Goal: Task Accomplishment & Management: Complete application form

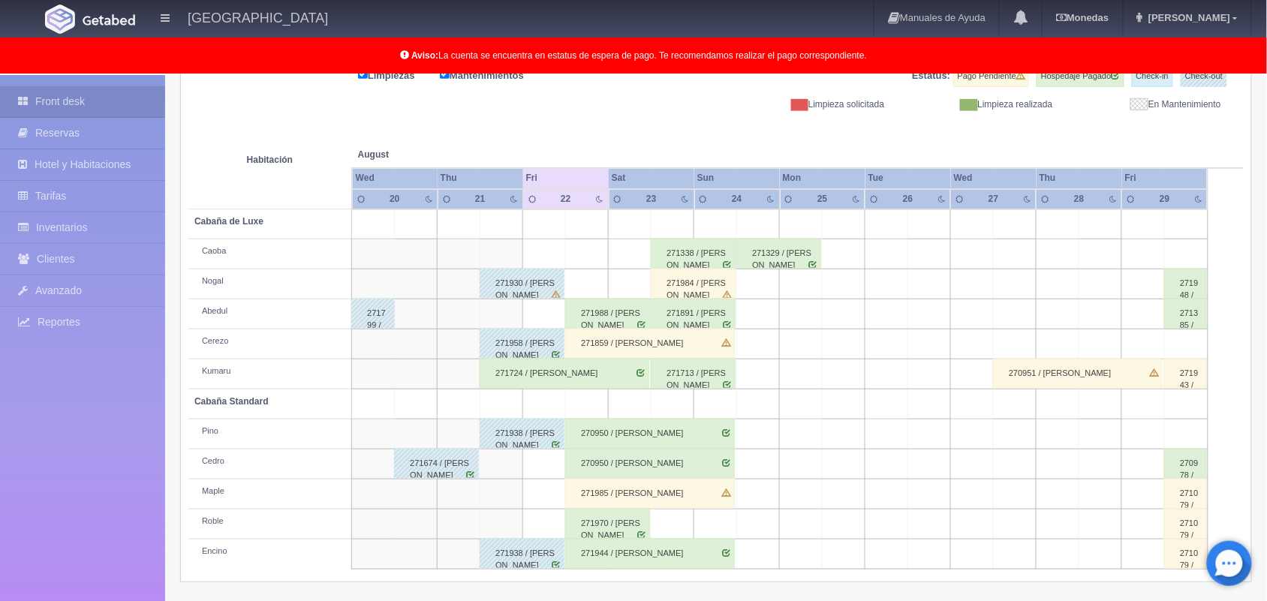
scroll to position [209, 0]
click at [597, 368] on div "271724 / [PERSON_NAME]" at bounding box center [565, 373] width 170 height 30
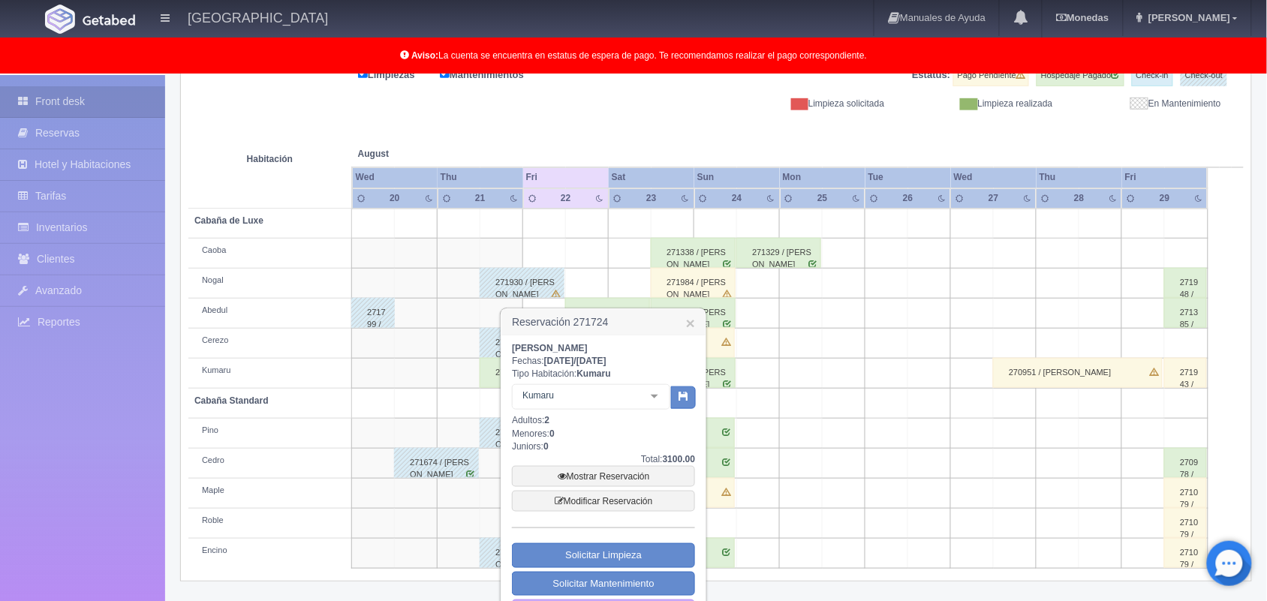
scroll to position [250, 0]
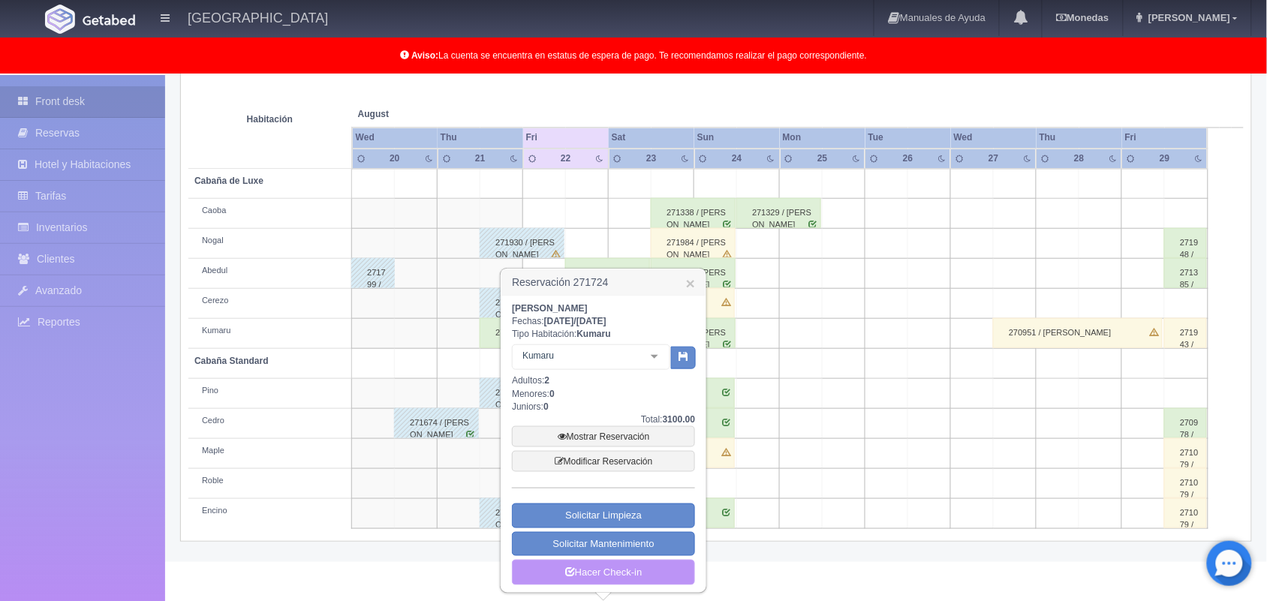
click at [647, 578] on link "Hacer Check-in" at bounding box center [603, 573] width 183 height 26
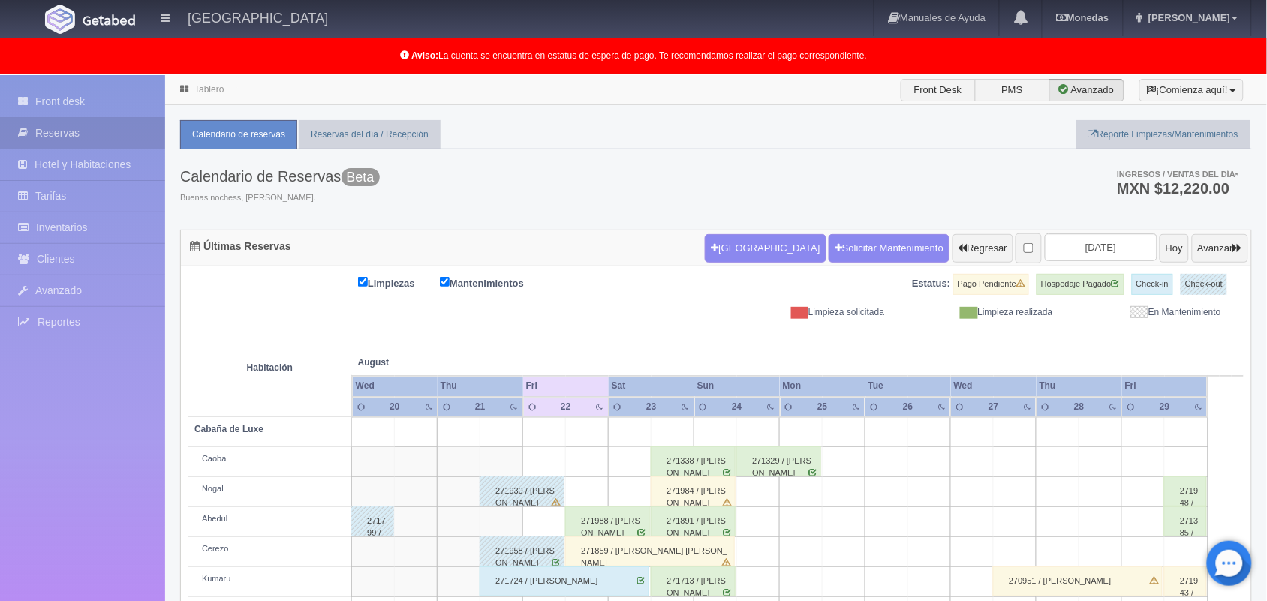
scroll to position [209, 0]
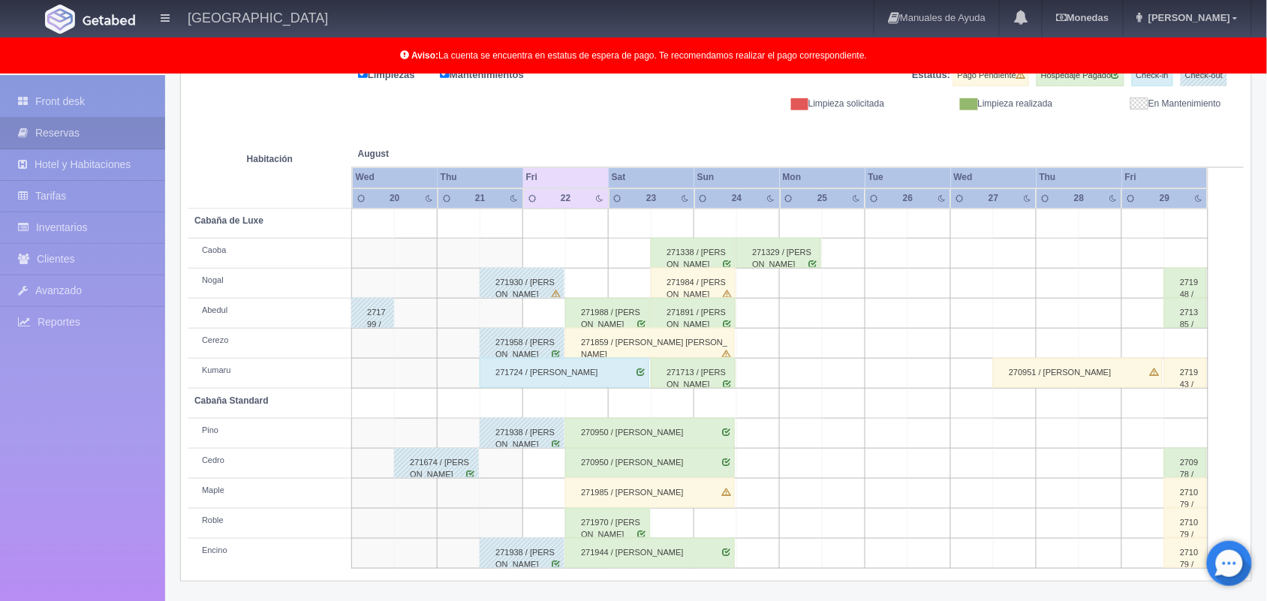
click at [665, 524] on td at bounding box center [672, 524] width 43 height 30
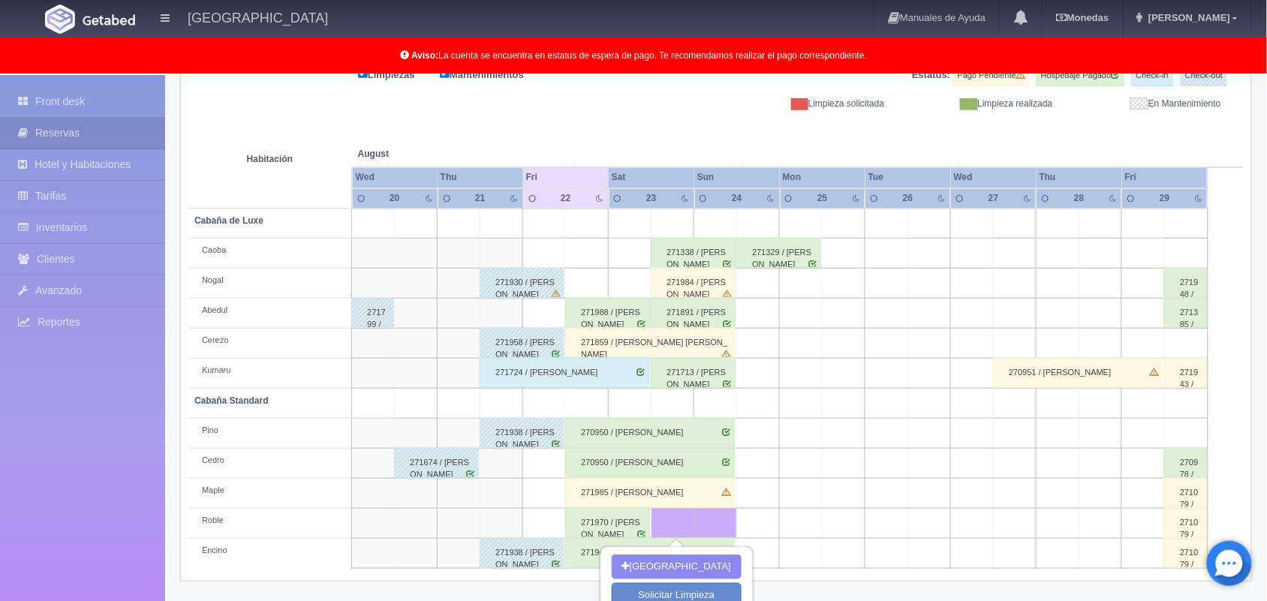
scroll to position [281, 0]
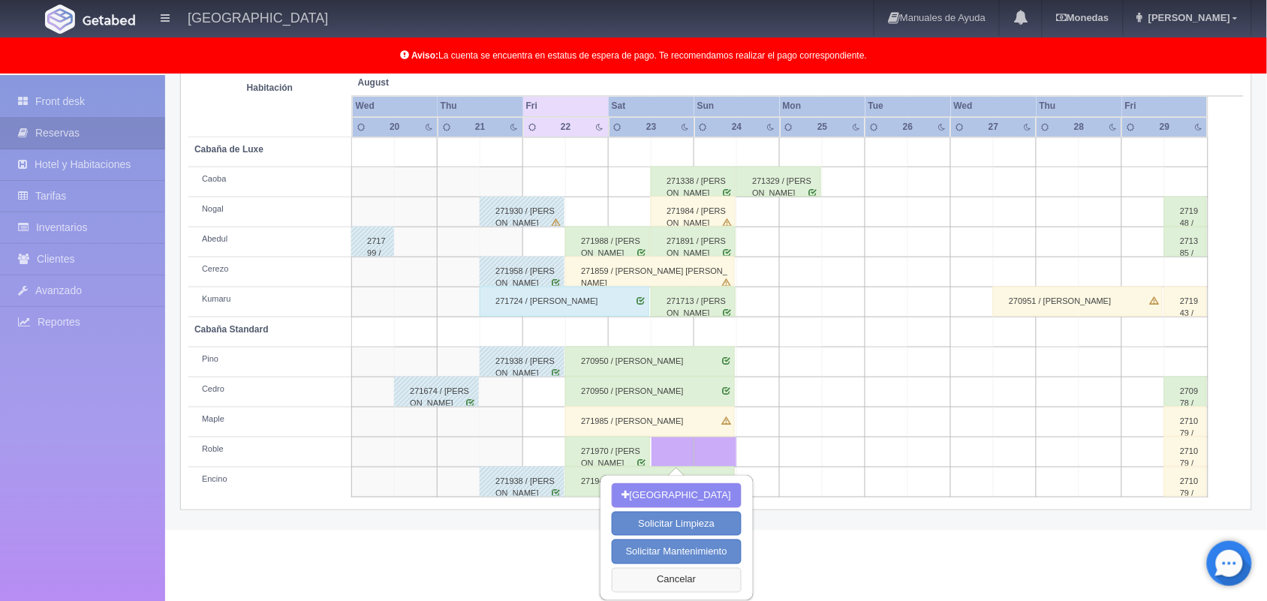
click at [664, 580] on button "Cancelar" at bounding box center [677, 580] width 130 height 25
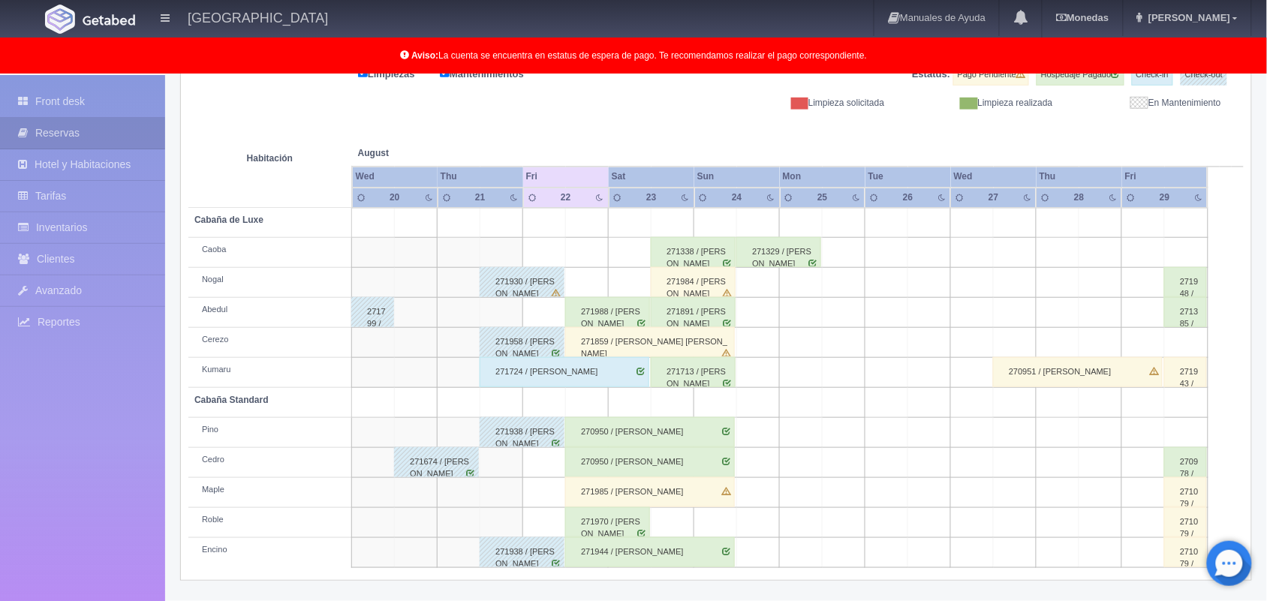
scroll to position [209, 0]
click at [677, 531] on td at bounding box center [672, 524] width 43 height 30
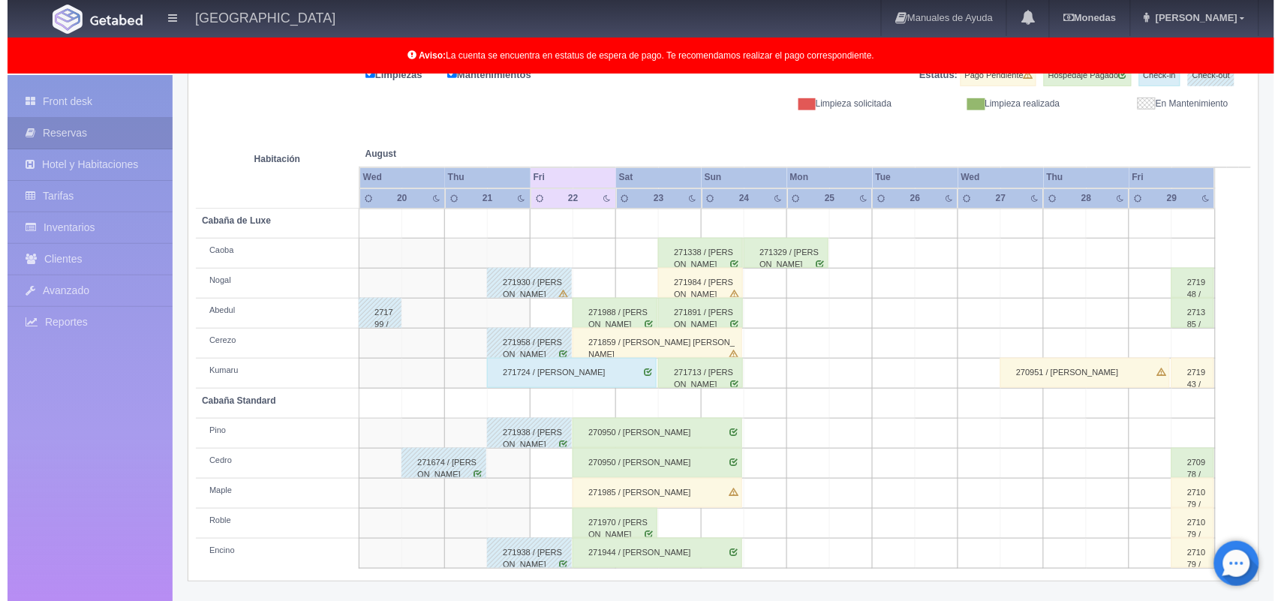
scroll to position [281, 0]
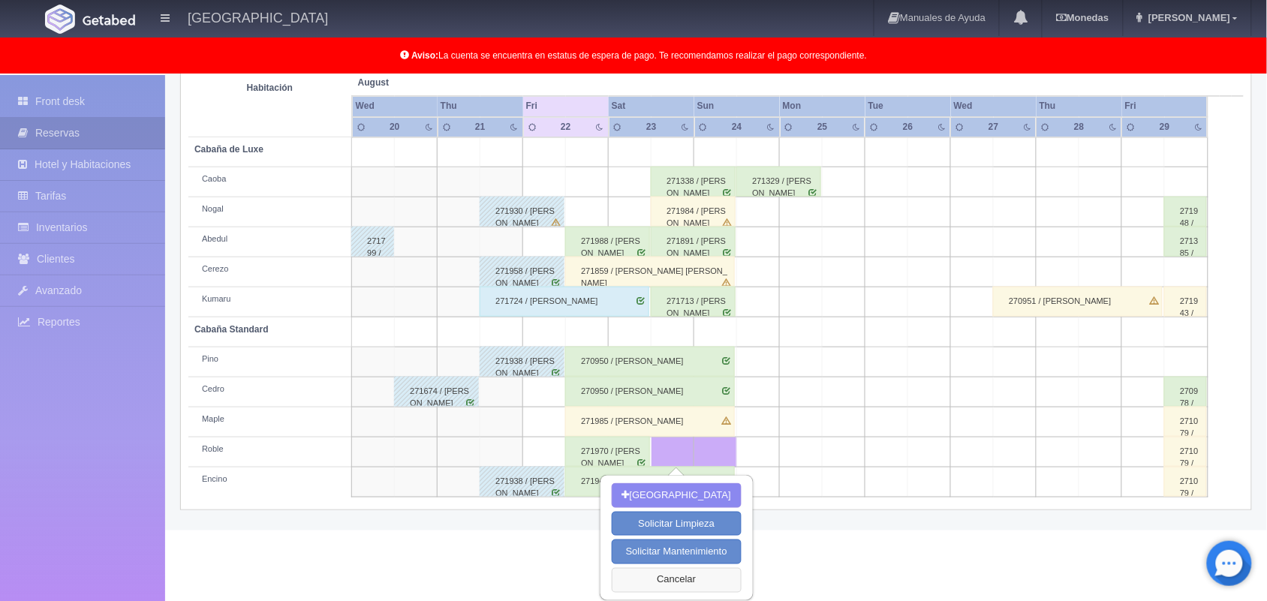
drag, startPoint x: 714, startPoint y: 582, endPoint x: 1133, endPoint y: 638, distance: 422.5
click at [1133, 321] on html "Hotel Xacallan Manuales de Ayuda Actualizaciones recientes Monedas Tipo de camb…" at bounding box center [633, 20] width 1267 height 601
click at [698, 489] on button "[GEOGRAPHIC_DATA]" at bounding box center [677, 495] width 130 height 25
type input "23-08-2025"
type input "24-08-2025"
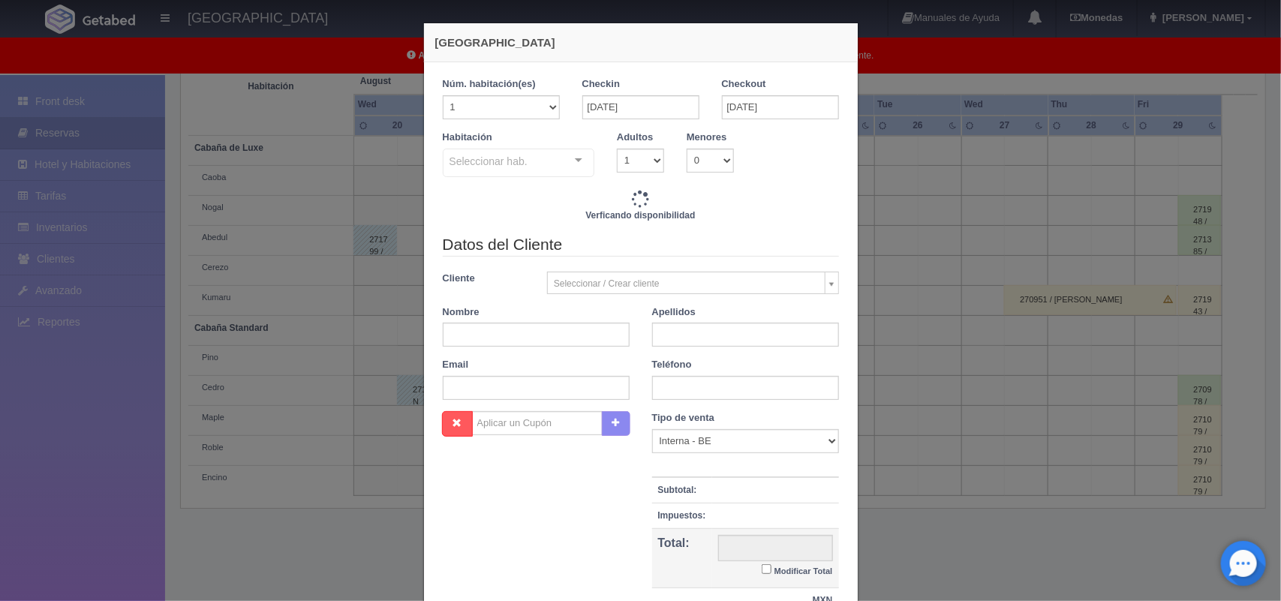
checkbox input "false"
type input "2000.00"
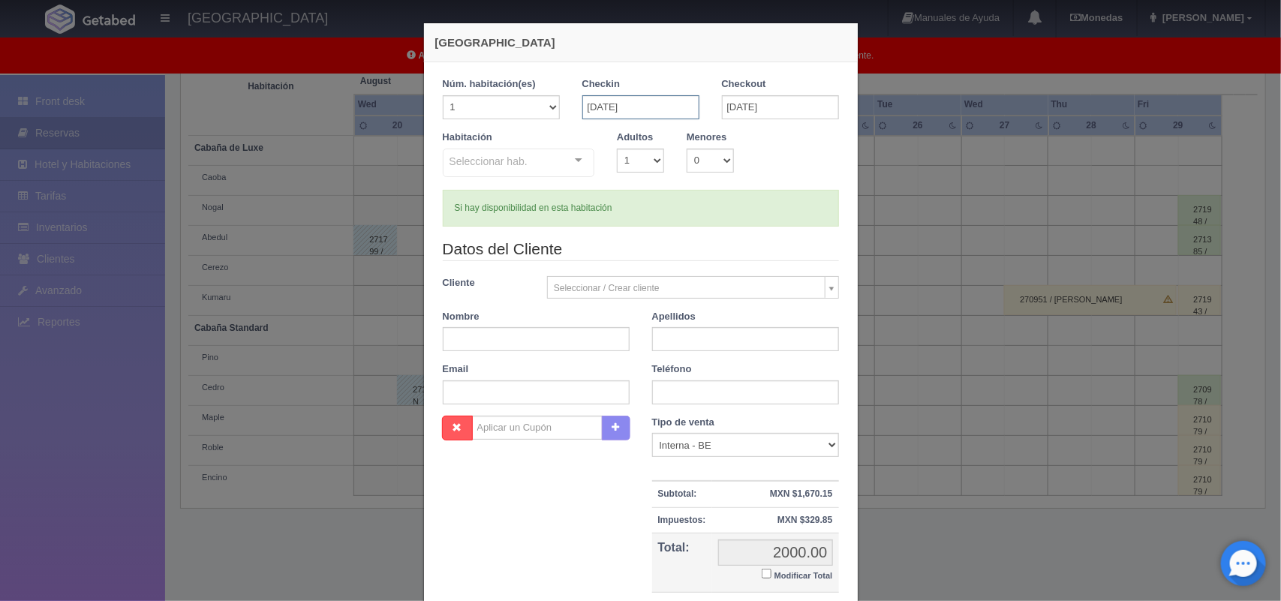
click at [651, 115] on input "23-08-2025" at bounding box center [640, 107] width 117 height 24
checkbox input "false"
click at [766, 164] on div "Habitación Seleccionar hab. Cabaña de Luxe Cabaña de Luxe - Sin asignar Cabaña …" at bounding box center [641, 160] width 419 height 59
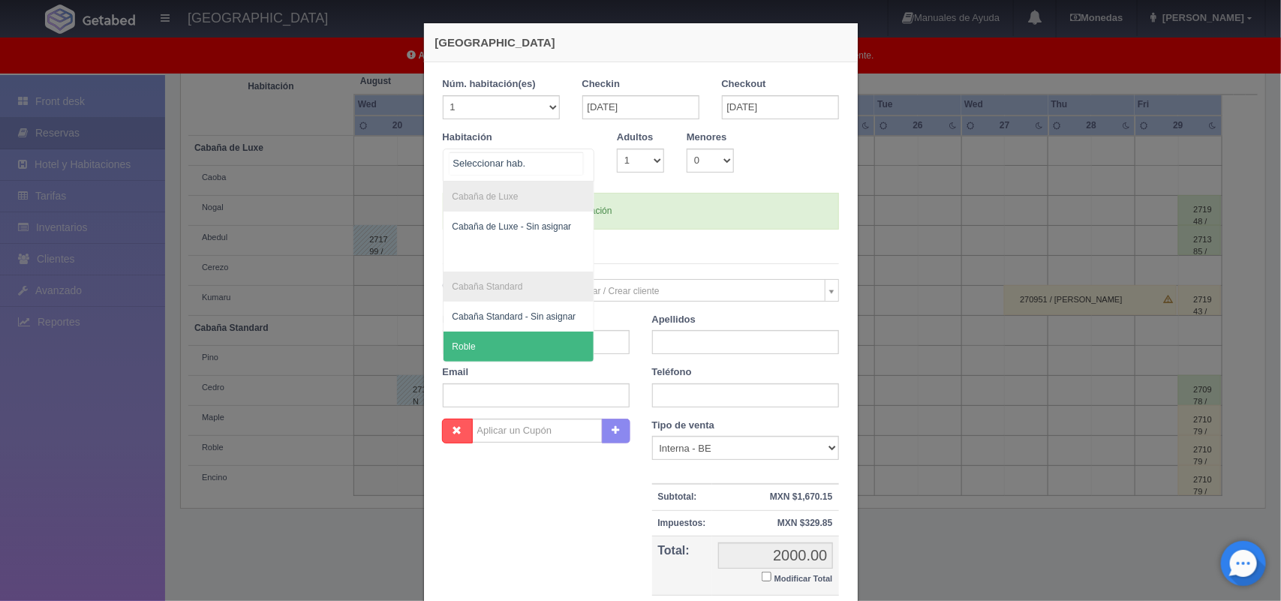
drag, startPoint x: 578, startPoint y: 158, endPoint x: 538, endPoint y: 344, distance: 190.3
click at [538, 182] on div "Cabaña de Luxe Cabaña de Luxe - Sin asignar Cabaña Standard Cabaña Standard - S…" at bounding box center [519, 165] width 152 height 33
click at [538, 344] on span "Roble" at bounding box center [519, 347] width 151 height 30
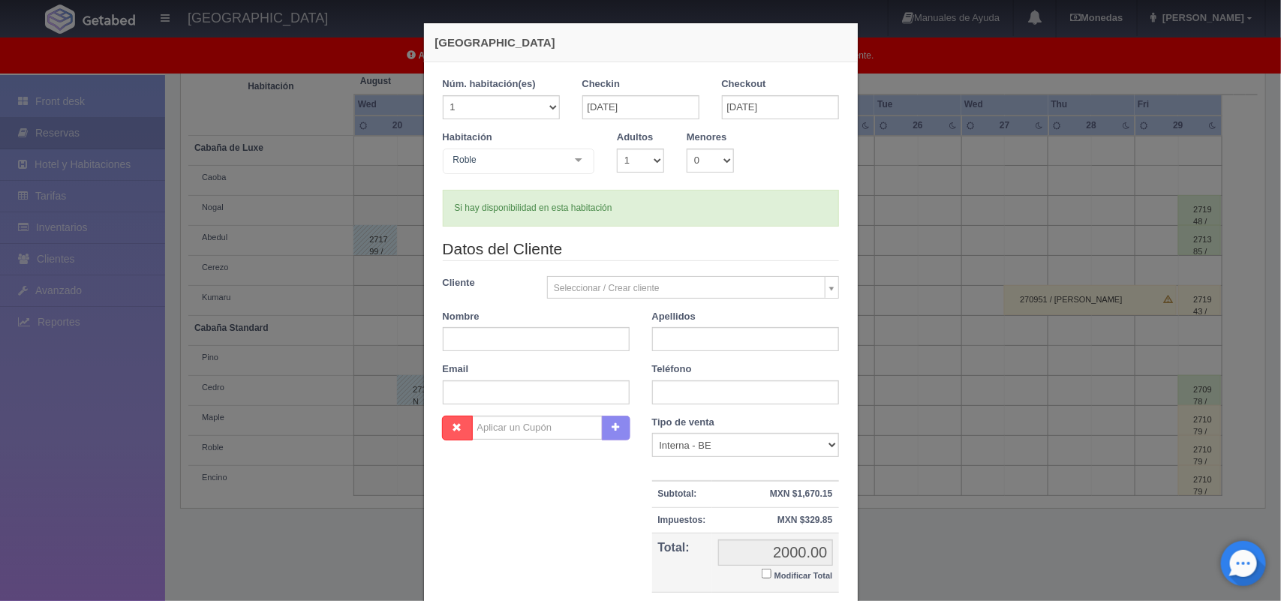
checkbox input "false"
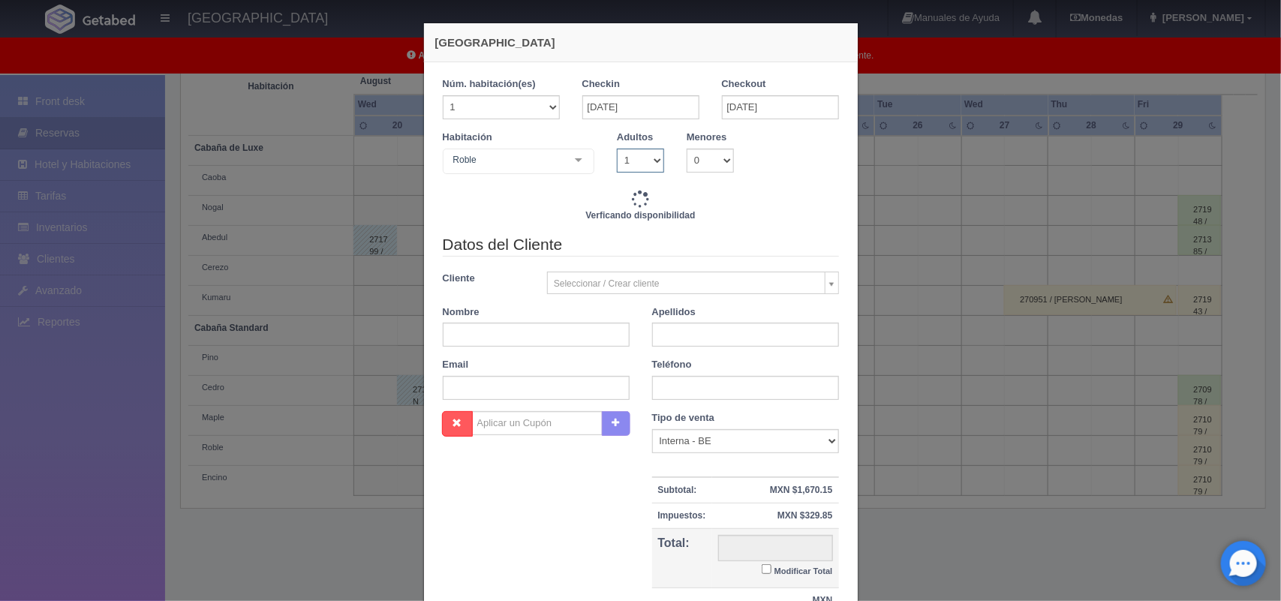
click at [645, 160] on select "1 2 3 4 5 6 7 8 9 10" at bounding box center [640, 161] width 47 height 24
type input "2000.00"
checkbox input "false"
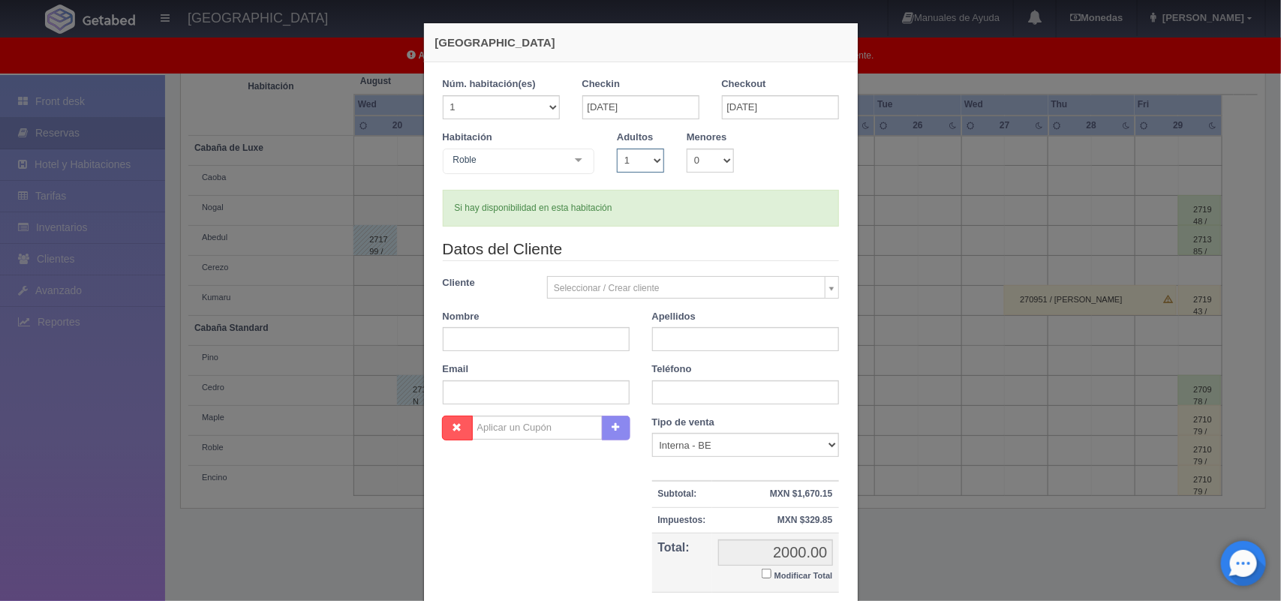
select select "2"
click at [617, 149] on select "1 2 3 4 5 6 7 8 9 10" at bounding box center [640, 161] width 47 height 24
checkbox input "false"
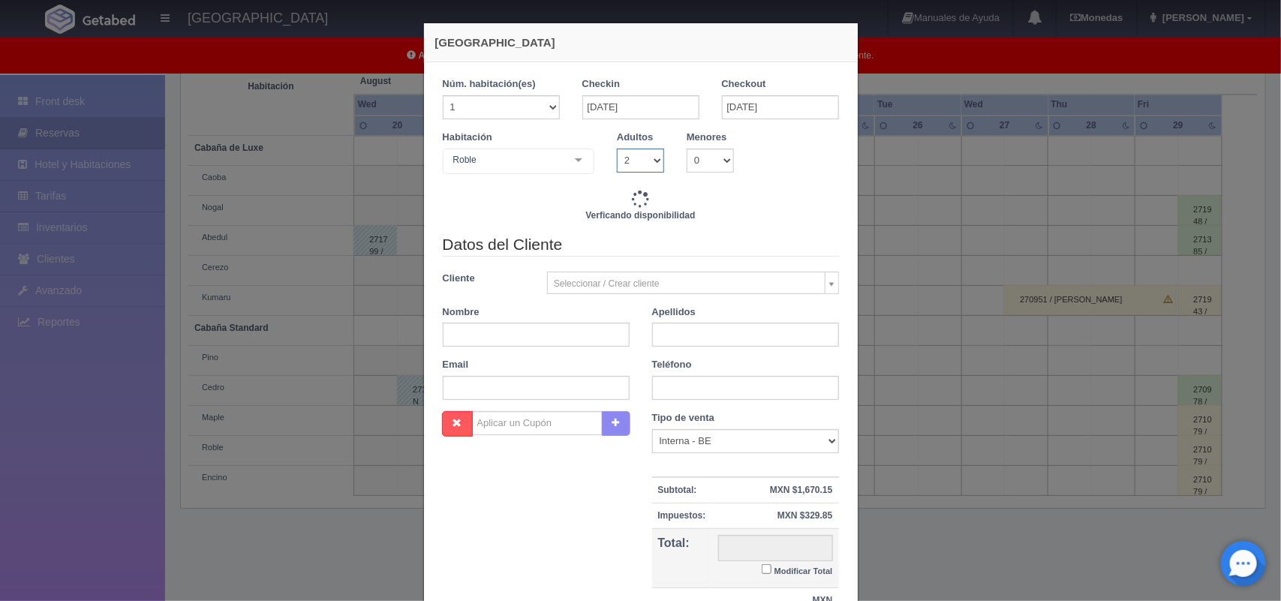
type input "2000.00"
checkbox input "false"
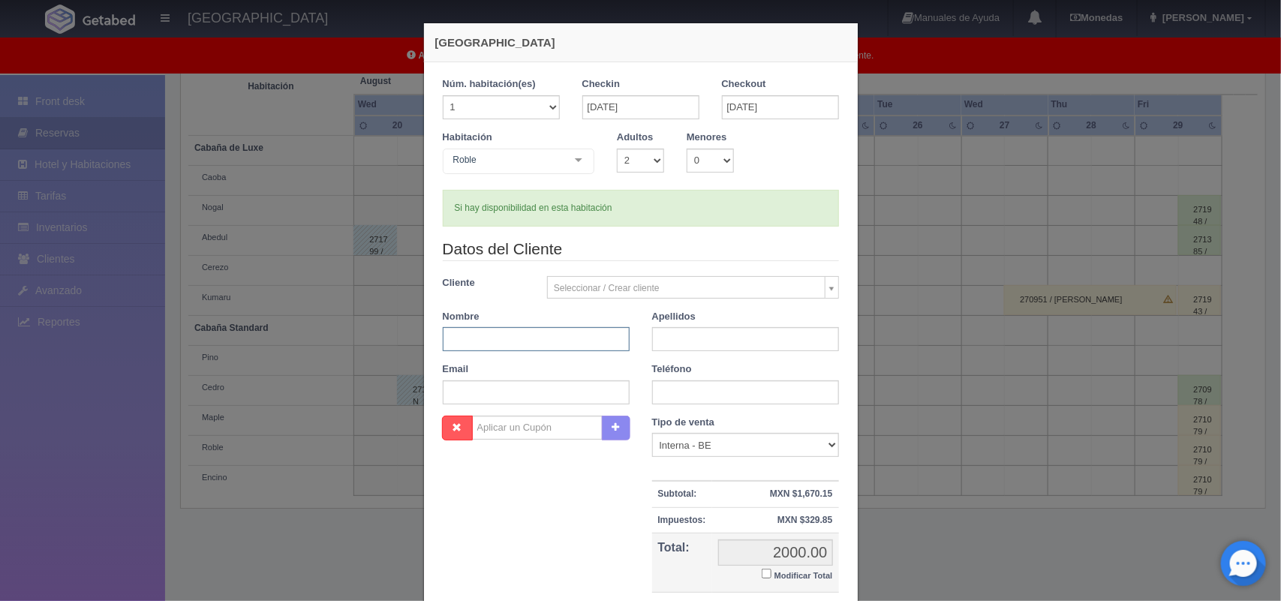
click at [561, 346] on input "text" at bounding box center [536, 339] width 187 height 24
type input "Susana"
click at [699, 340] on input "text" at bounding box center [745, 339] width 187 height 24
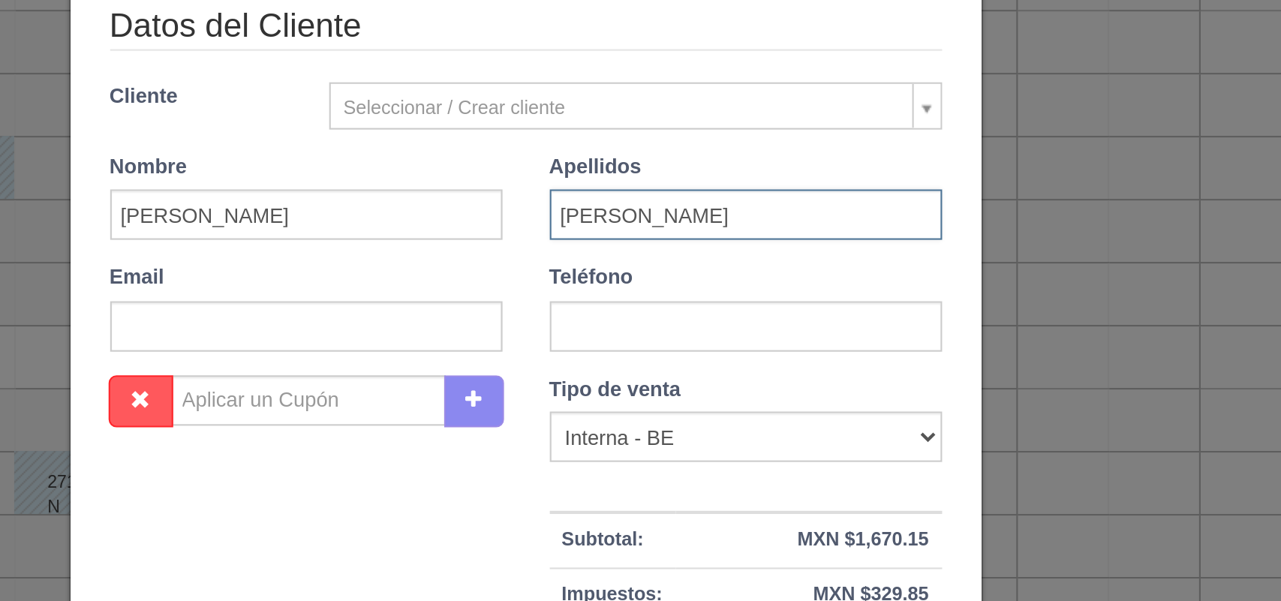
scroll to position [77, 0]
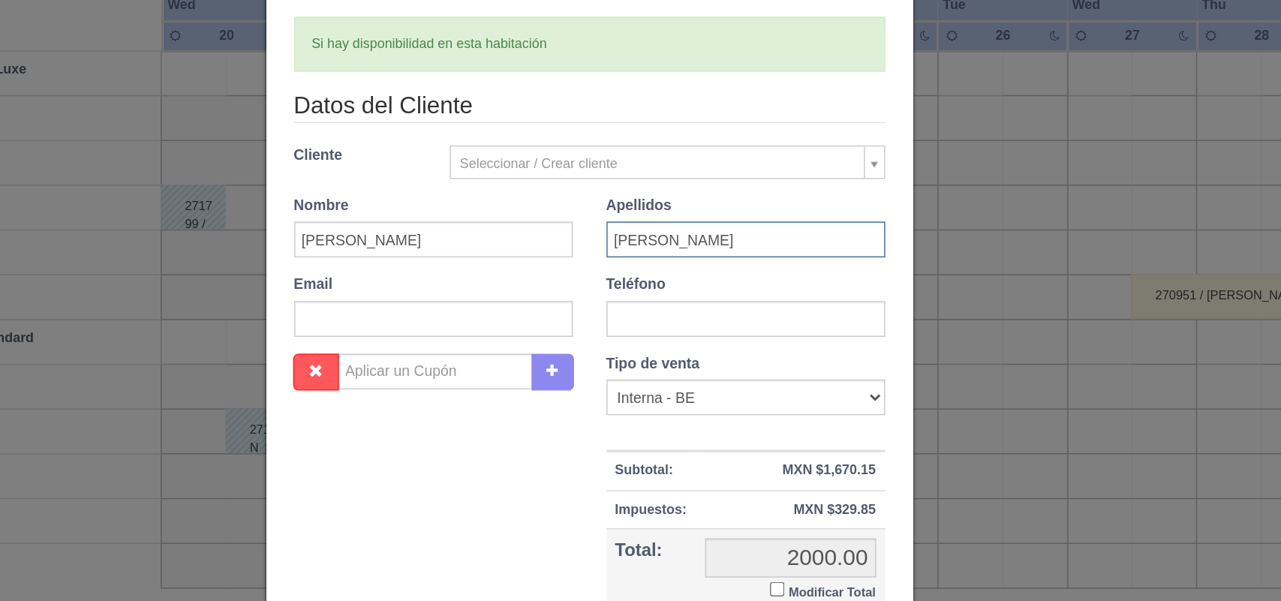
type input "Suarez León"
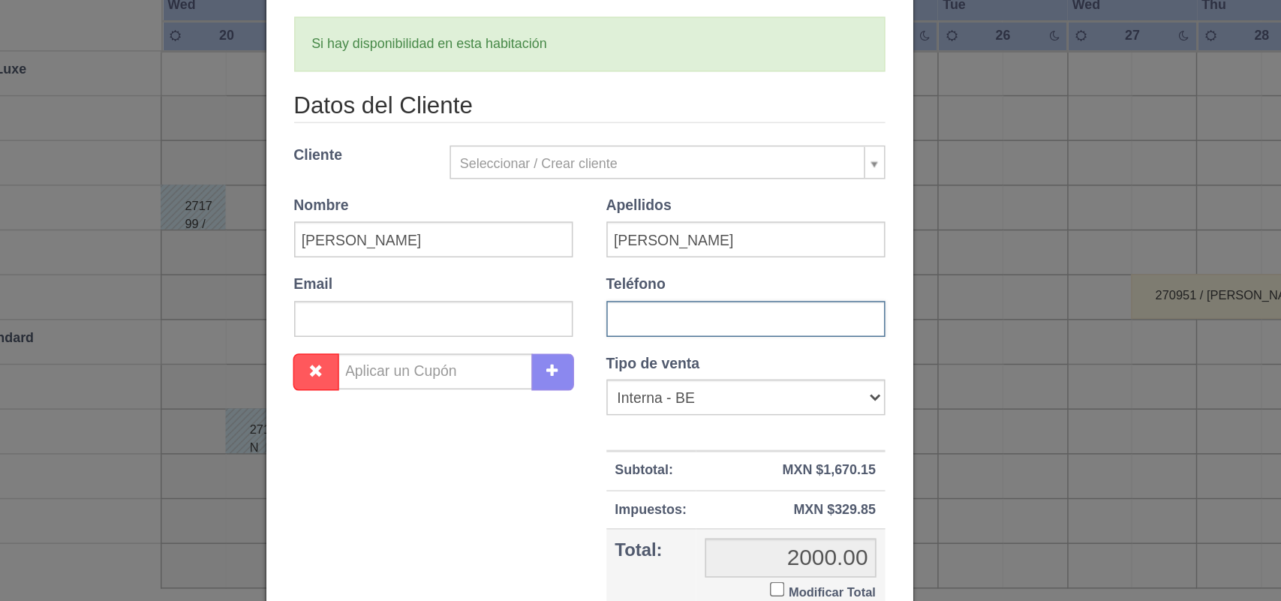
click at [691, 314] on input "text" at bounding box center [745, 315] width 187 height 24
paste input "55 4158 2089"
click at [665, 310] on input "55 4158 2089" at bounding box center [745, 315] width 187 height 24
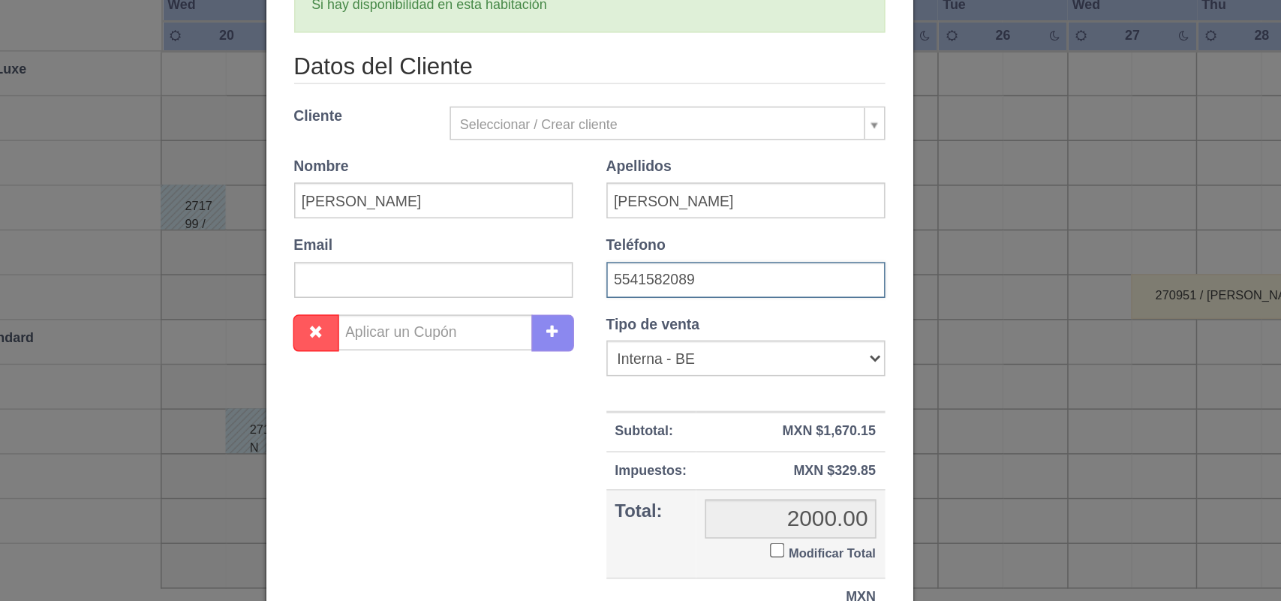
type input "5541582089"
click at [762, 469] on input "Modificar Total" at bounding box center [767, 470] width 10 height 10
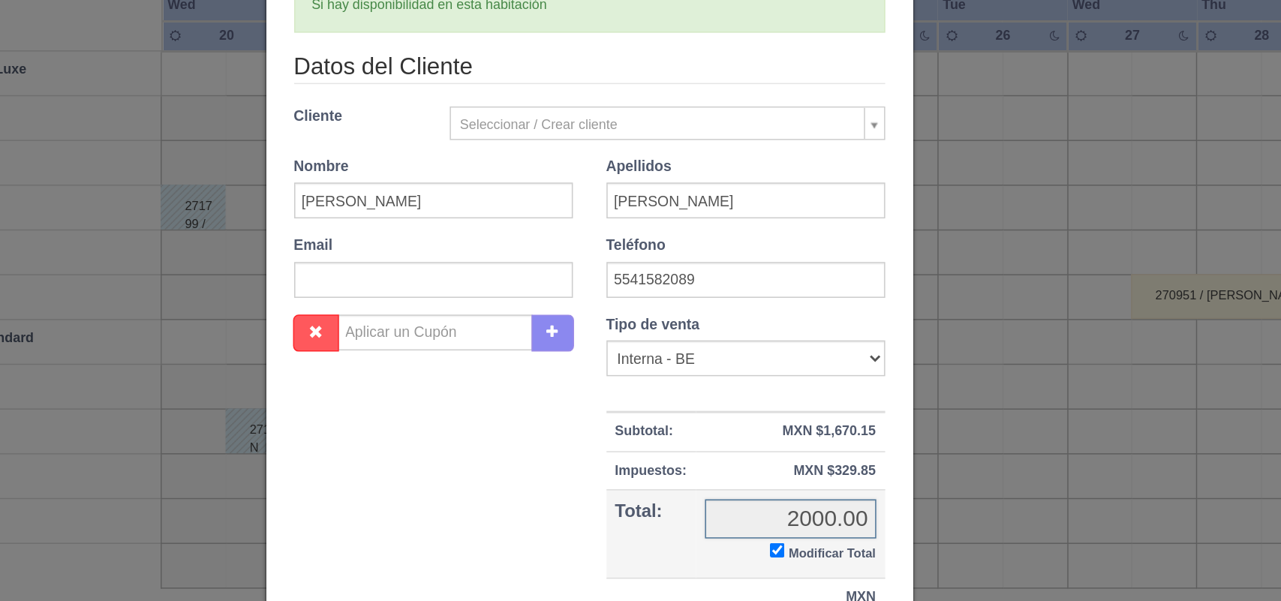
checkbox input "true"
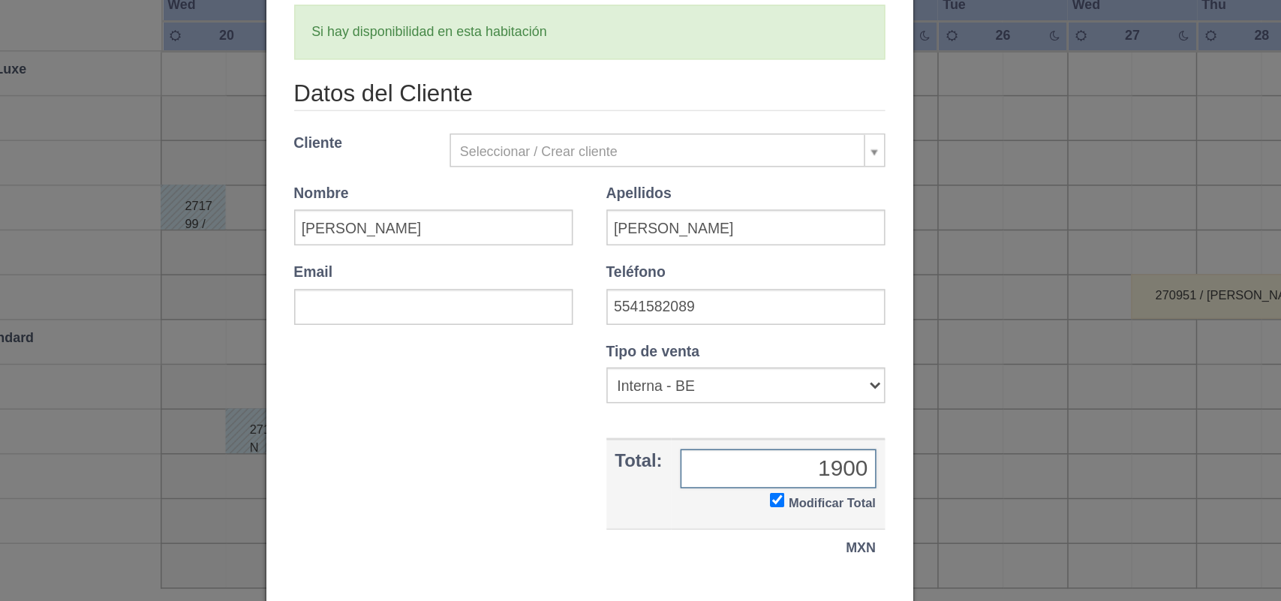
type input "1900.00"
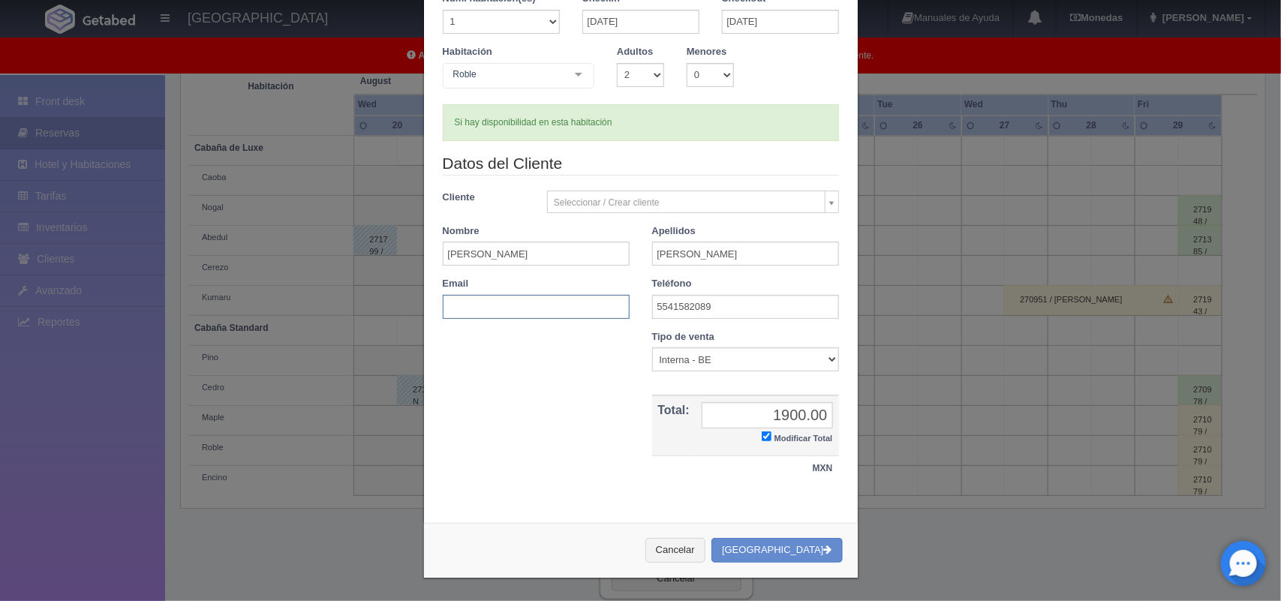
click at [503, 297] on input "text" at bounding box center [536, 307] width 187 height 24
paste input "susanasuarezleon@gmail.com"
type input "susanasuarezleon@gmail.com"
click at [804, 549] on button "[GEOGRAPHIC_DATA]" at bounding box center [776, 550] width 131 height 25
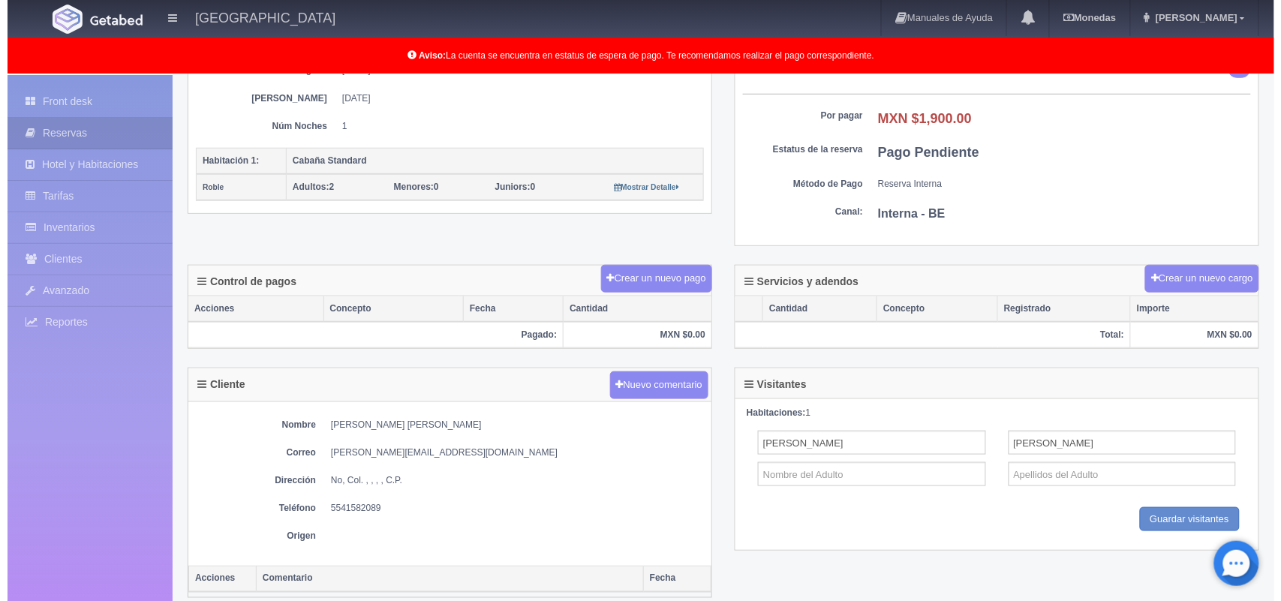
scroll to position [275, 0]
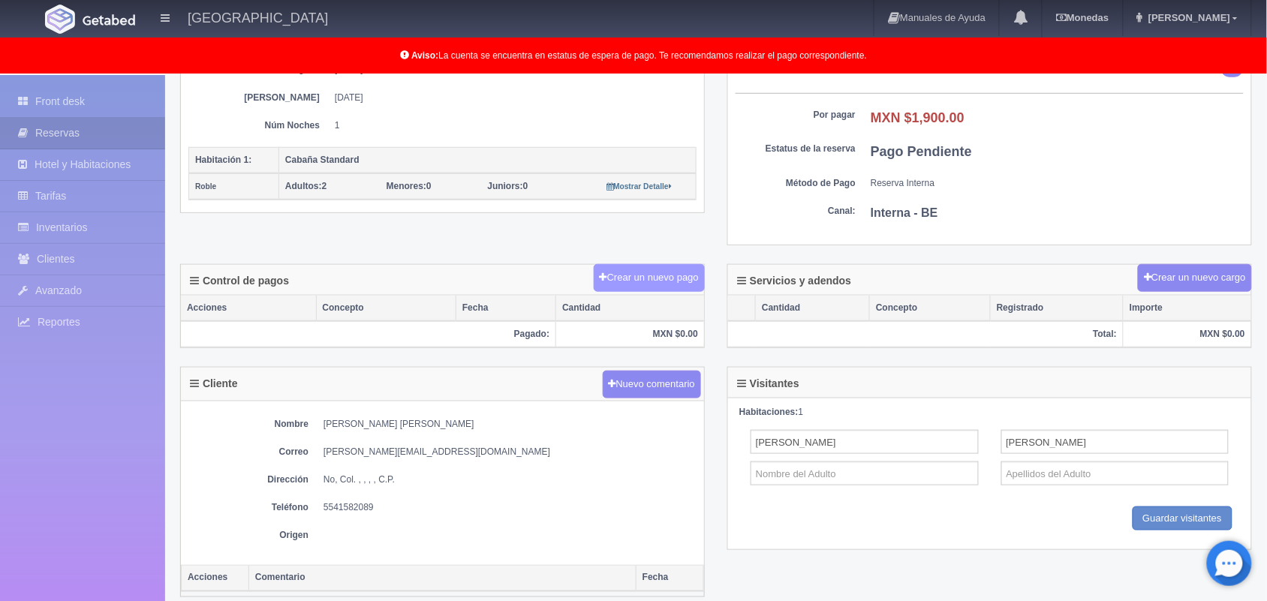
click at [678, 284] on button "Crear un nuevo pago" at bounding box center [649, 278] width 111 height 28
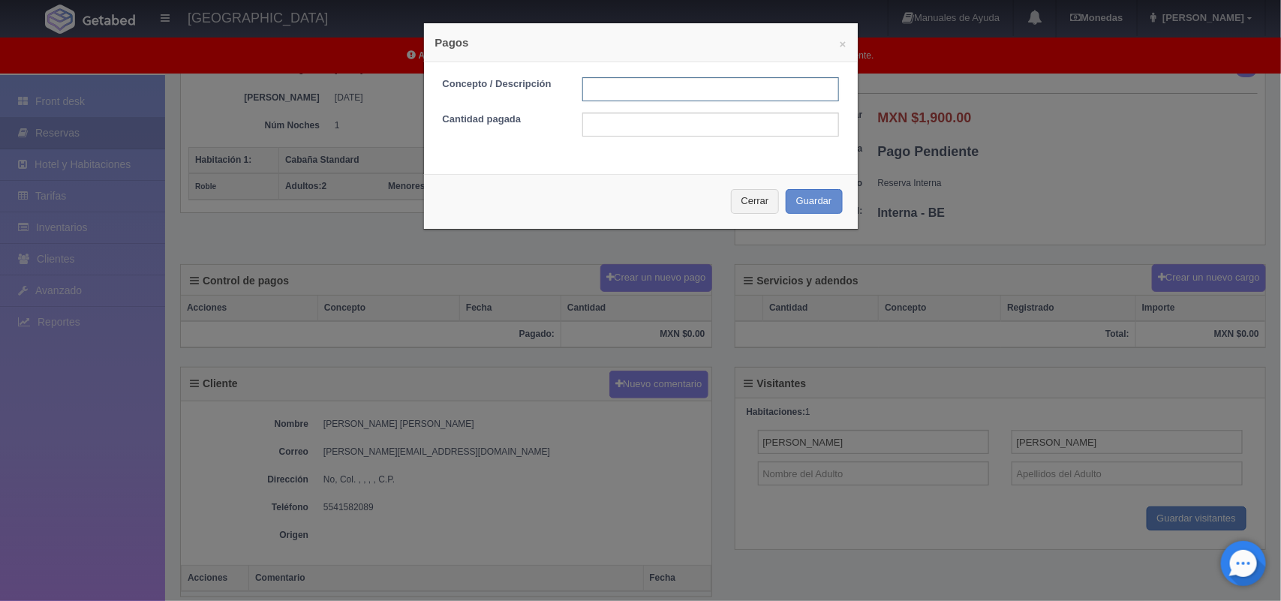
click at [612, 86] on input "text" at bounding box center [710, 89] width 257 height 24
type input "Pago transferencia"
click at [662, 128] on input "text" at bounding box center [710, 125] width 257 height 24
type input "1900.00"
click at [794, 197] on button "Guardar" at bounding box center [814, 201] width 57 height 25
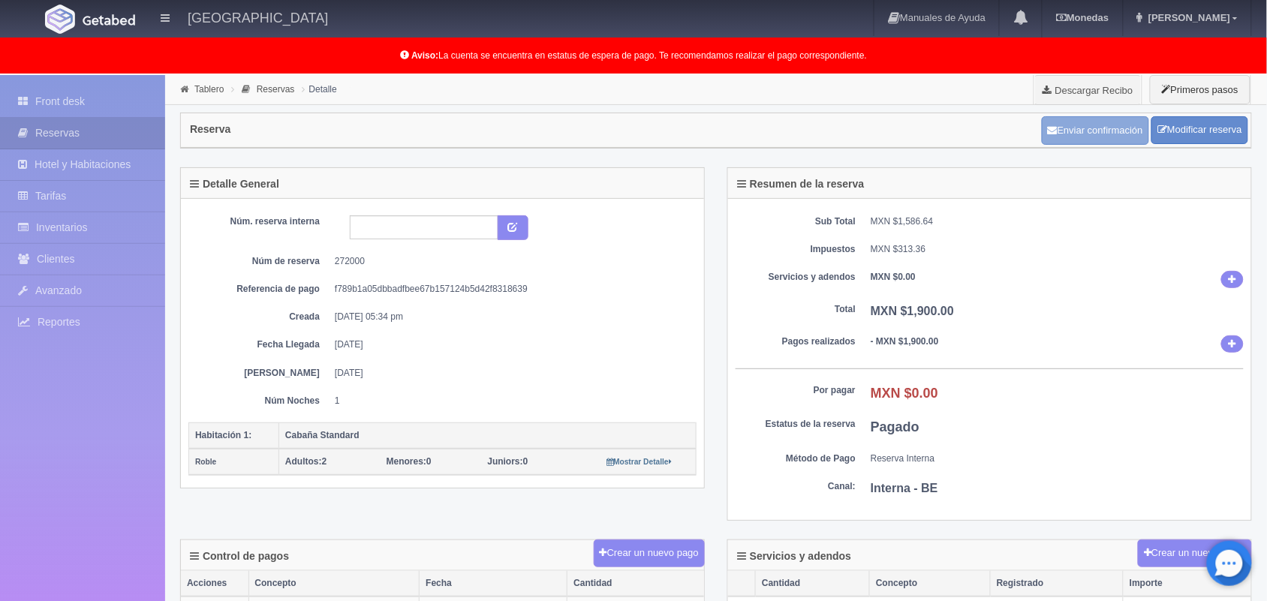
click at [1119, 119] on button "Enviar confirmación" at bounding box center [1095, 130] width 107 height 29
click at [92, 107] on link "Front desk" at bounding box center [82, 101] width 165 height 31
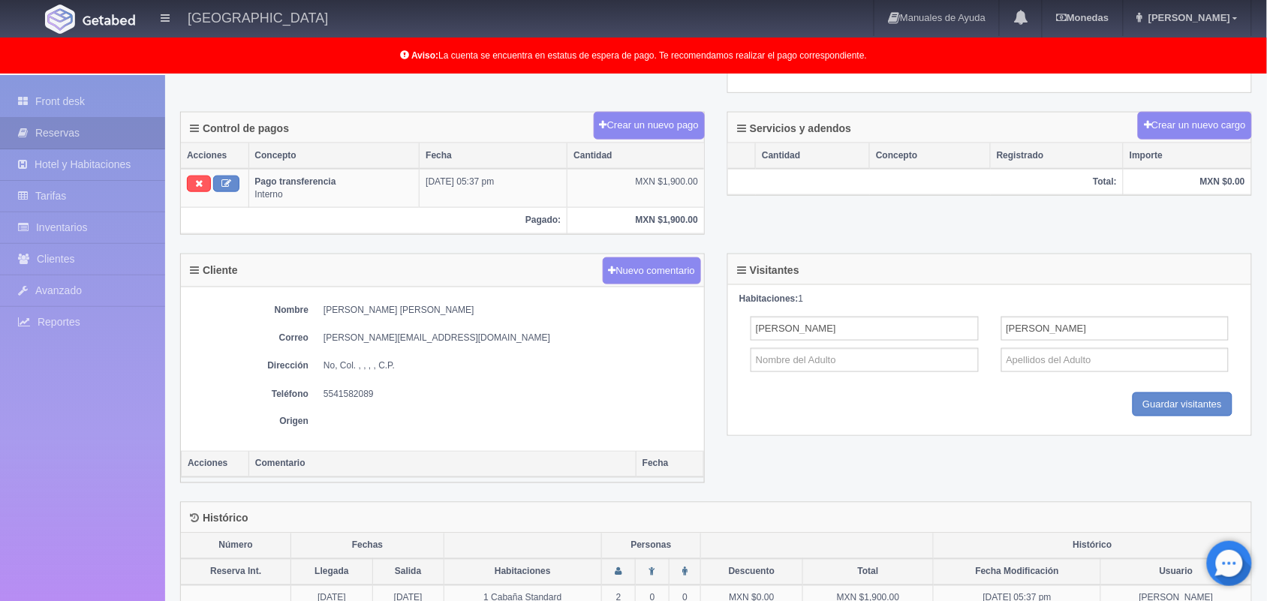
scroll to position [429, 0]
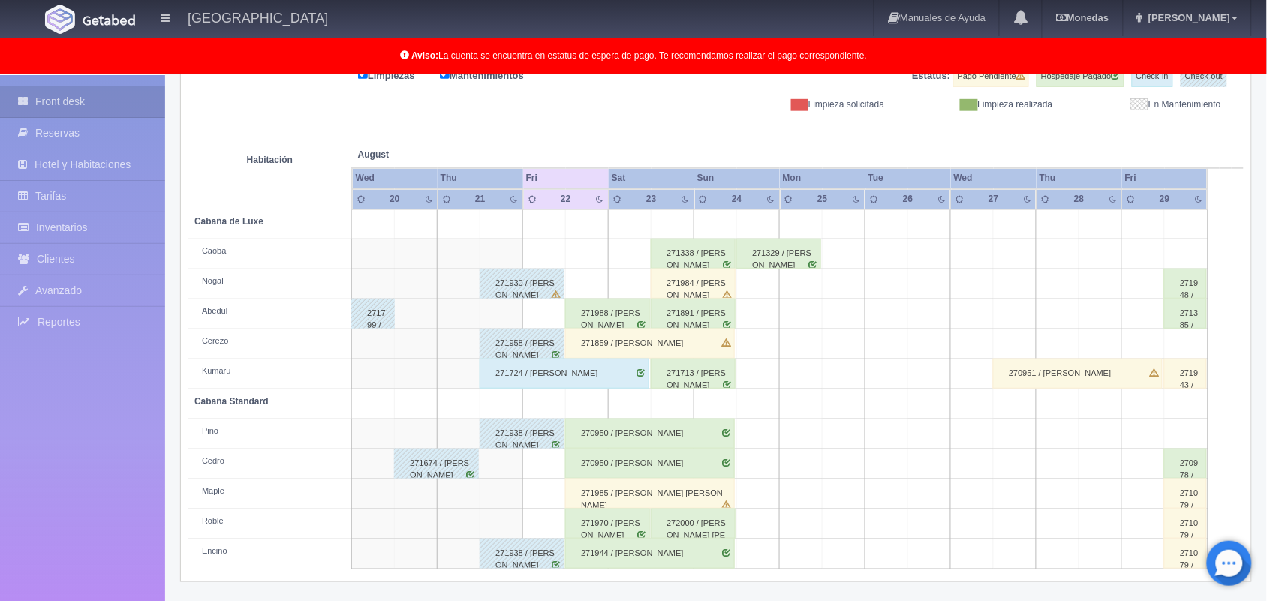
scroll to position [208, 0]
click at [623, 305] on div "271988 / [PERSON_NAME]" at bounding box center [607, 314] width 85 height 30
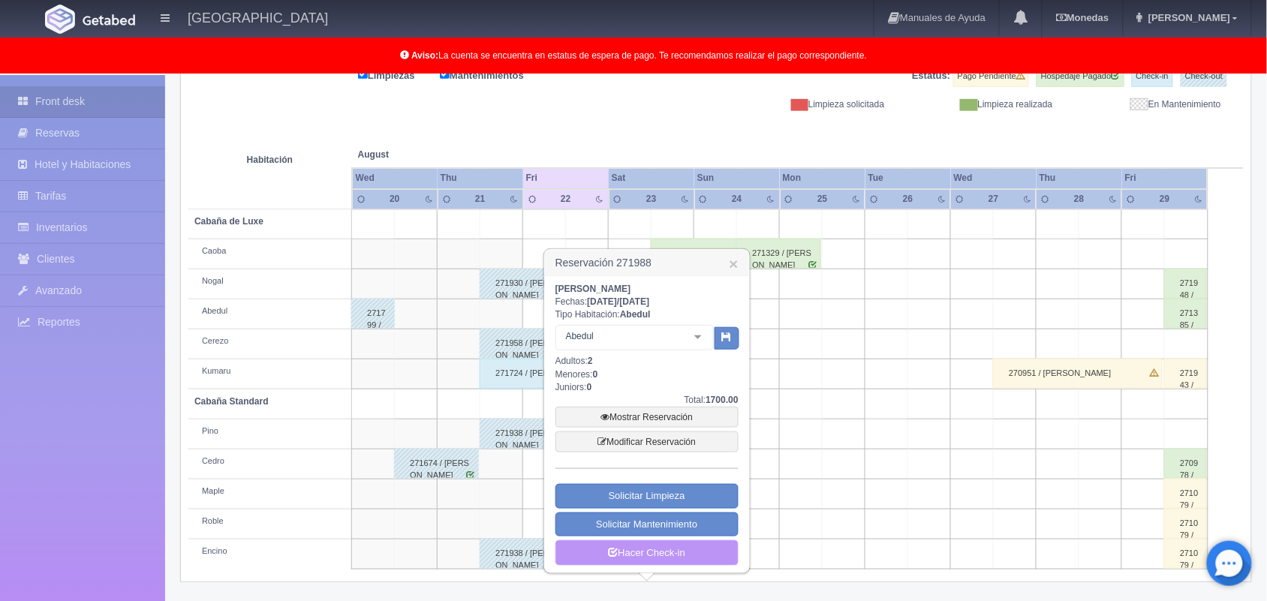
click at [636, 554] on link "Hacer Check-in" at bounding box center [646, 553] width 183 height 26
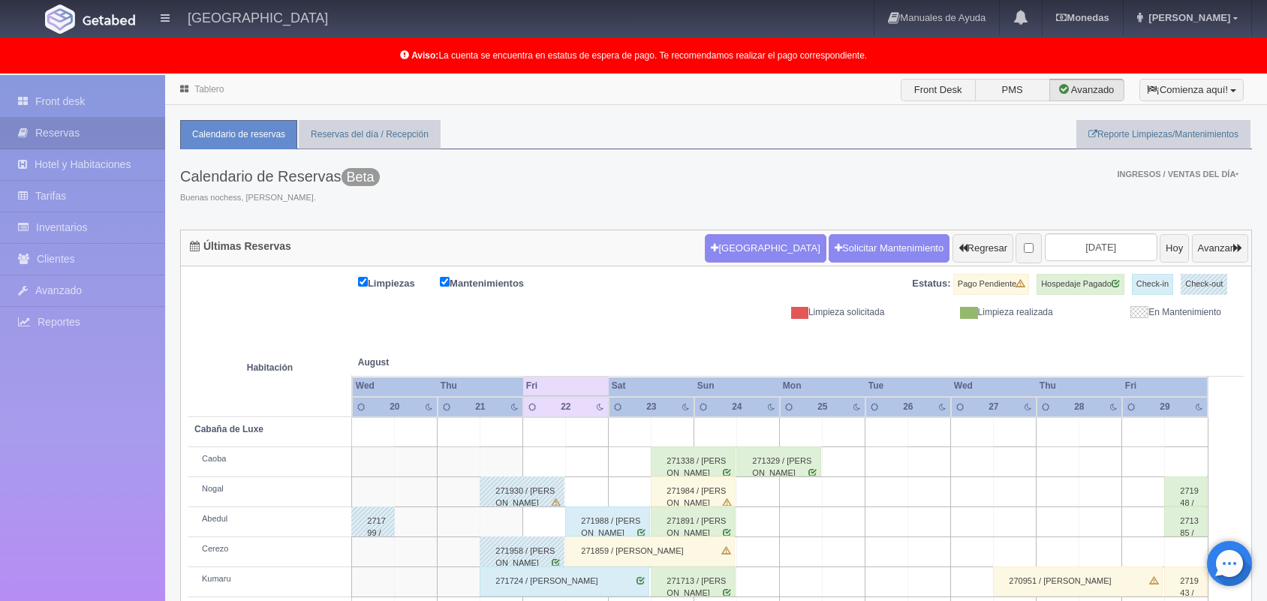
scroll to position [150, 0]
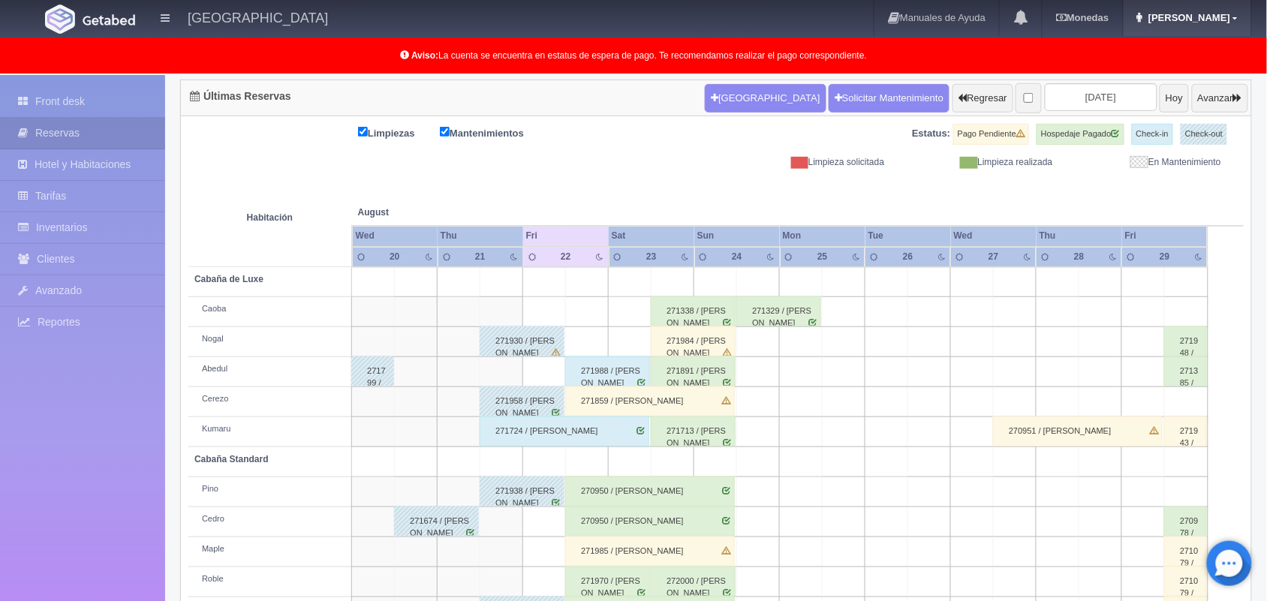
click at [1214, 14] on span "[PERSON_NAME]" at bounding box center [1187, 17] width 86 height 11
click at [1190, 74] on link "Salir / Log Out" at bounding box center [1191, 71] width 119 height 19
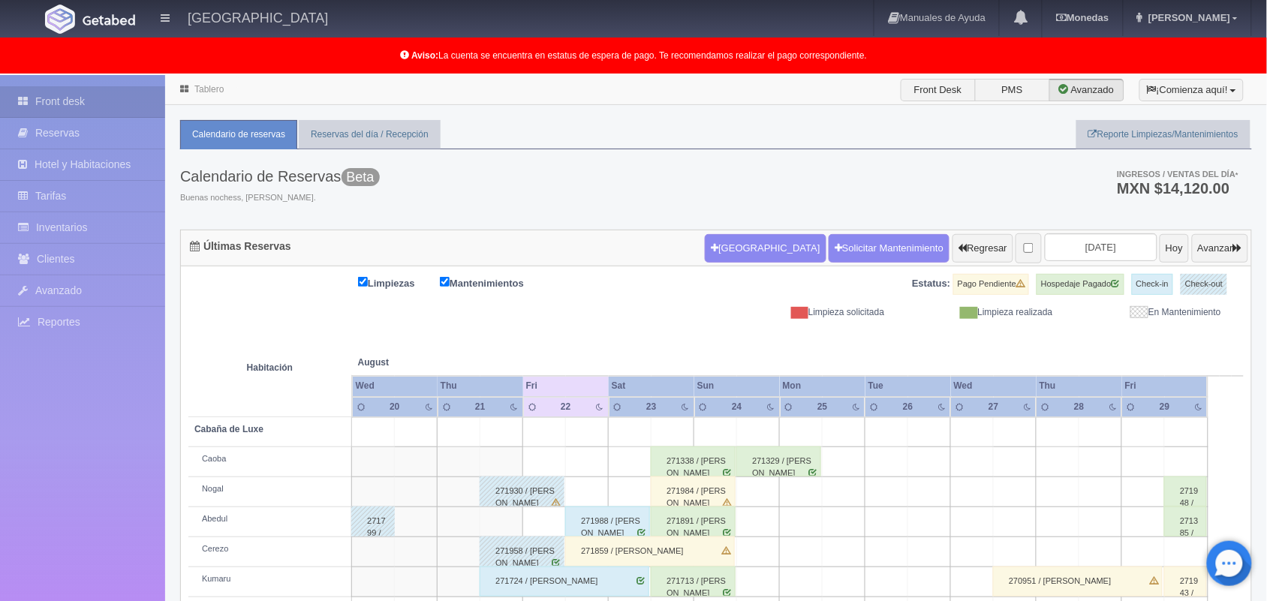
scroll to position [209, 0]
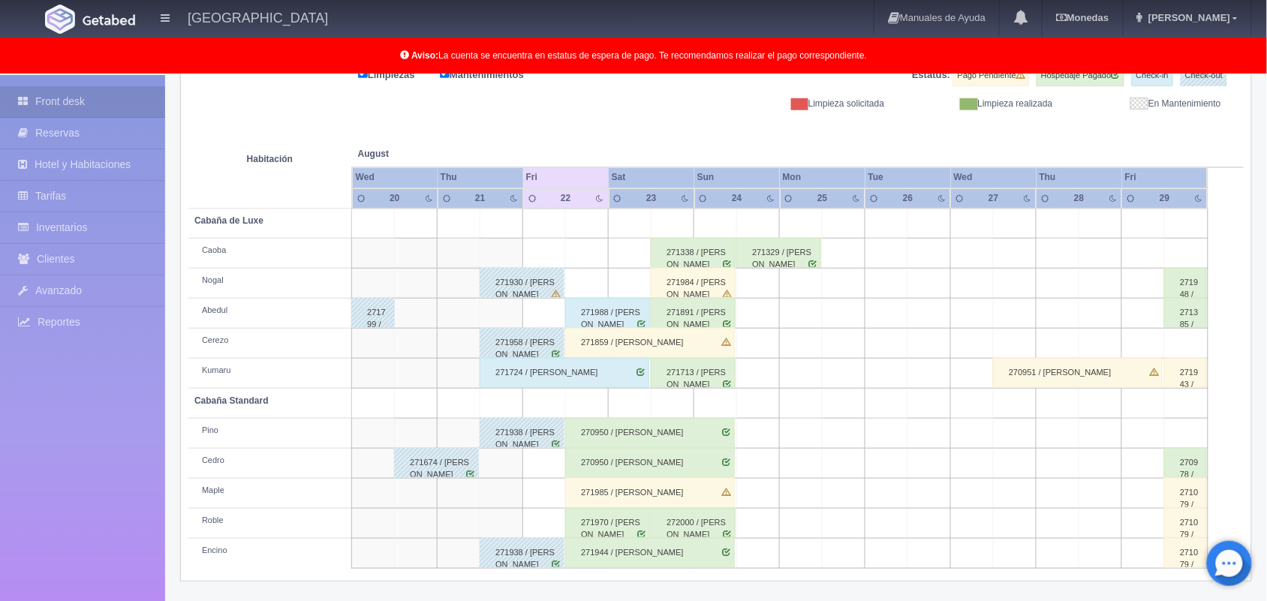
click at [739, 238] on div "271329 / [PERSON_NAME]" at bounding box center [778, 253] width 85 height 30
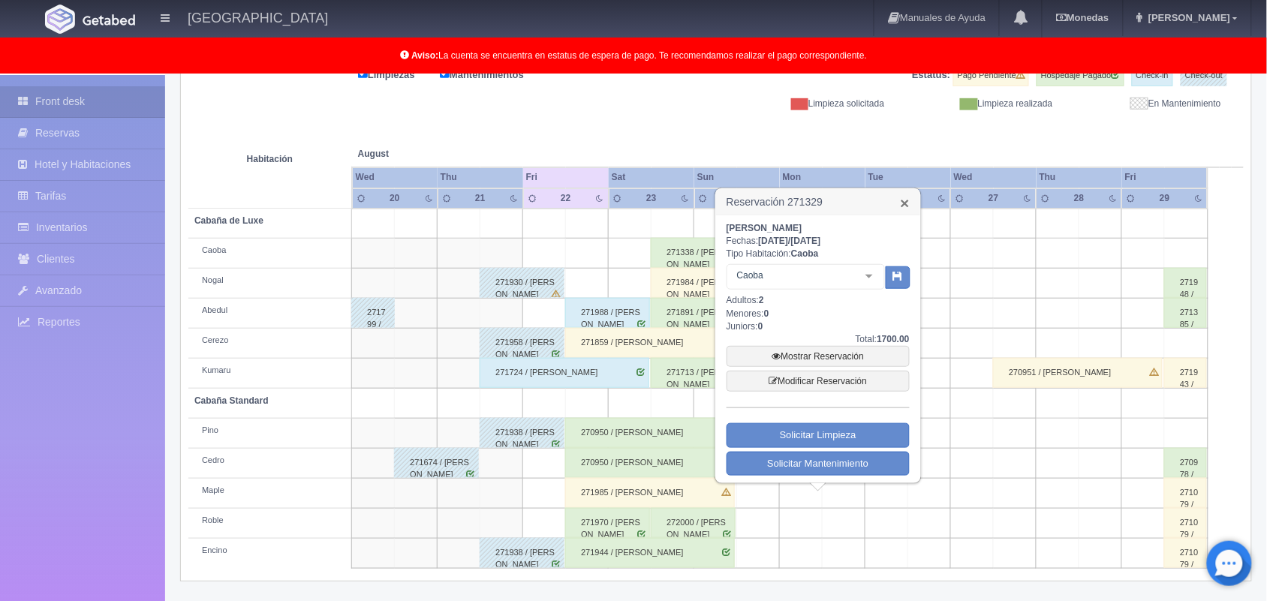
click at [902, 203] on link "×" at bounding box center [905, 203] width 9 height 16
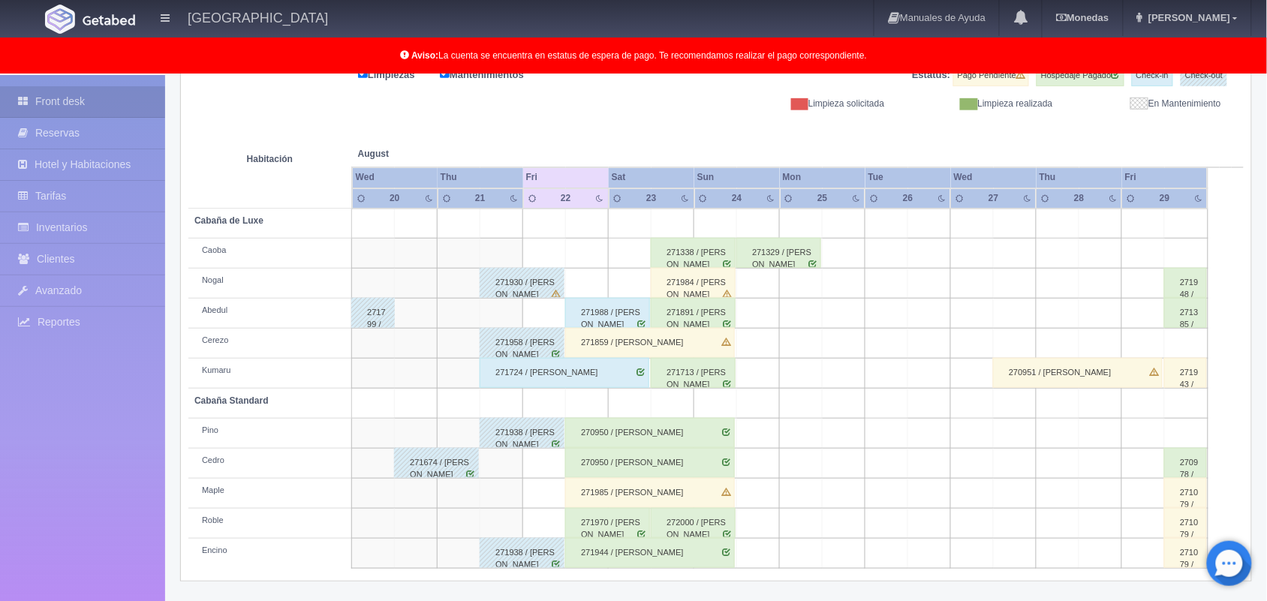
click at [659, 441] on div "270950 / [PERSON_NAME]" at bounding box center [650, 433] width 170 height 30
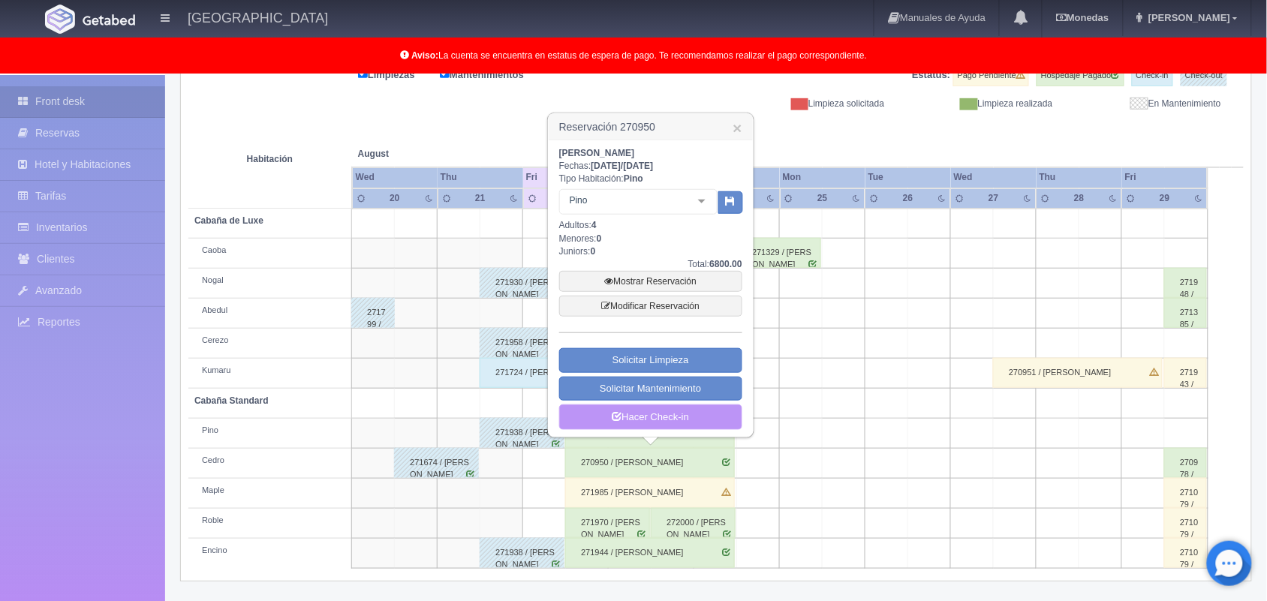
click at [699, 414] on link "Hacer Check-in" at bounding box center [650, 417] width 183 height 26
click at [666, 467] on div "270950 / [PERSON_NAME]" at bounding box center [650, 463] width 170 height 30
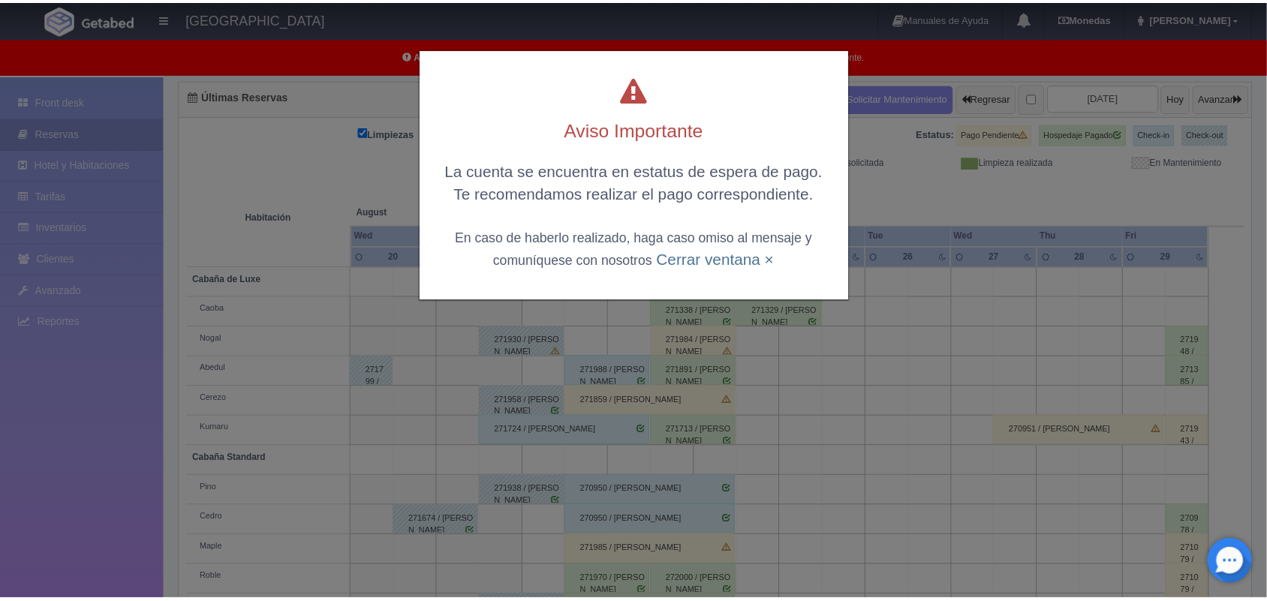
scroll to position [150, 0]
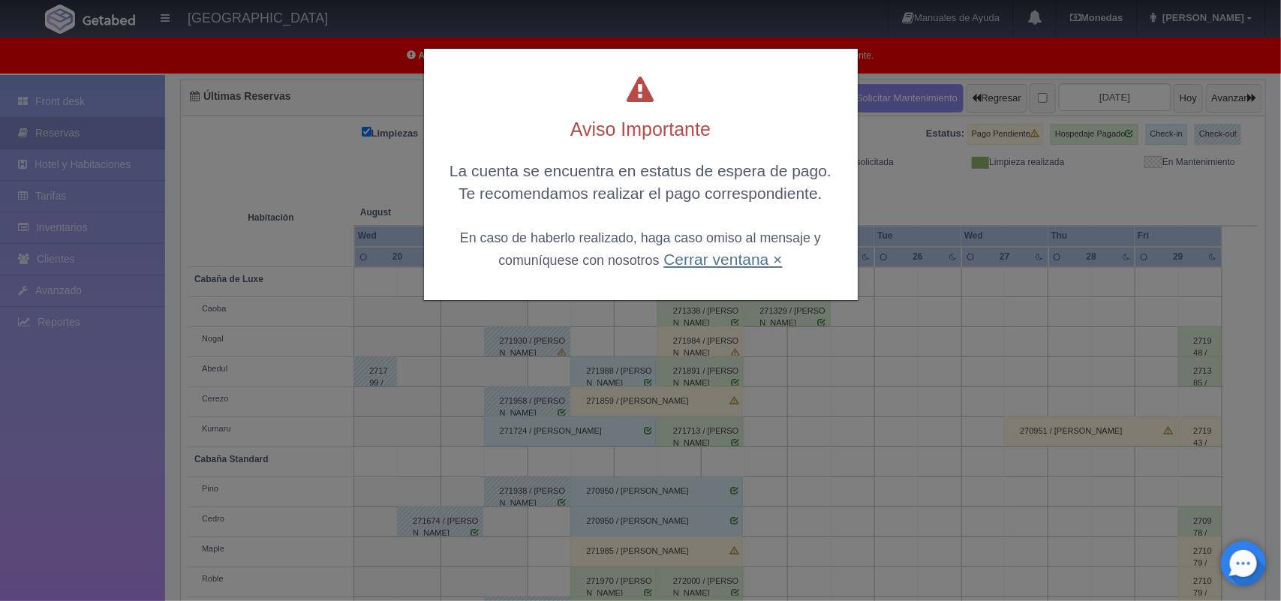
click at [729, 266] on link "Cerrar ventana ×" at bounding box center [722, 259] width 119 height 17
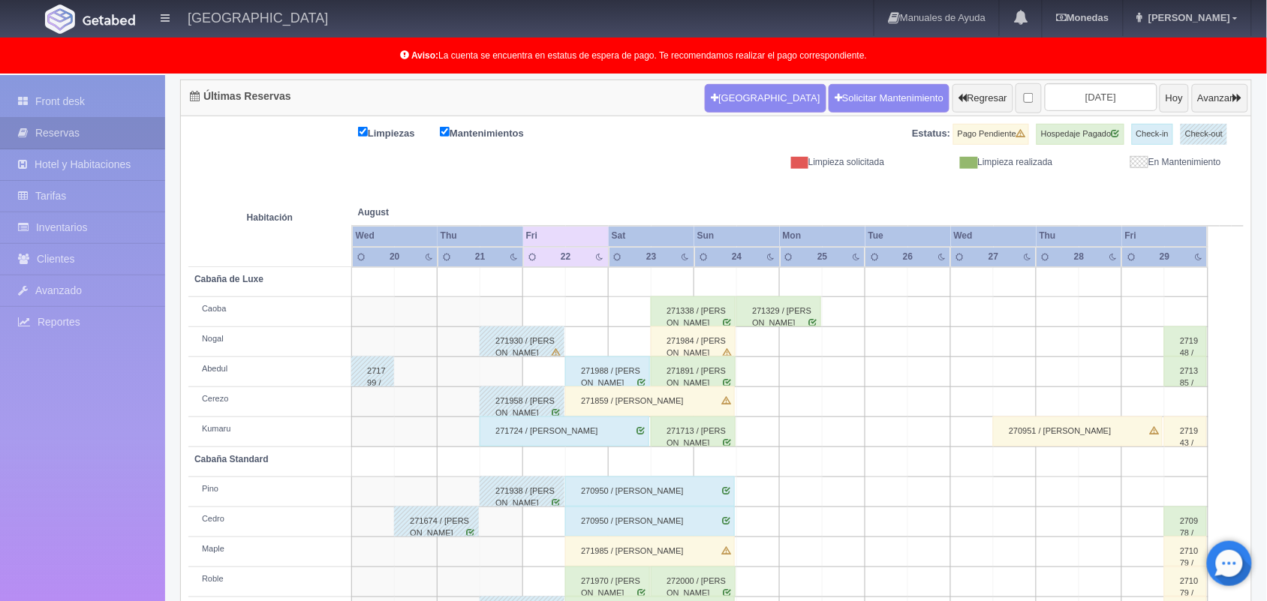
scroll to position [209, 0]
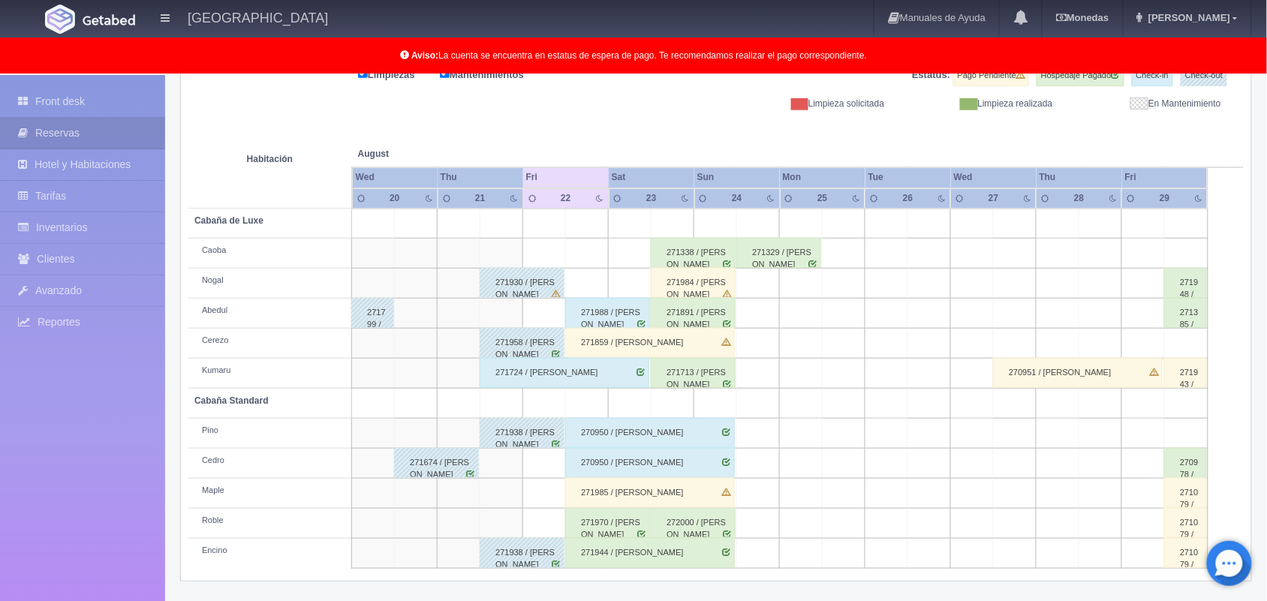
click at [627, 526] on div "271970 / [PERSON_NAME]" at bounding box center [607, 523] width 85 height 30
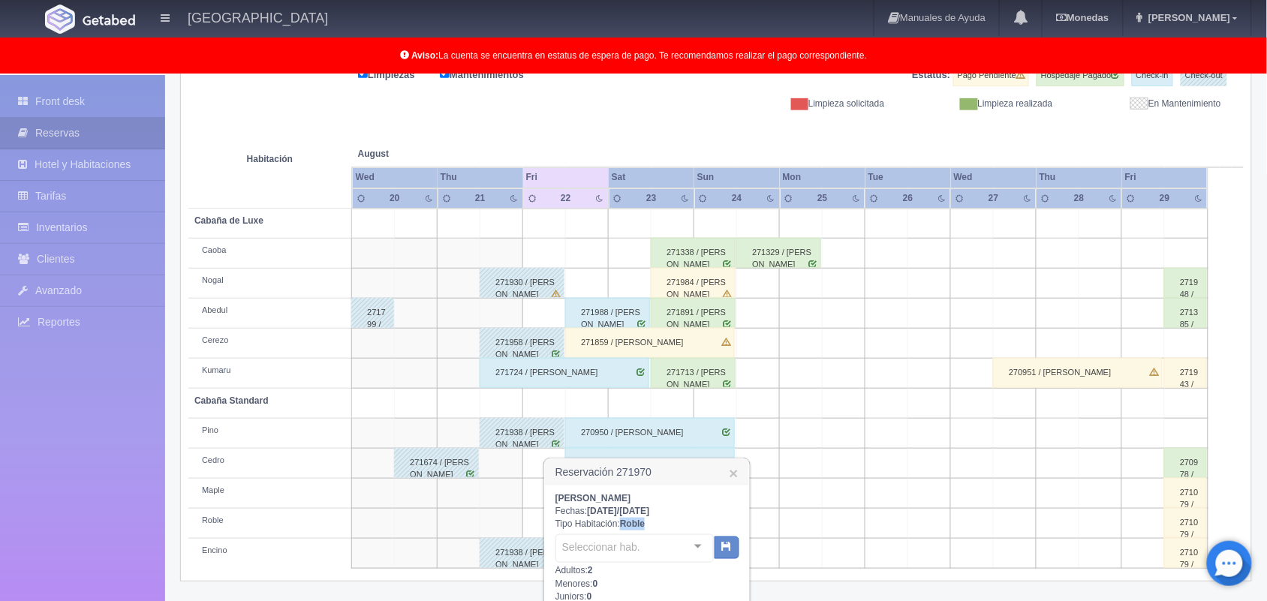
click at [627, 526] on b "Roble" at bounding box center [632, 524] width 25 height 11
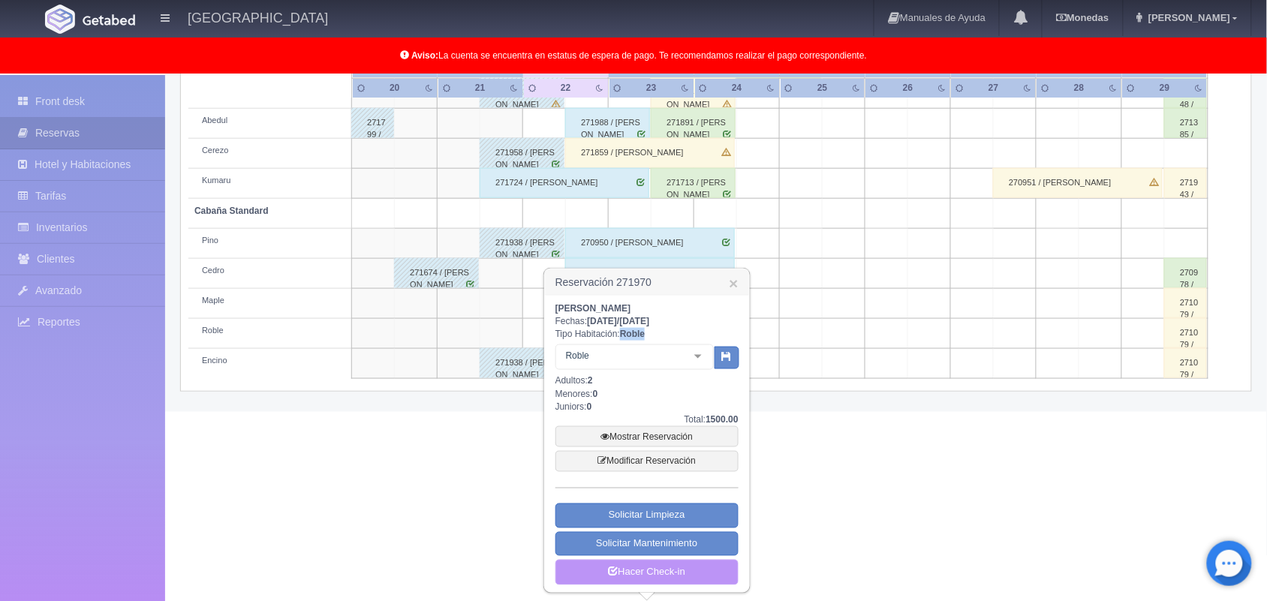
click at [642, 576] on link "Hacer Check-in" at bounding box center [646, 573] width 183 height 26
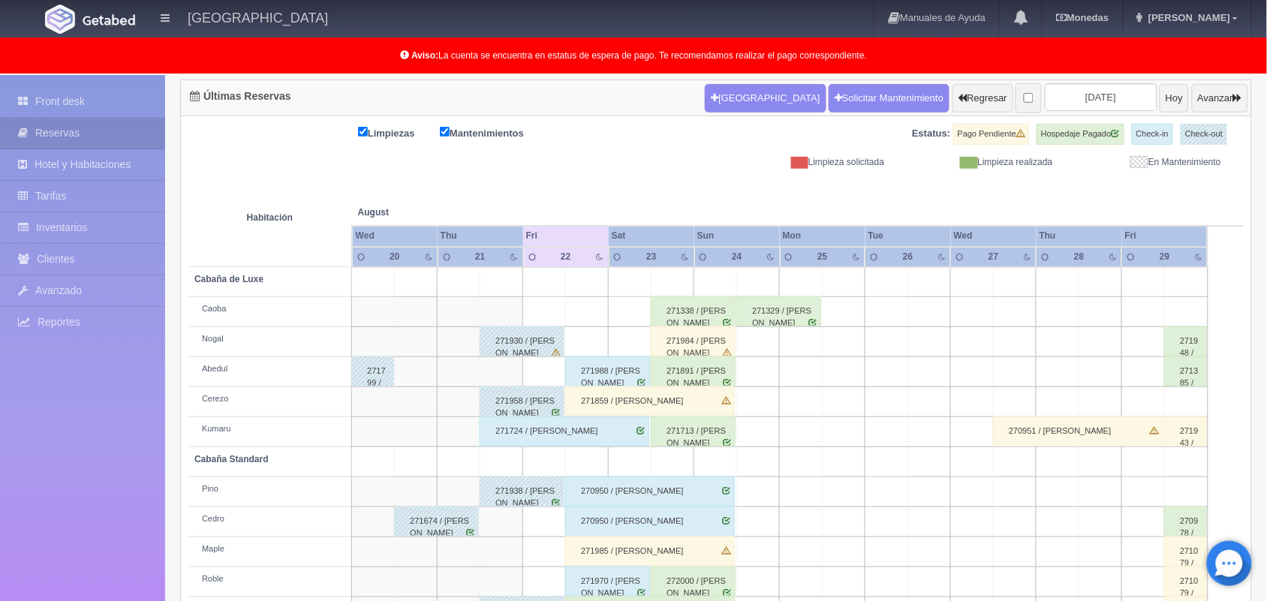
scroll to position [209, 0]
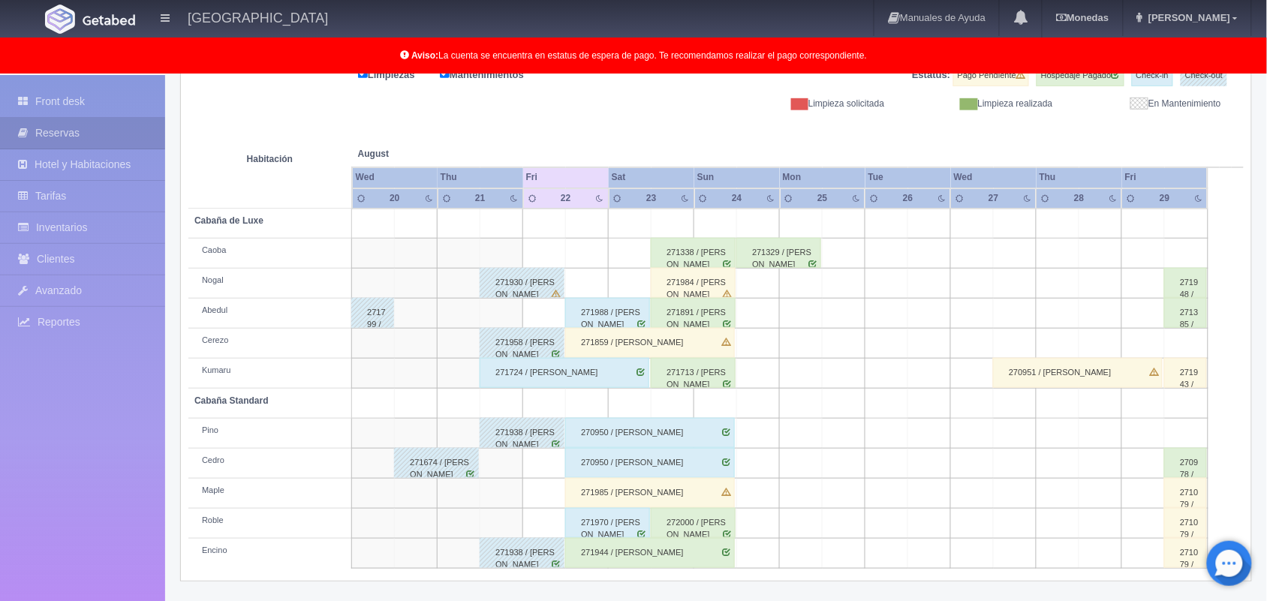
click at [638, 549] on div "271944 / [PERSON_NAME]" at bounding box center [650, 553] width 170 height 30
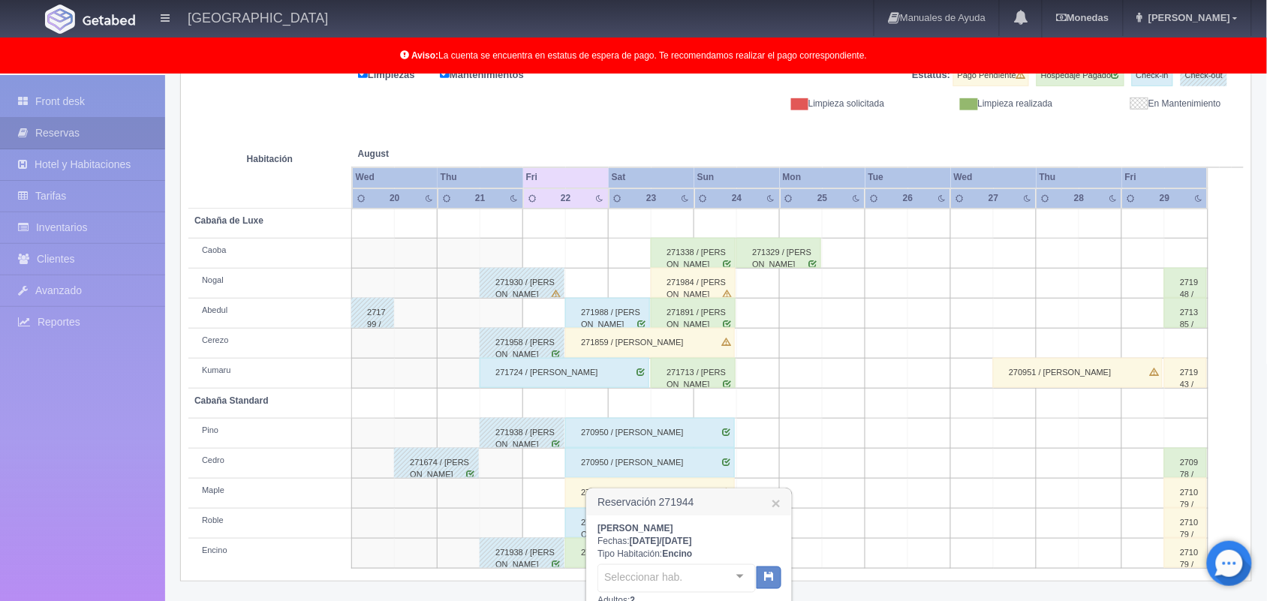
scroll to position [430, 0]
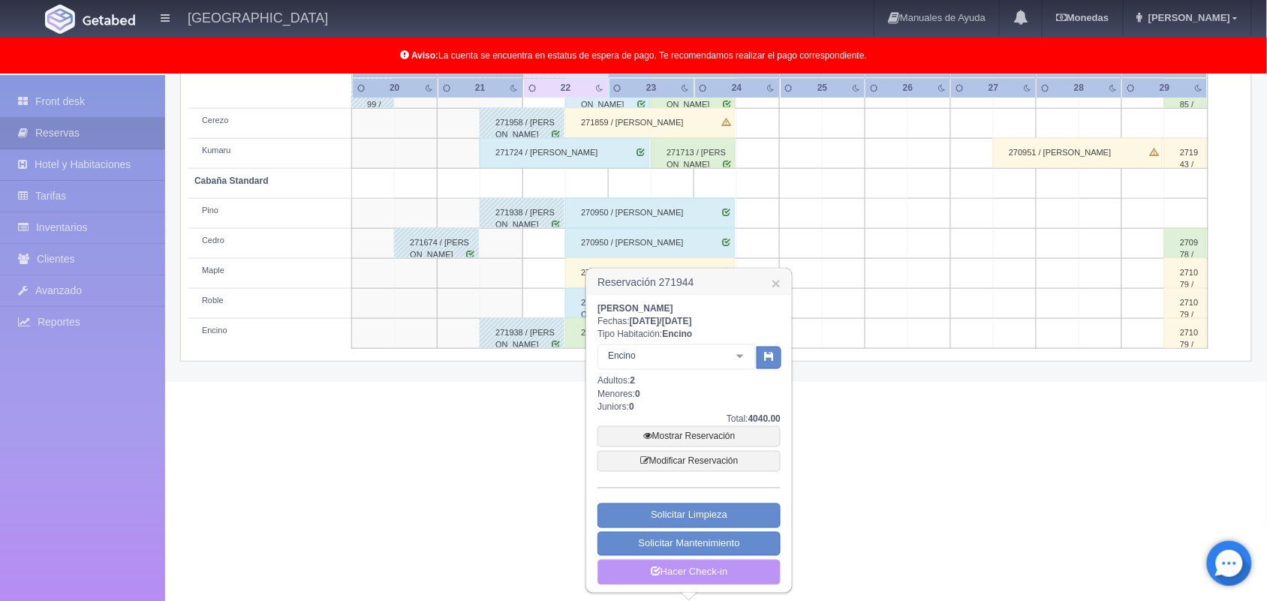
click at [666, 572] on link "Hacer Check-in" at bounding box center [688, 573] width 183 height 26
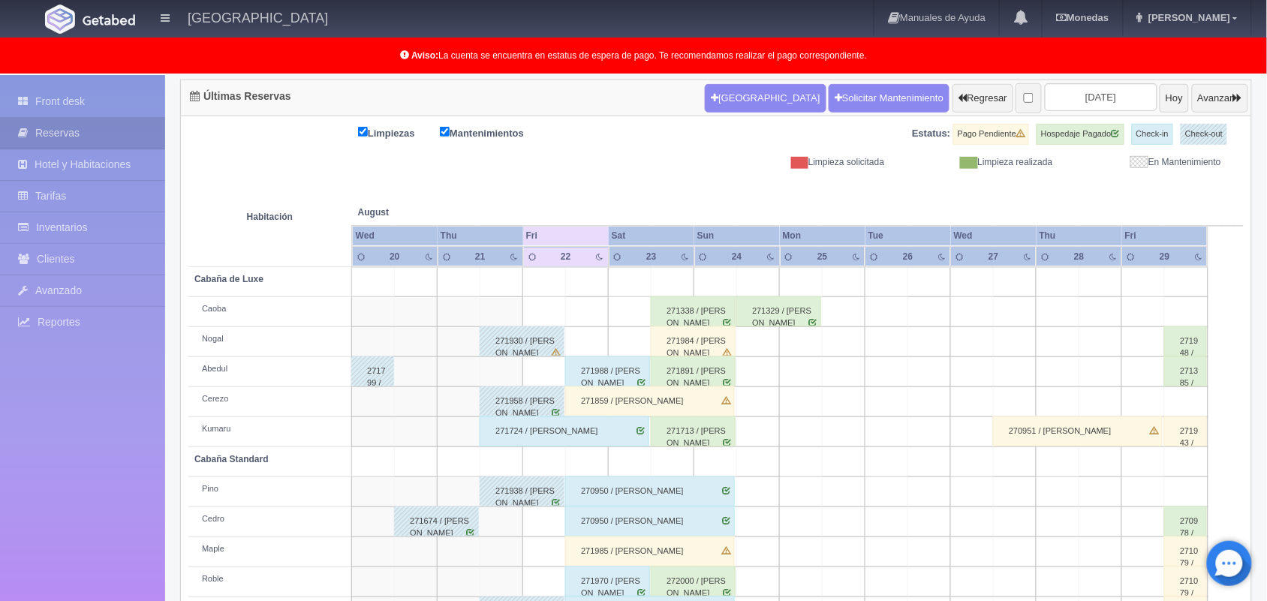
scroll to position [209, 0]
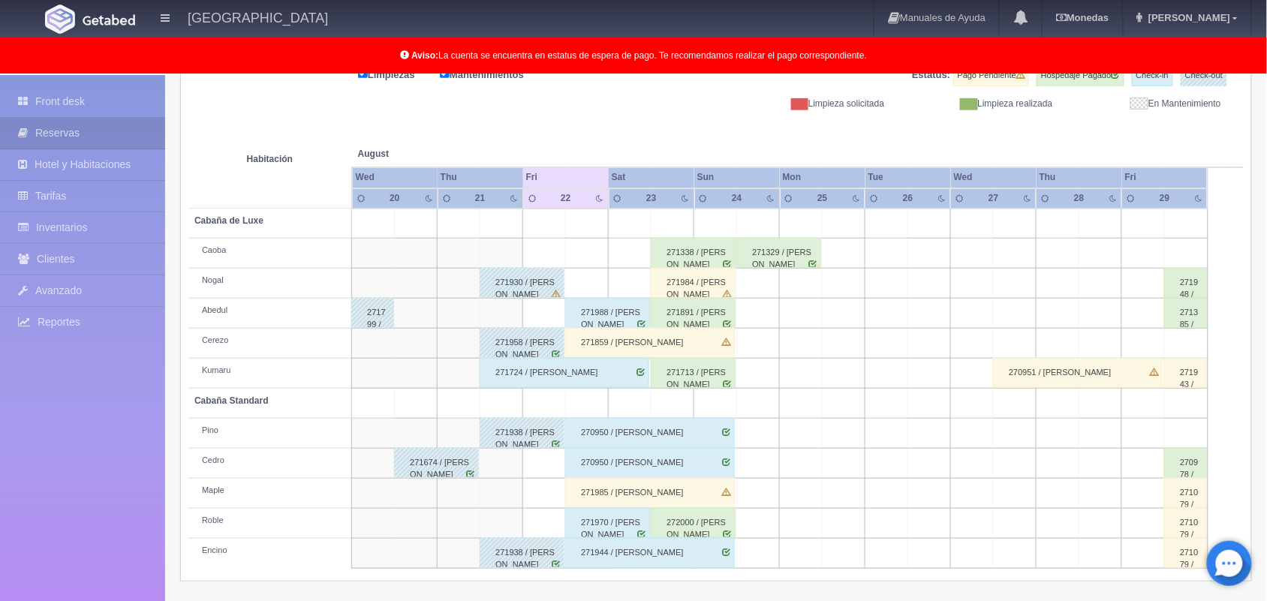
click at [452, 469] on div "271674 / [PERSON_NAME]" at bounding box center [436, 463] width 85 height 30
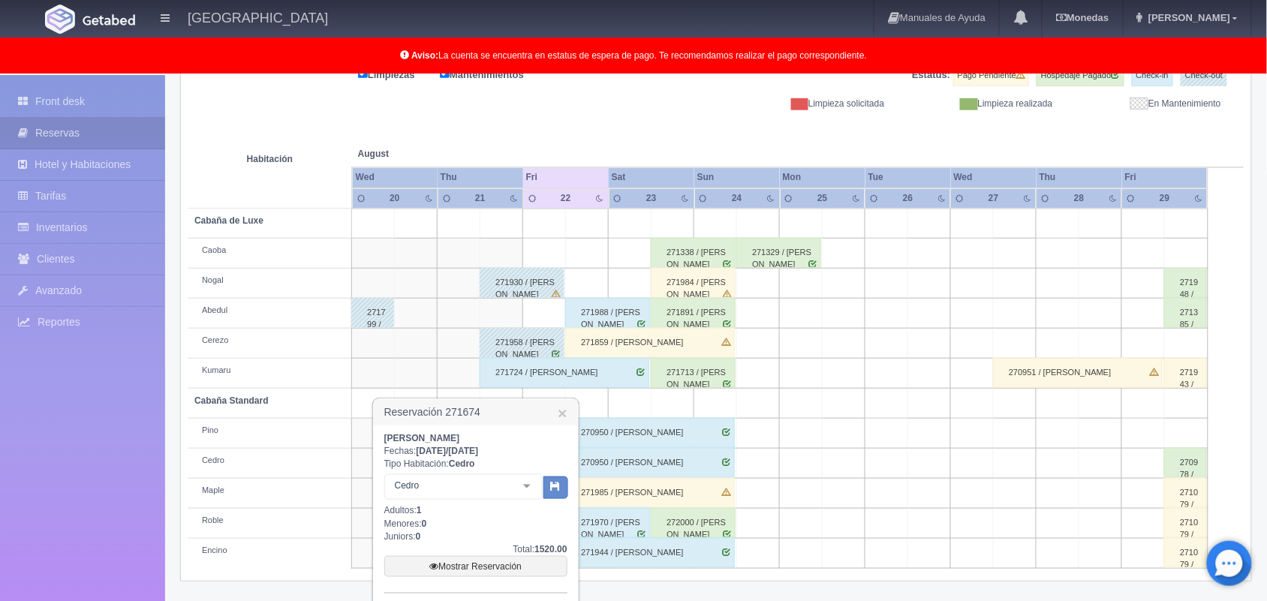
scroll to position [286, 0]
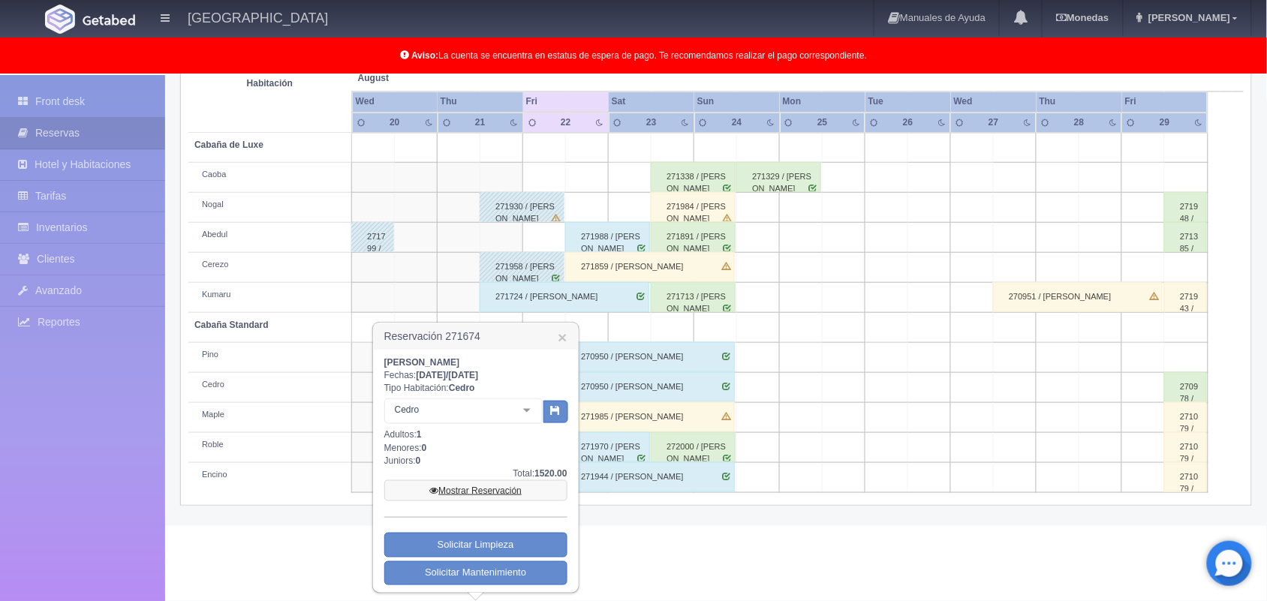
click at [463, 488] on link "Mostrar Reservación" at bounding box center [475, 490] width 183 height 21
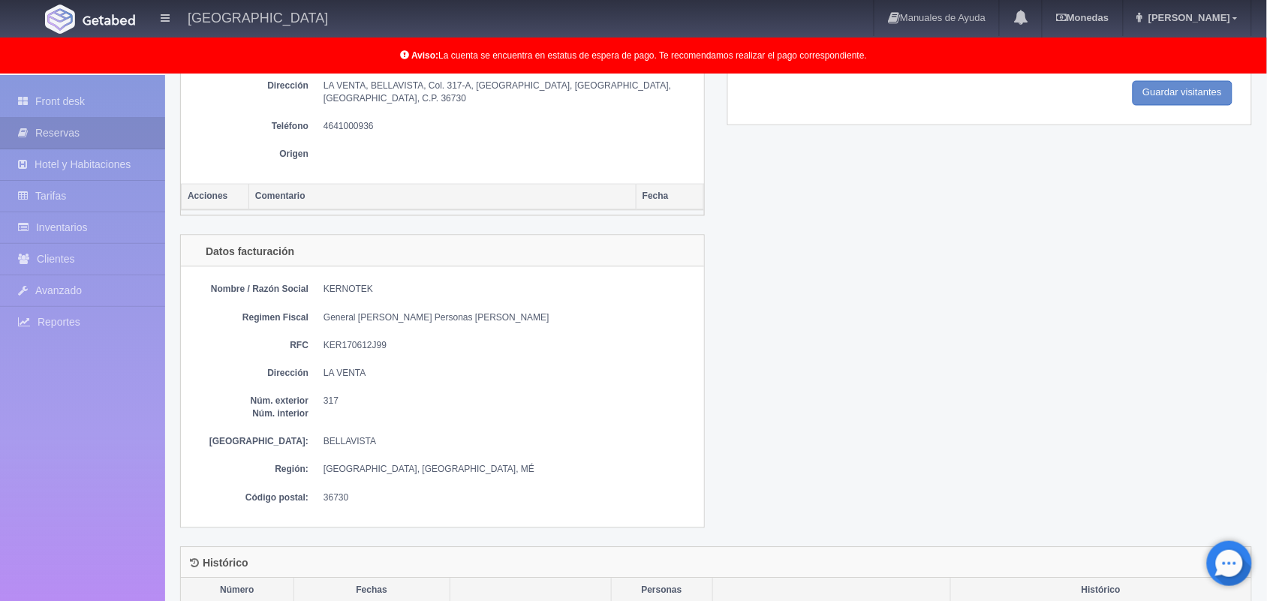
scroll to position [762, 0]
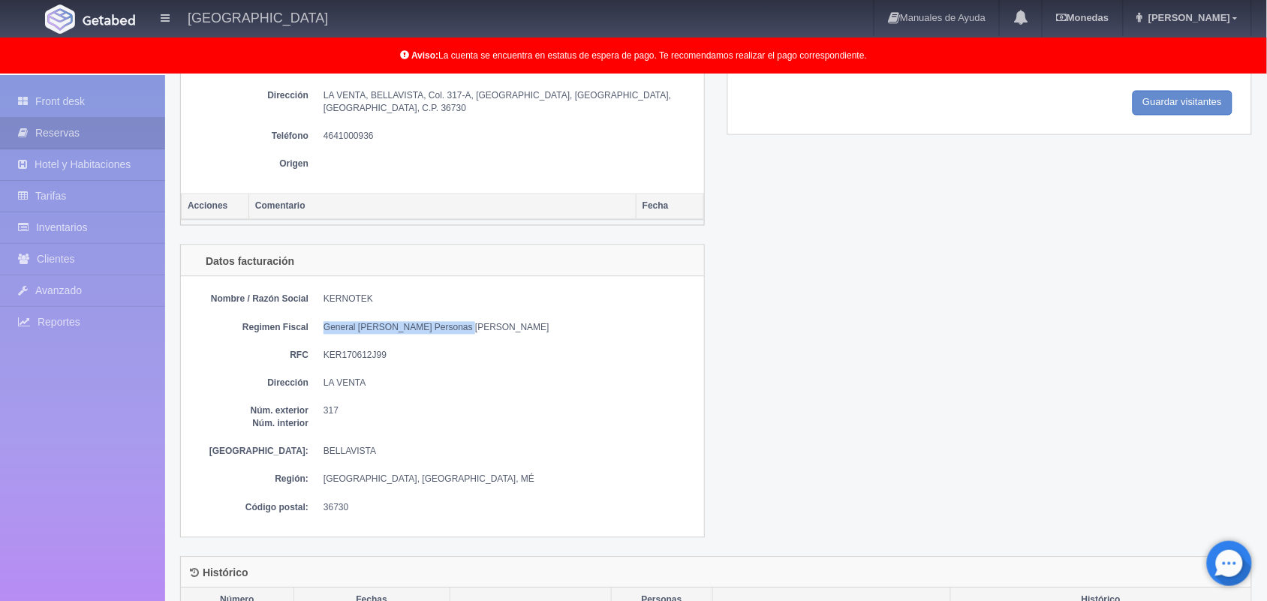
drag, startPoint x: 324, startPoint y: 317, endPoint x: 470, endPoint y: 308, distance: 145.9
click at [470, 308] on div "Nombre / Razón Social KERNOTEK Regimen Fiscal General de Ley Personas Morales R…" at bounding box center [442, 407] width 523 height 260
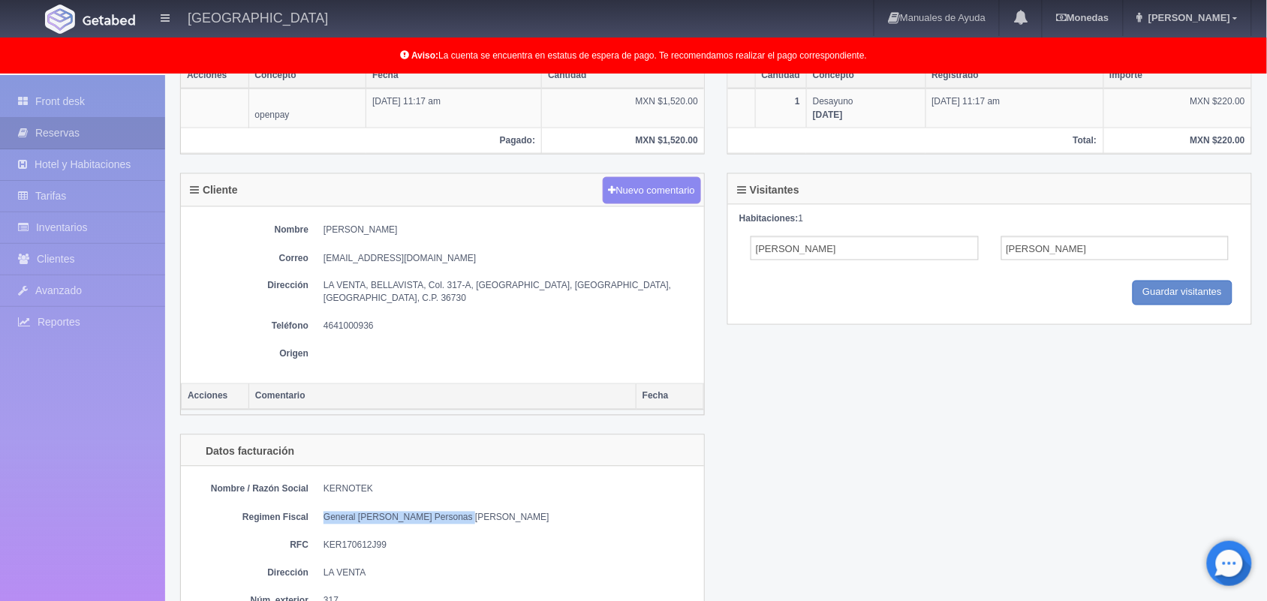
scroll to position [480, 0]
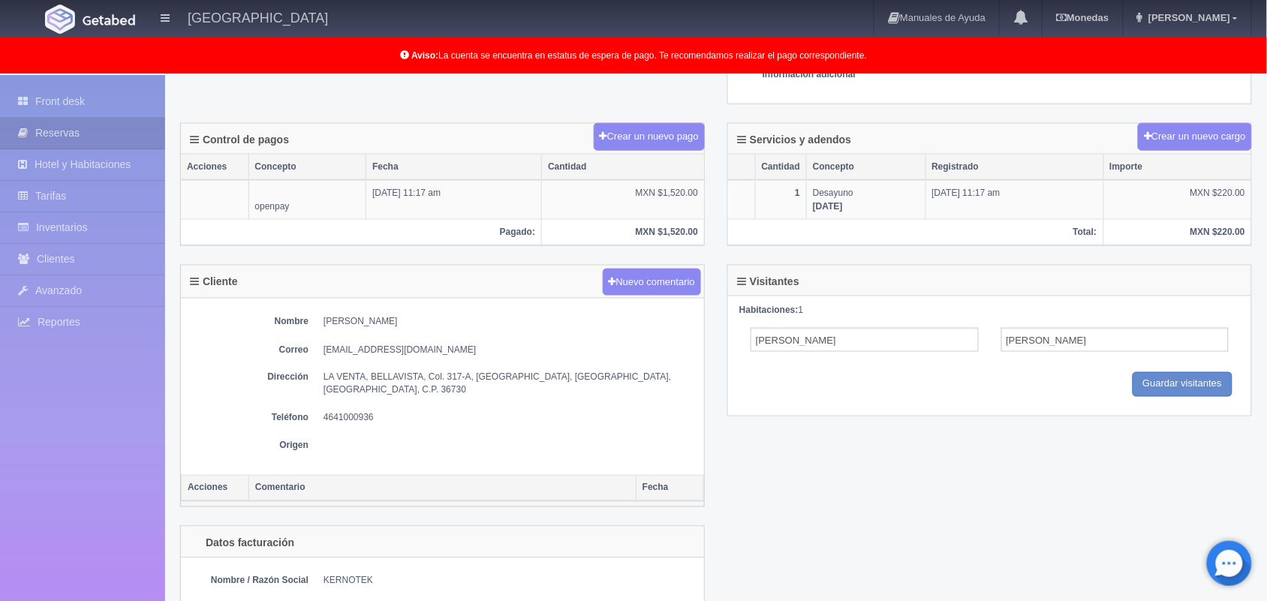
drag, startPoint x: 320, startPoint y: 353, endPoint x: 459, endPoint y: 359, distance: 139.7
click at [459, 356] on dl "Correo administracion.01@kernotek.mx" at bounding box center [442, 350] width 508 height 13
copy dd "administracion.01@kernotek.mx"
click at [717, 306] on div "Visitantes Habitaciones: 1 ALDO HUGO VARGAS RODRIGUEZ Guardar Guardar visitantes" at bounding box center [989, 350] width 547 height 170
drag, startPoint x: 324, startPoint y: 357, endPoint x: 456, endPoint y: 355, distance: 131.3
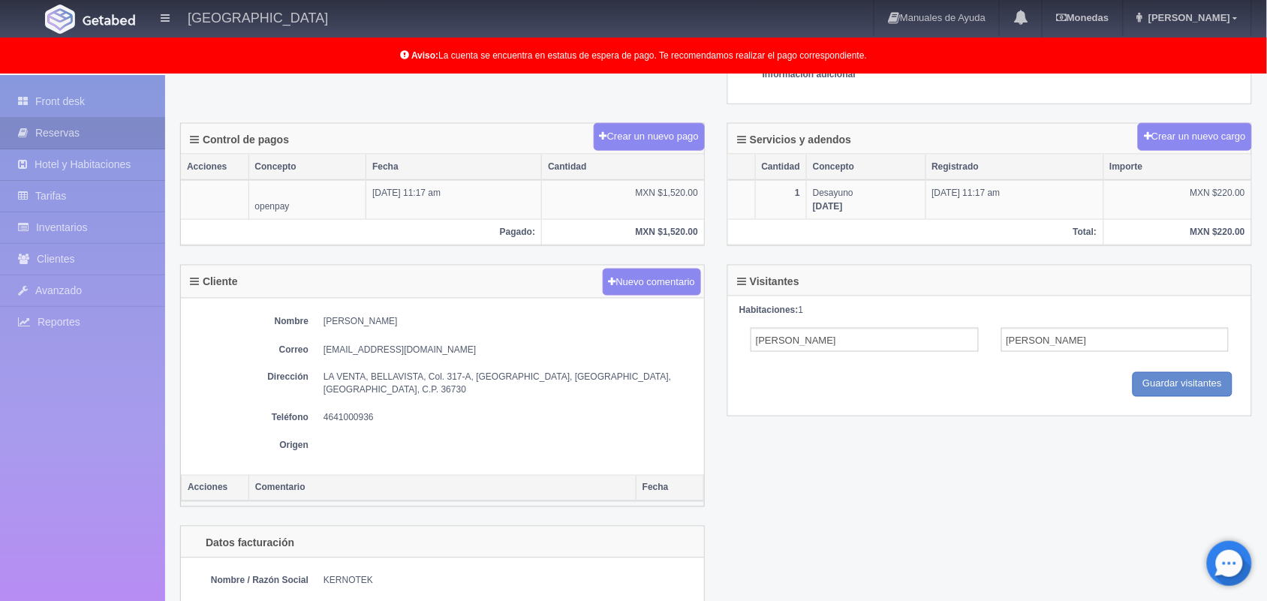
click at [456, 355] on dd "administracion.01@kernotek.mx" at bounding box center [509, 350] width 373 height 13
copy dd "administracion.01@kernotek.mx"
drag, startPoint x: 321, startPoint y: 410, endPoint x: 365, endPoint y: 411, distance: 44.3
click at [365, 412] on dl "Teléfono 4641000936" at bounding box center [442, 418] width 508 height 13
drag, startPoint x: 383, startPoint y: 411, endPoint x: 314, endPoint y: 415, distance: 69.1
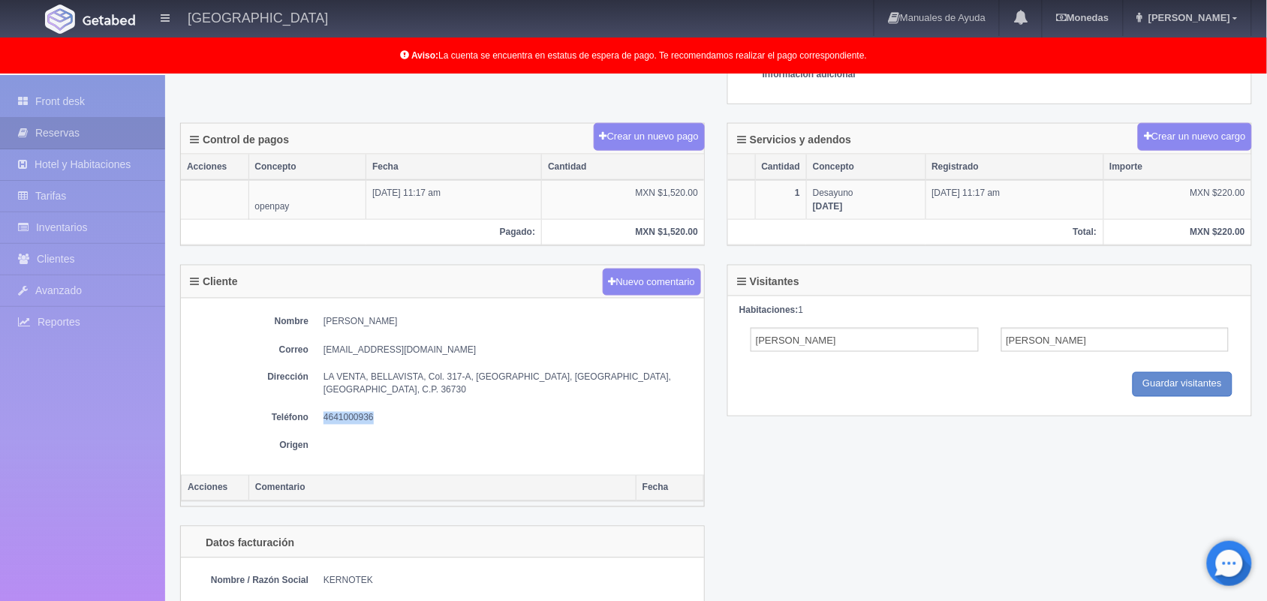
click at [314, 415] on dl "Teléfono 4641000936" at bounding box center [442, 418] width 508 height 13
copy dd "4641000936"
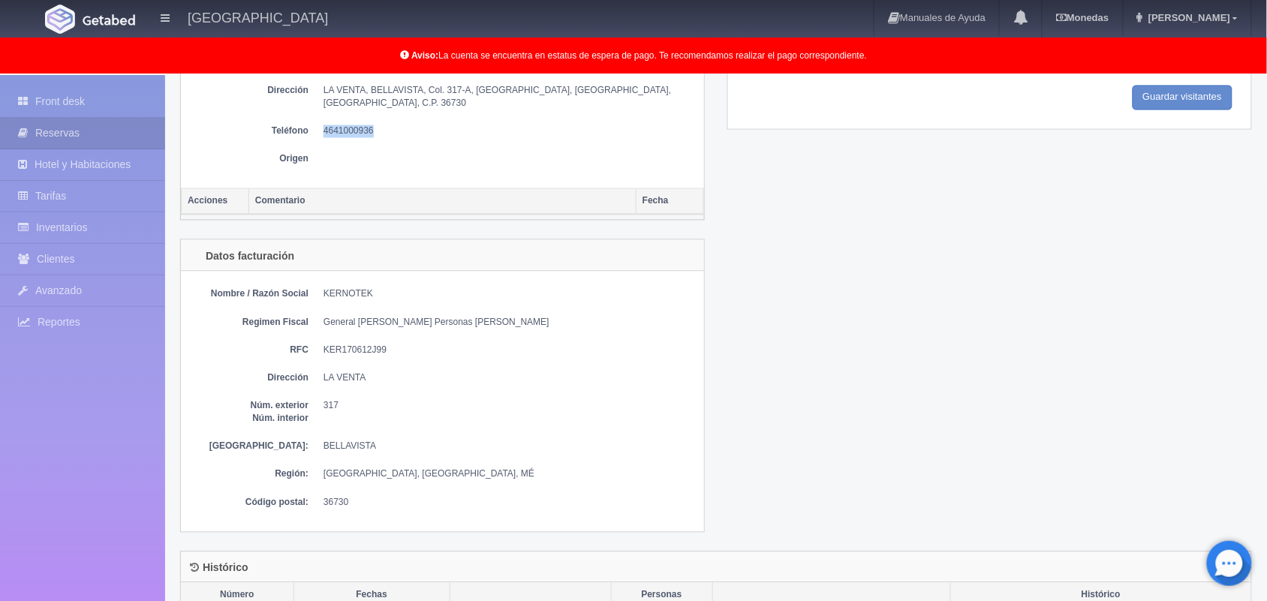
scroll to position [768, 0]
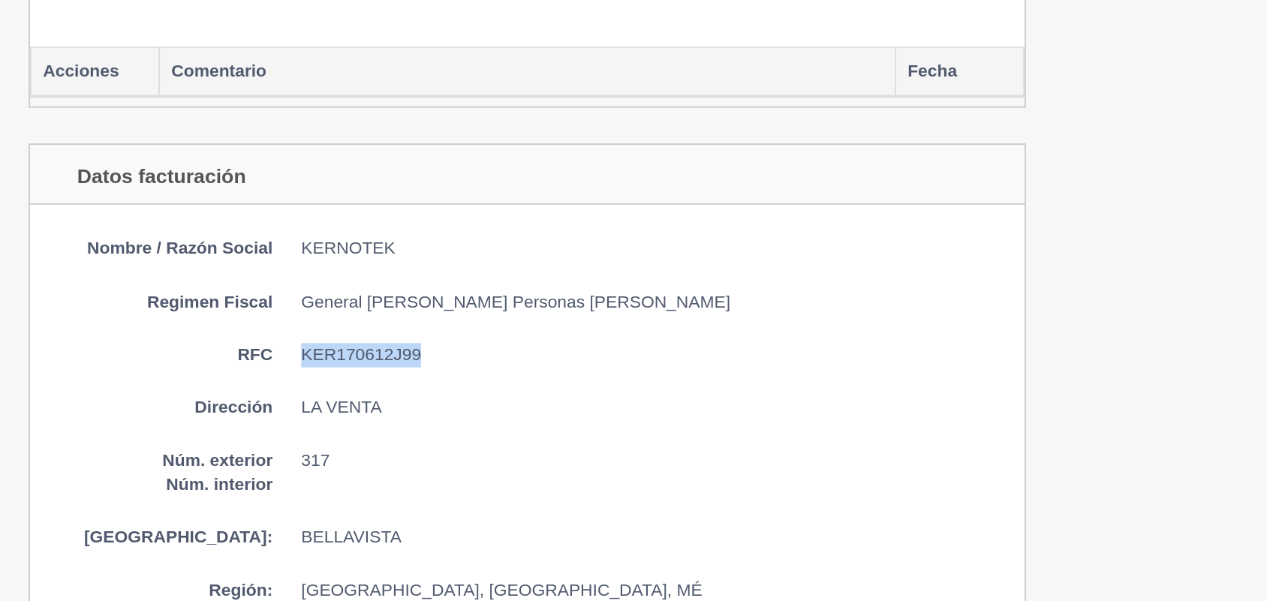
drag, startPoint x: 325, startPoint y: 344, endPoint x: 401, endPoint y: 338, distance: 76.0
click at [401, 344] on dd "KER170612J99" at bounding box center [509, 350] width 373 height 13
copy dd "KER170612J99"
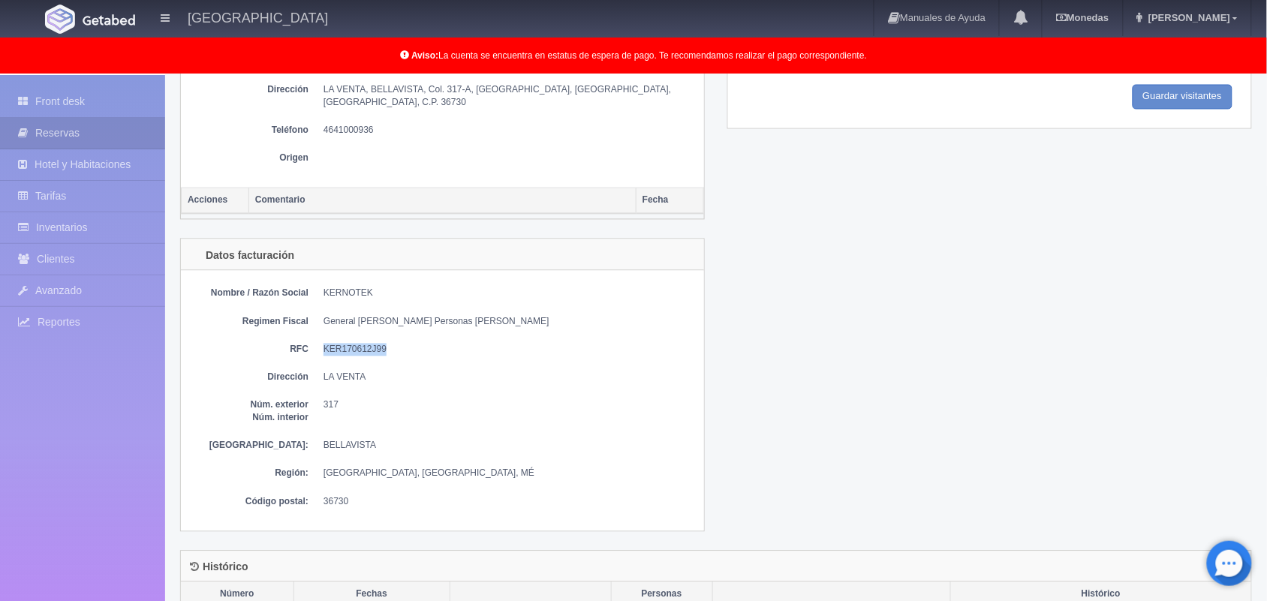
scroll to position [196, 0]
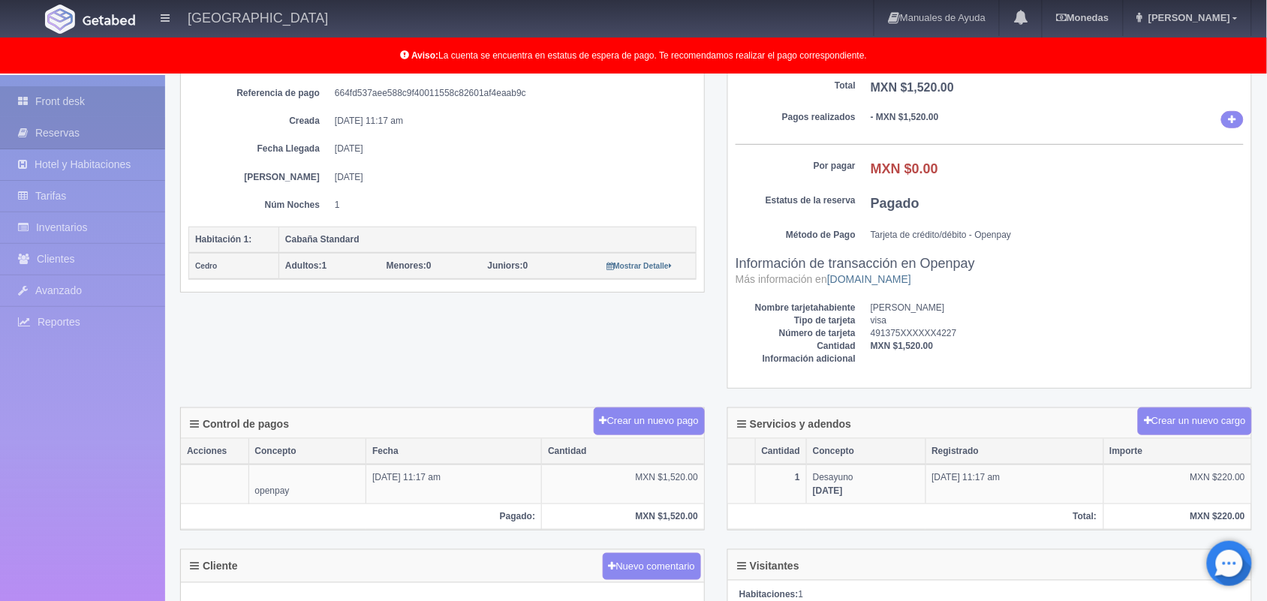
click at [109, 95] on link "Front desk" at bounding box center [82, 101] width 165 height 31
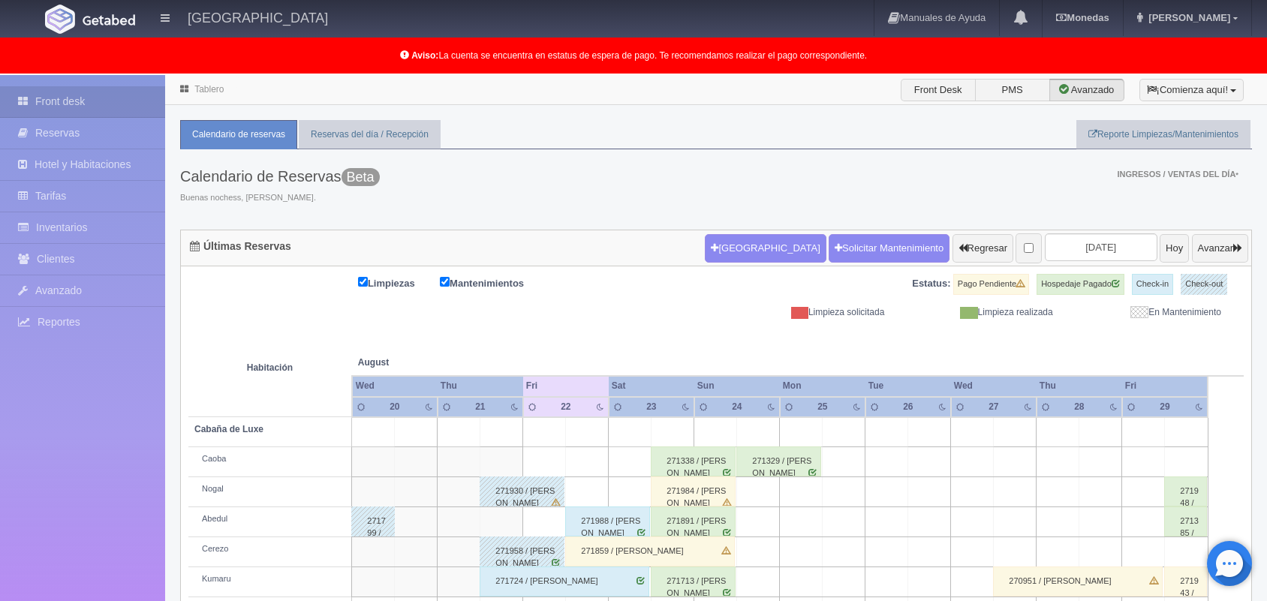
scroll to position [209, 0]
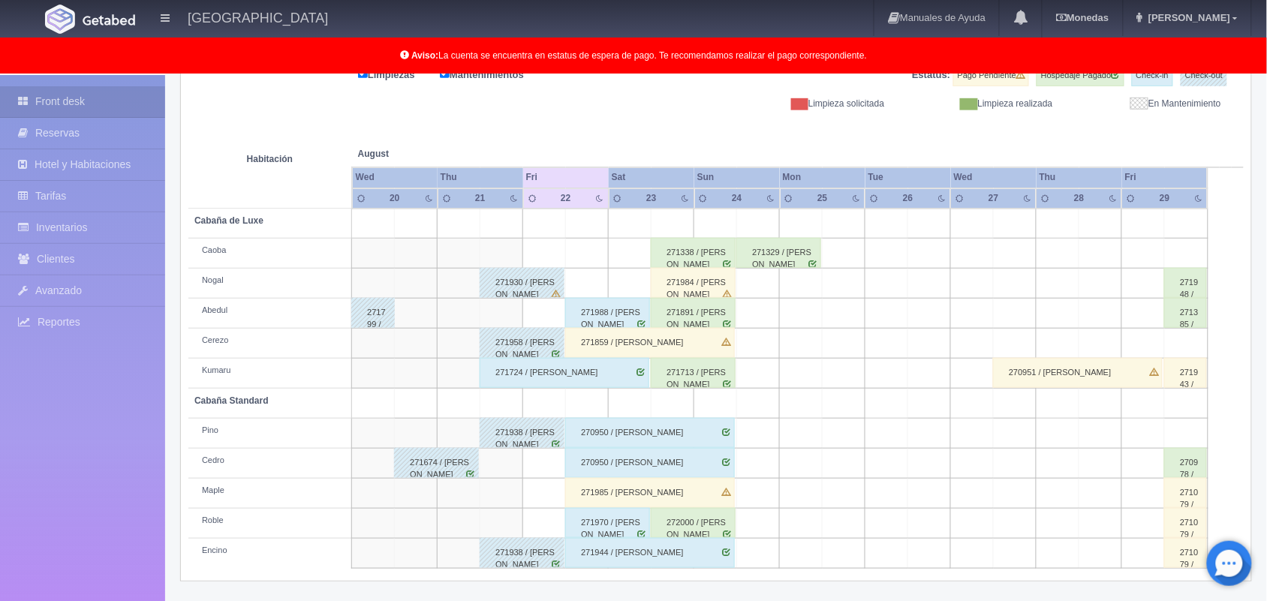
click at [445, 458] on div "271674 / [PERSON_NAME]" at bounding box center [436, 463] width 85 height 30
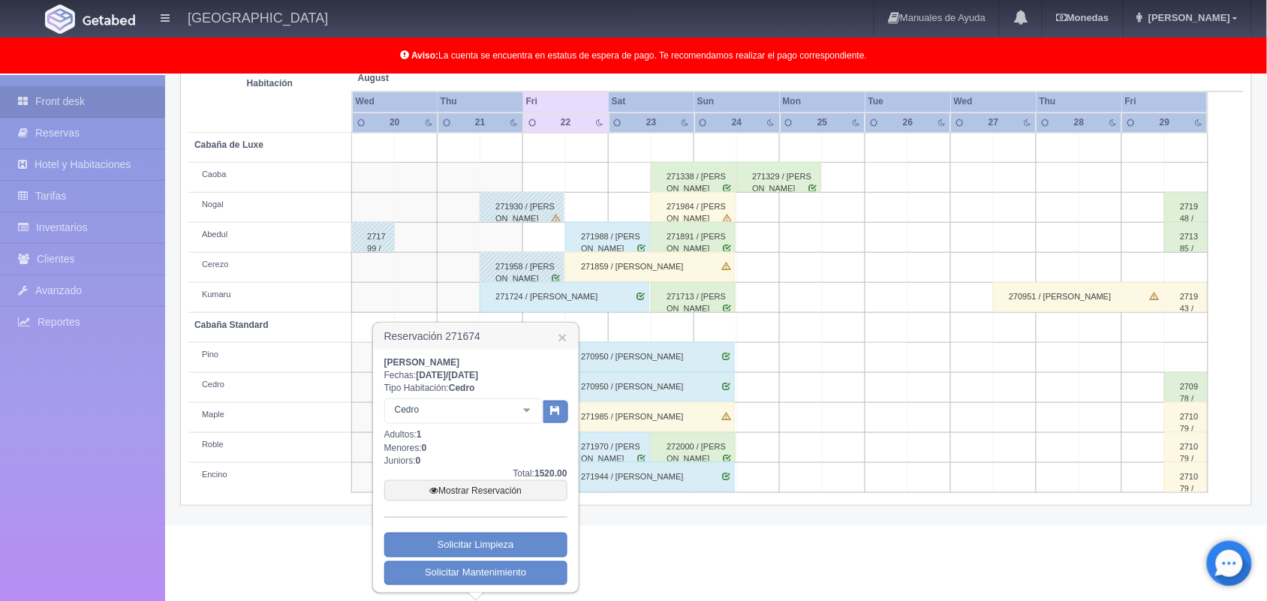
scroll to position [281, 0]
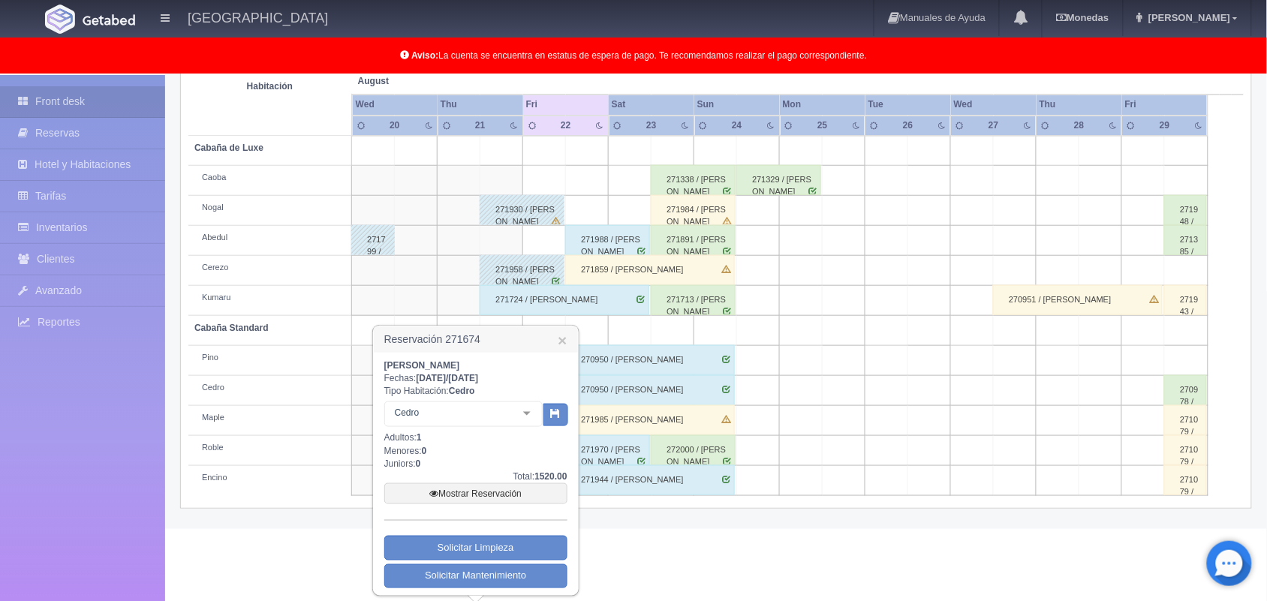
drag, startPoint x: 537, startPoint y: 365, endPoint x: 361, endPoint y: 366, distance: 175.6
click at [361, 366] on body "[GEOGRAPHIC_DATA] Manuales de Ayuda Actualizaciones recientes [GEOGRAPHIC_DATA]…" at bounding box center [633, 161] width 1267 height 735
click at [792, 365] on td at bounding box center [801, 361] width 43 height 30
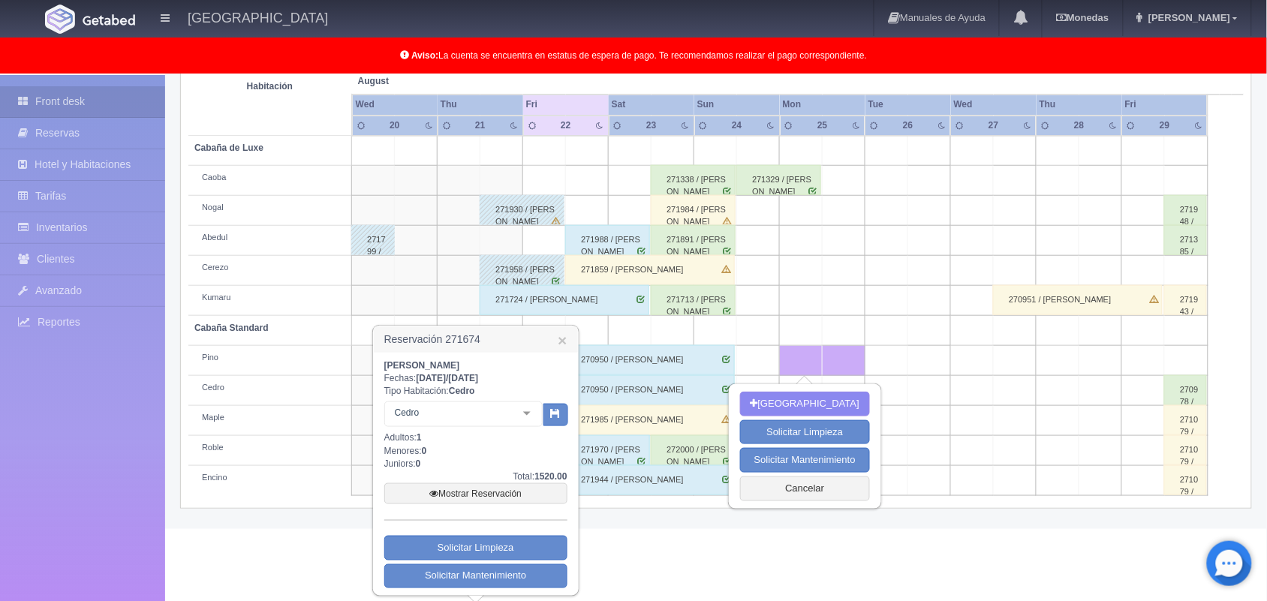
drag, startPoint x: 537, startPoint y: 365, endPoint x: 383, endPoint y: 335, distance: 156.0
click at [383, 335] on div "Reservación 271674 × ALDO HUGO VARGAS RODRIGUEZ Fechas: 2025-08-20 / 2025-08-21…" at bounding box center [475, 461] width 207 height 272
copy div "Reservación 271674 × ALDO HUGO VARGAS RODRIGUEZ"
click at [561, 332] on link "×" at bounding box center [562, 340] width 9 height 16
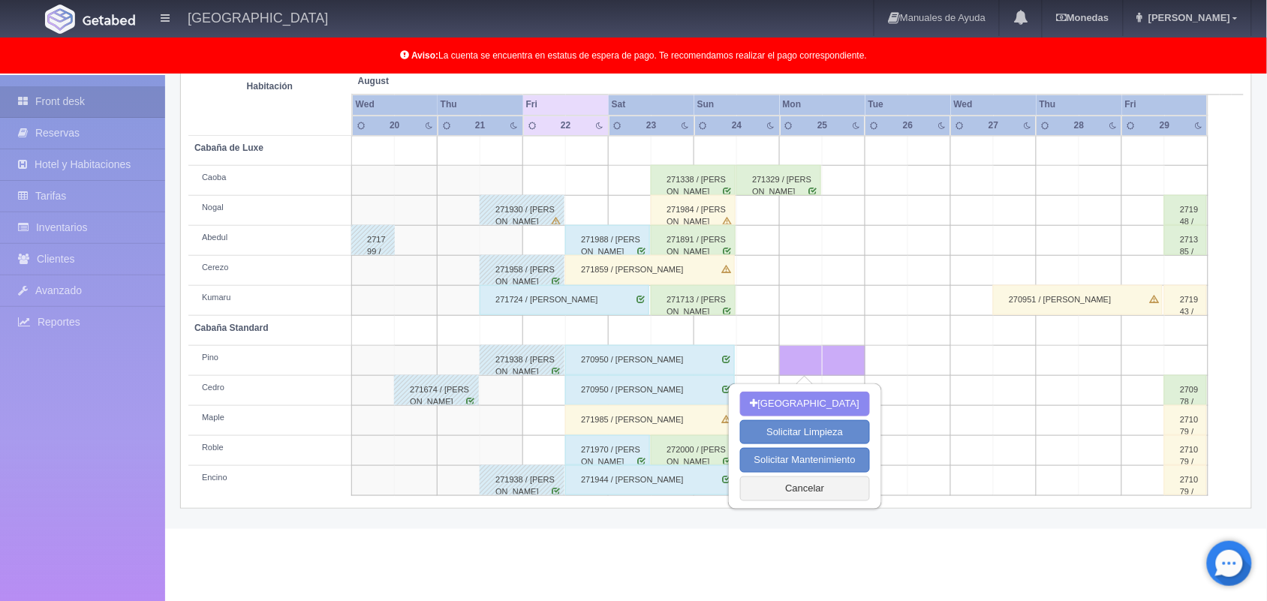
scroll to position [209, 0]
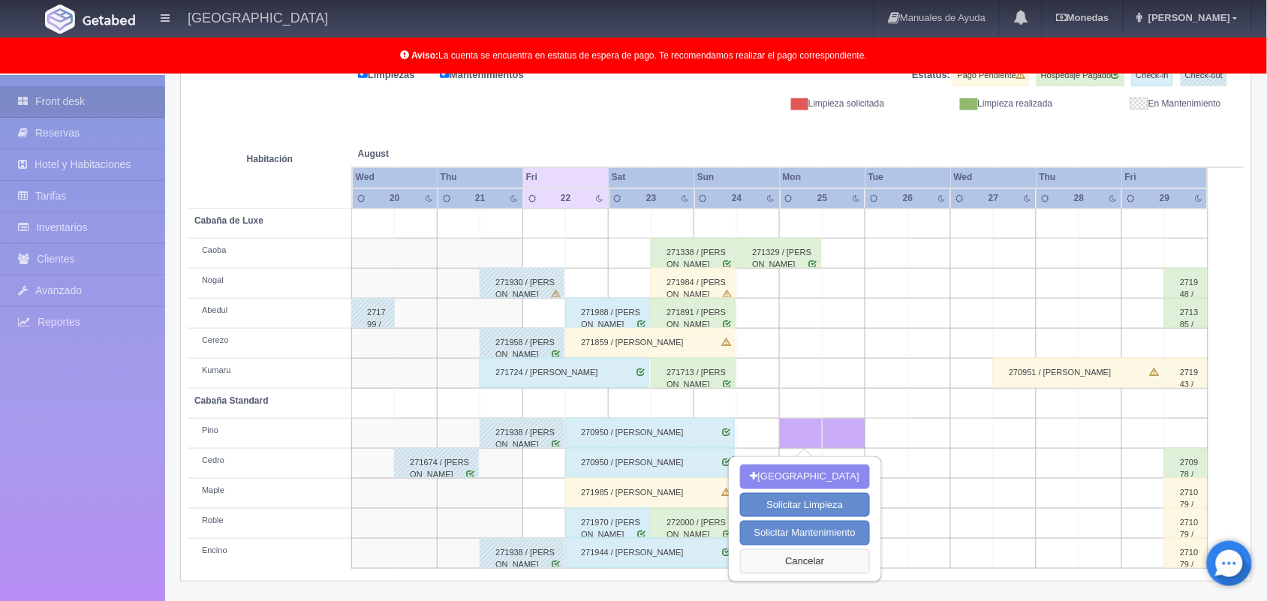
click at [795, 561] on button "Cancelar" at bounding box center [805, 561] width 130 height 25
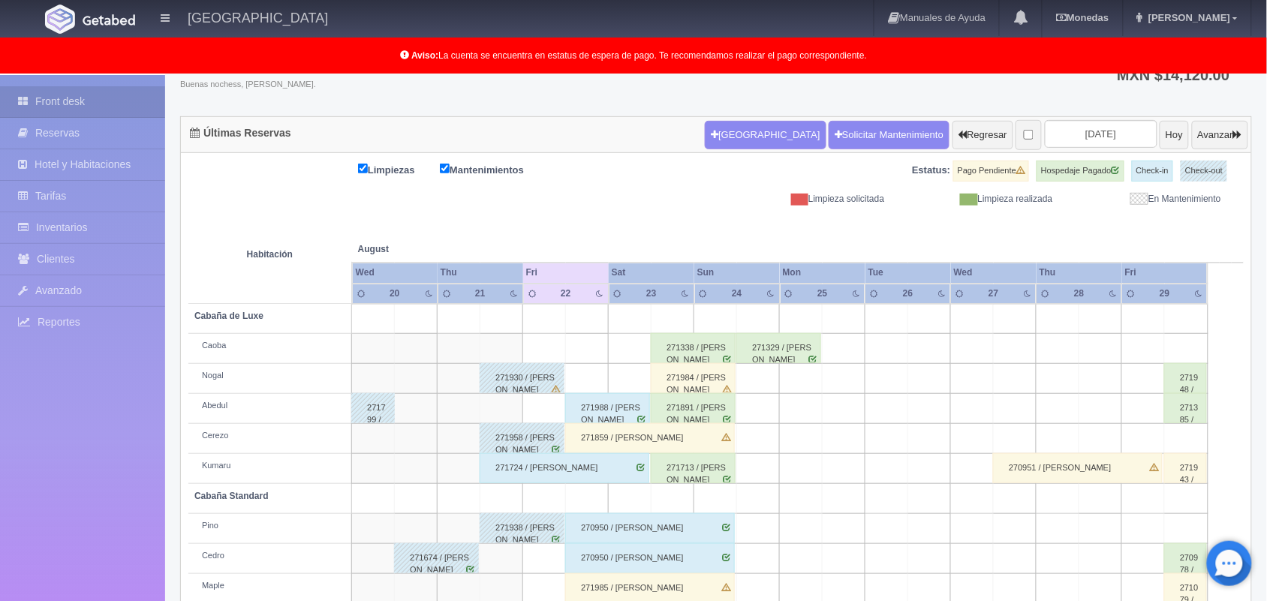
scroll to position [113, 0]
click at [1194, 128] on button "Avanzar" at bounding box center [1220, 136] width 56 height 29
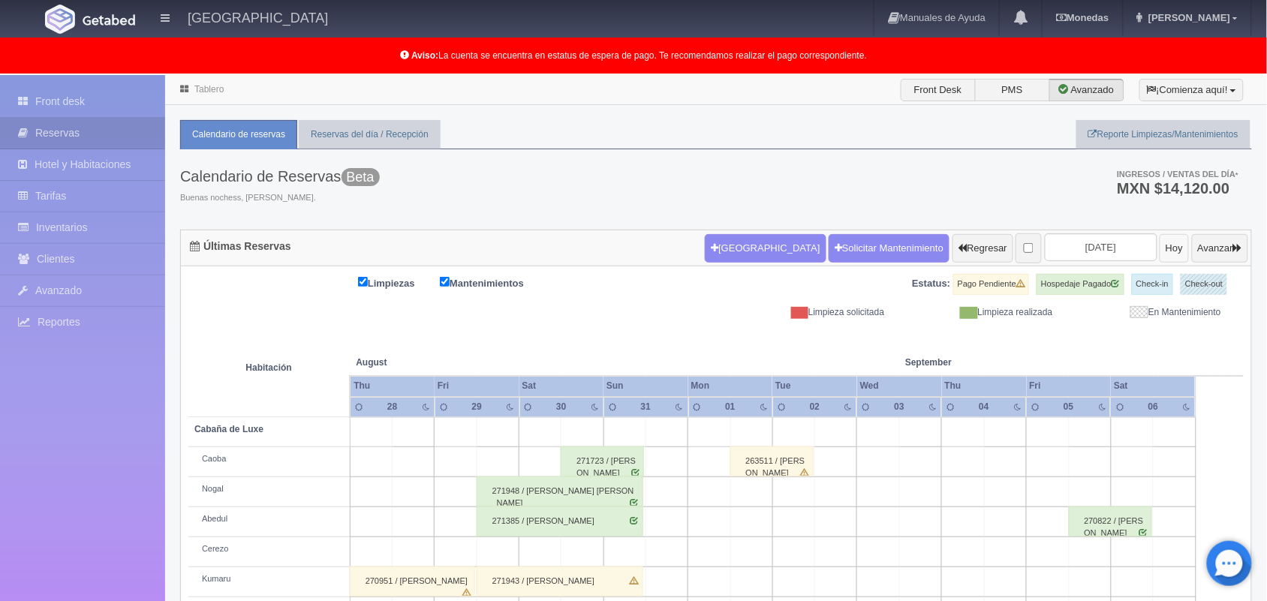
click at [1159, 251] on button "Hoy" at bounding box center [1173, 248] width 29 height 29
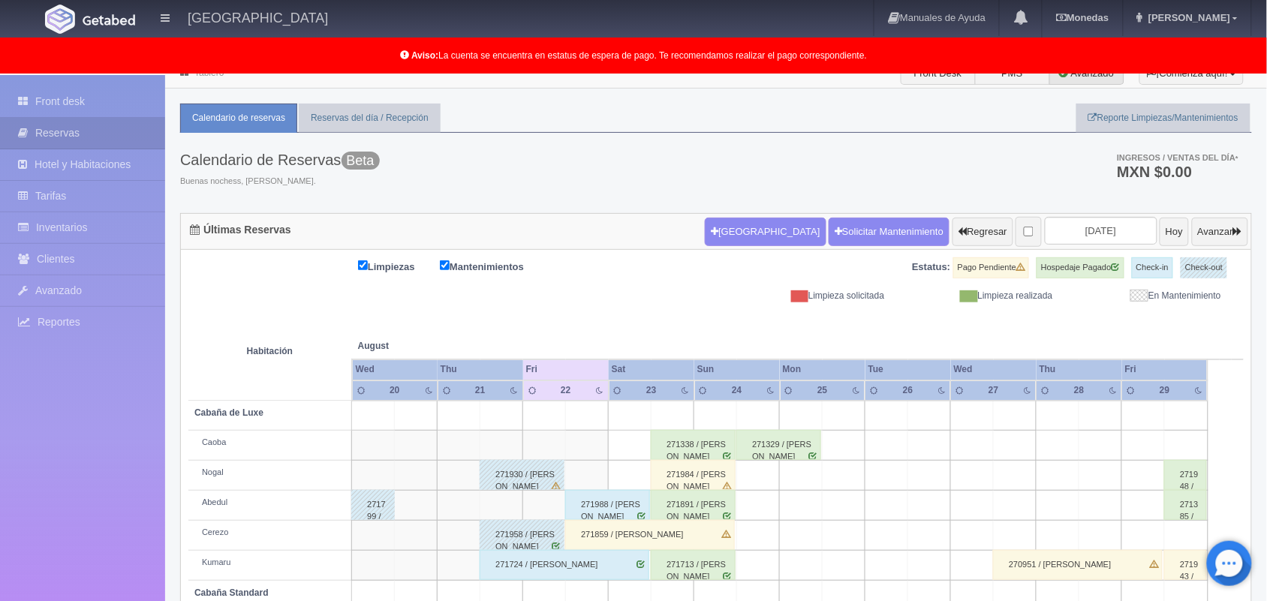
scroll to position [16, 0]
click at [1207, 227] on button "Avanzar" at bounding box center [1220, 232] width 56 height 29
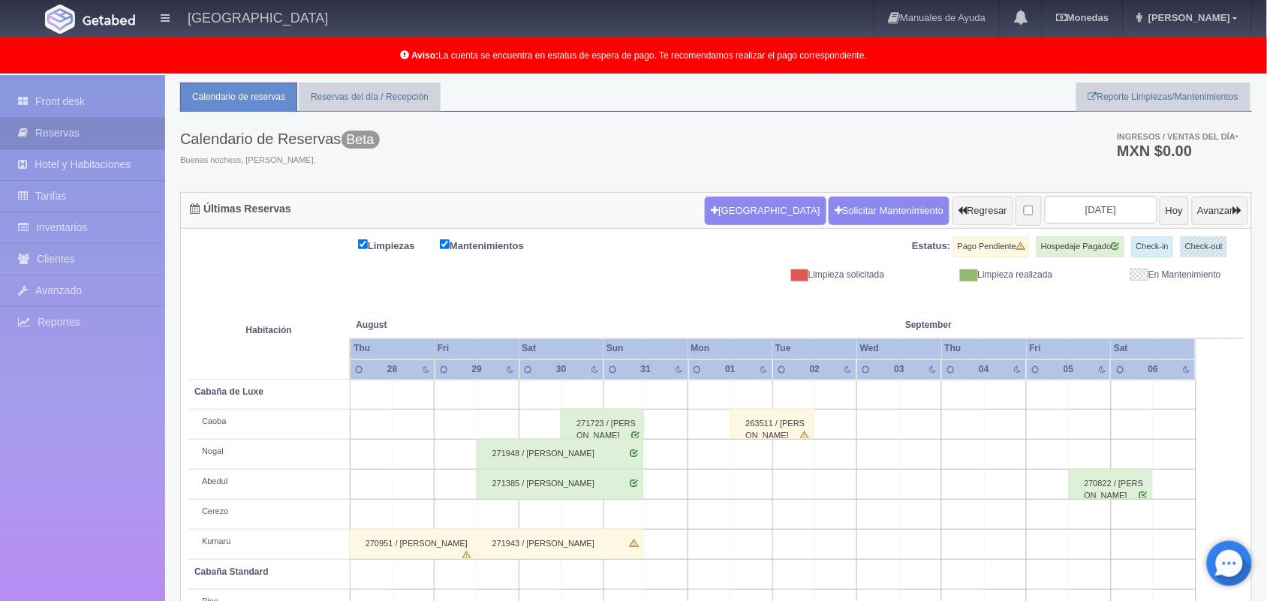
scroll to position [36, 0]
click at [1159, 215] on button "Hoy" at bounding box center [1173, 212] width 29 height 29
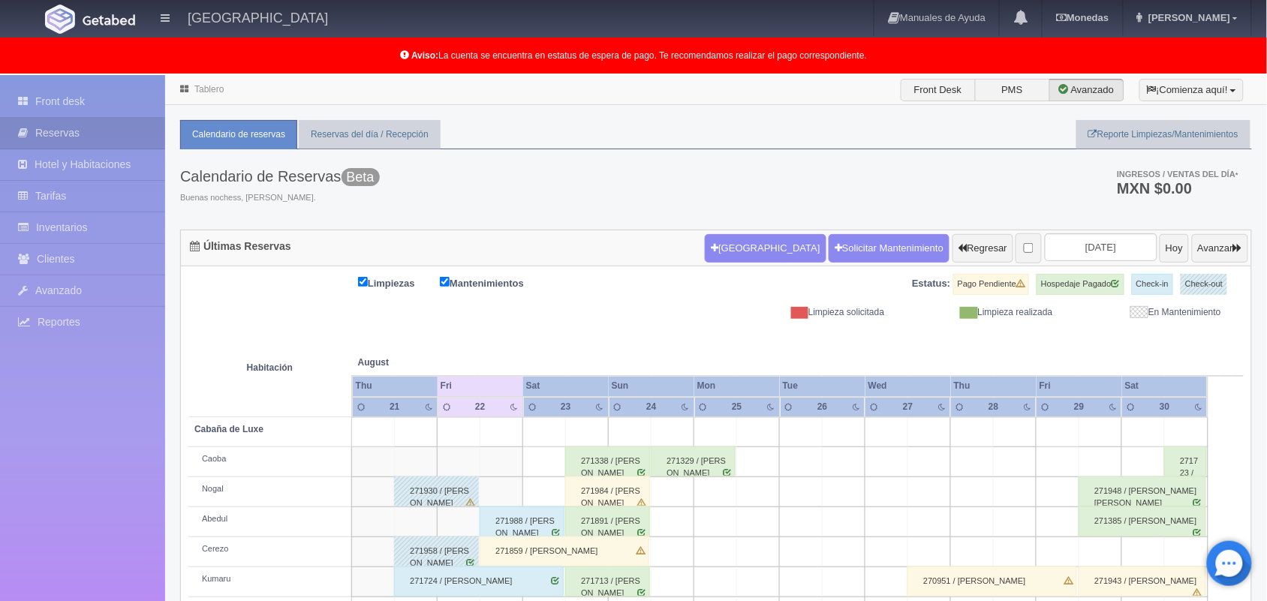
drag, startPoint x: 0, startPoint y: 0, endPoint x: 674, endPoint y: 287, distance: 732.6
click at [674, 287] on div "Limpiezas Mantenimientos" at bounding box center [452, 284] width 528 height 21
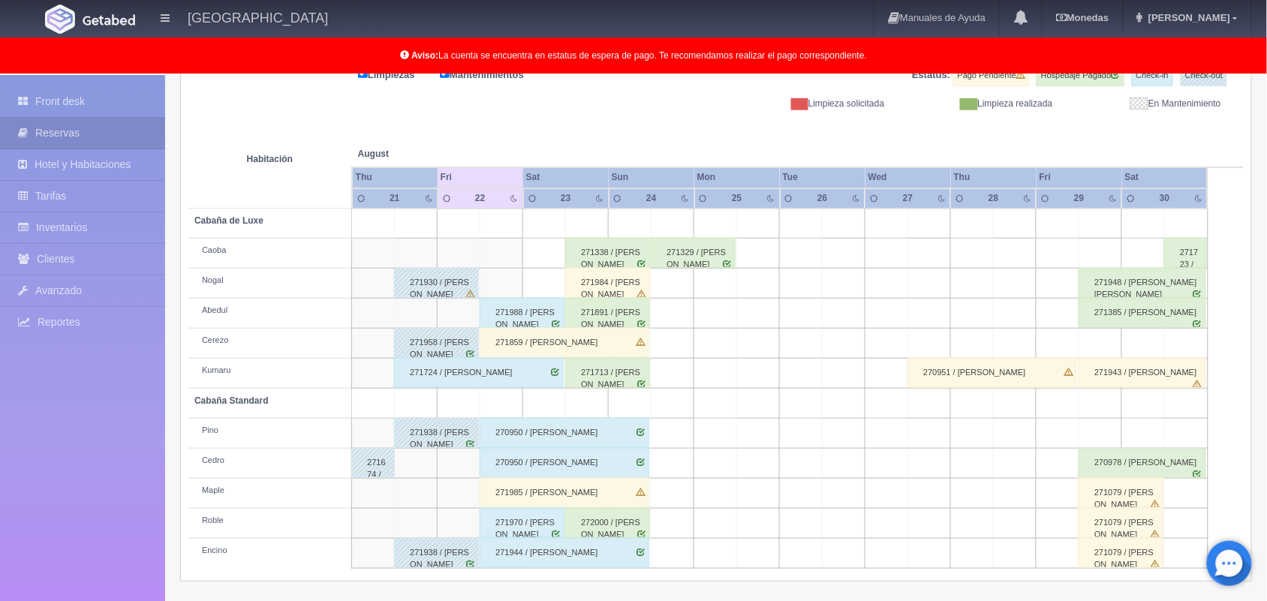
click at [510, 249] on td at bounding box center [501, 254] width 43 height 30
drag, startPoint x: 510, startPoint y: 249, endPoint x: 540, endPoint y: 254, distance: 30.4
click at [540, 254] on tr "Caoba 271338 / Blanca Martínez 271329 / Dulce Cristal Fabila Perez 271723 / JAv…" at bounding box center [715, 254] width 1055 height 30
click at [540, 254] on td at bounding box center [544, 254] width 43 height 30
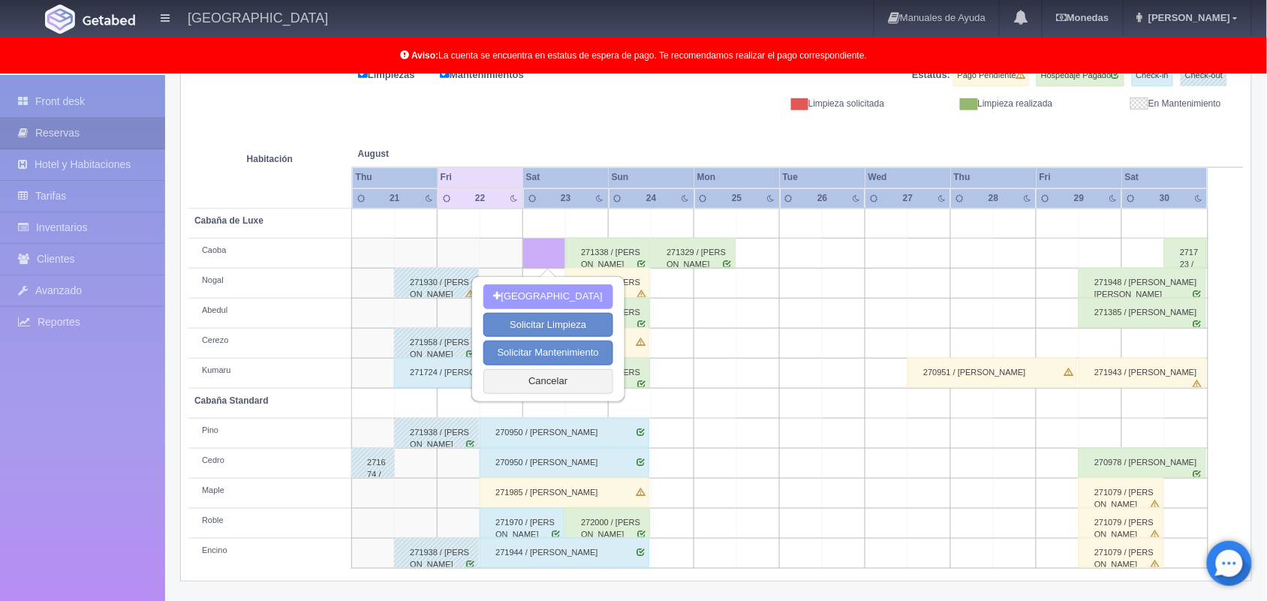
click at [533, 298] on button "Nueva Reserva" at bounding box center [548, 296] width 130 height 25
type input "[DATE]"
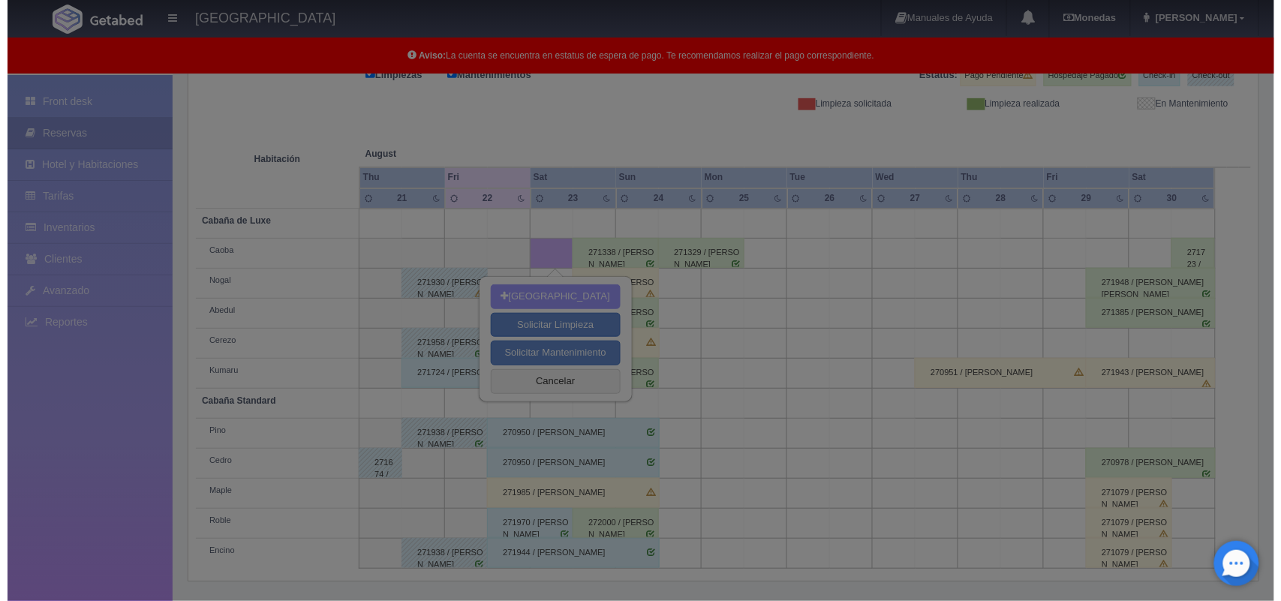
scroll to position [208, 0]
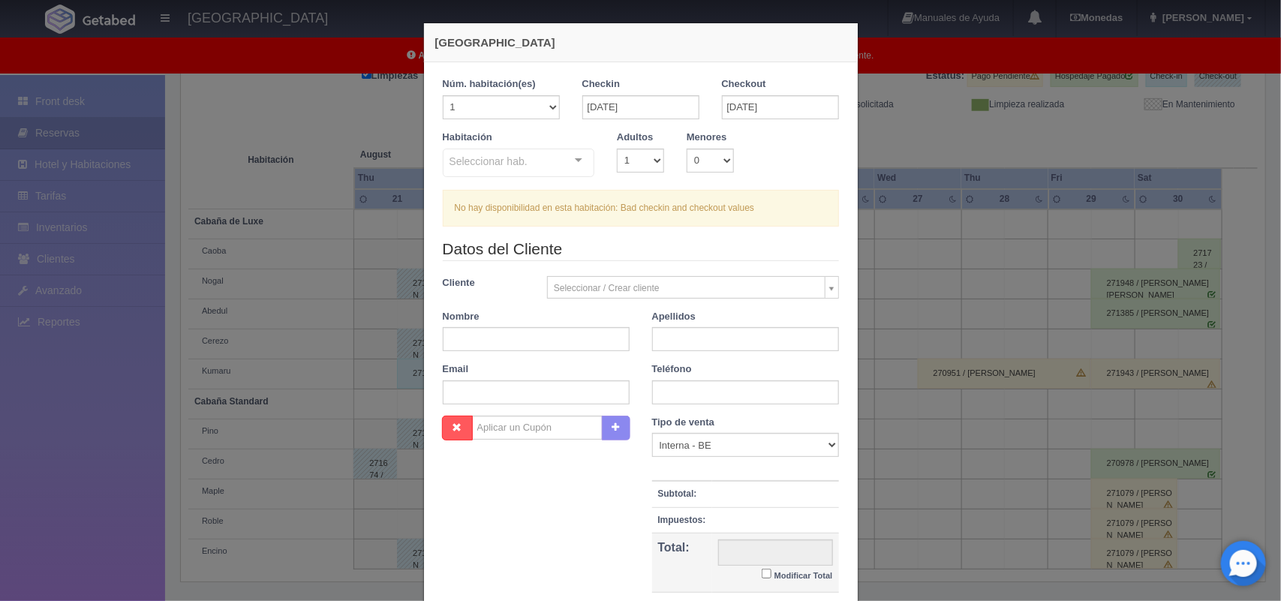
checkbox input "false"
click at [747, 110] on input "23-08-2025" at bounding box center [780, 107] width 117 height 24
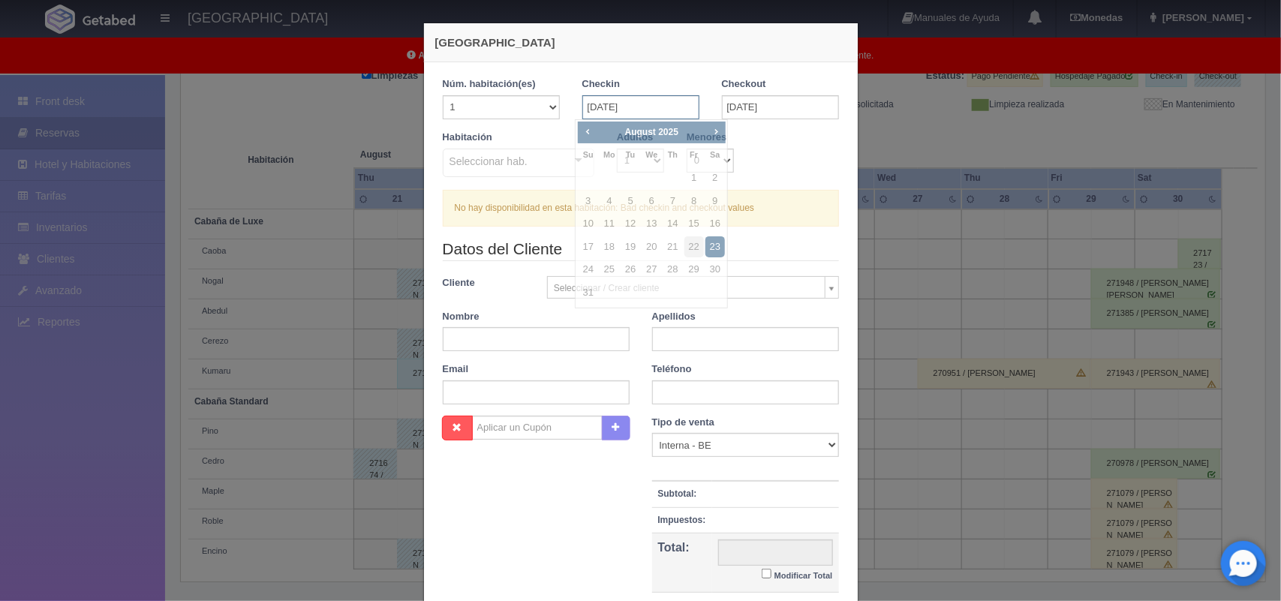
click at [639, 103] on input "23-08-2025" at bounding box center [640, 107] width 117 height 24
click at [694, 245] on link "22" at bounding box center [694, 247] width 20 height 22
type input "22-08-2025"
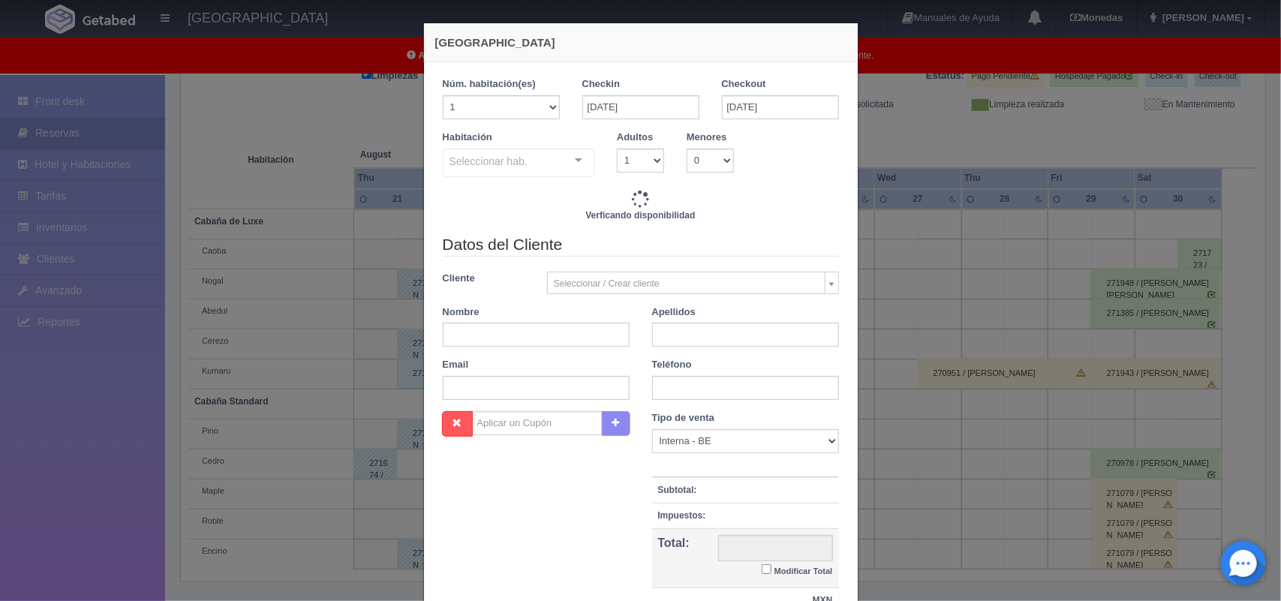
checkbox input "false"
type input "1800.00"
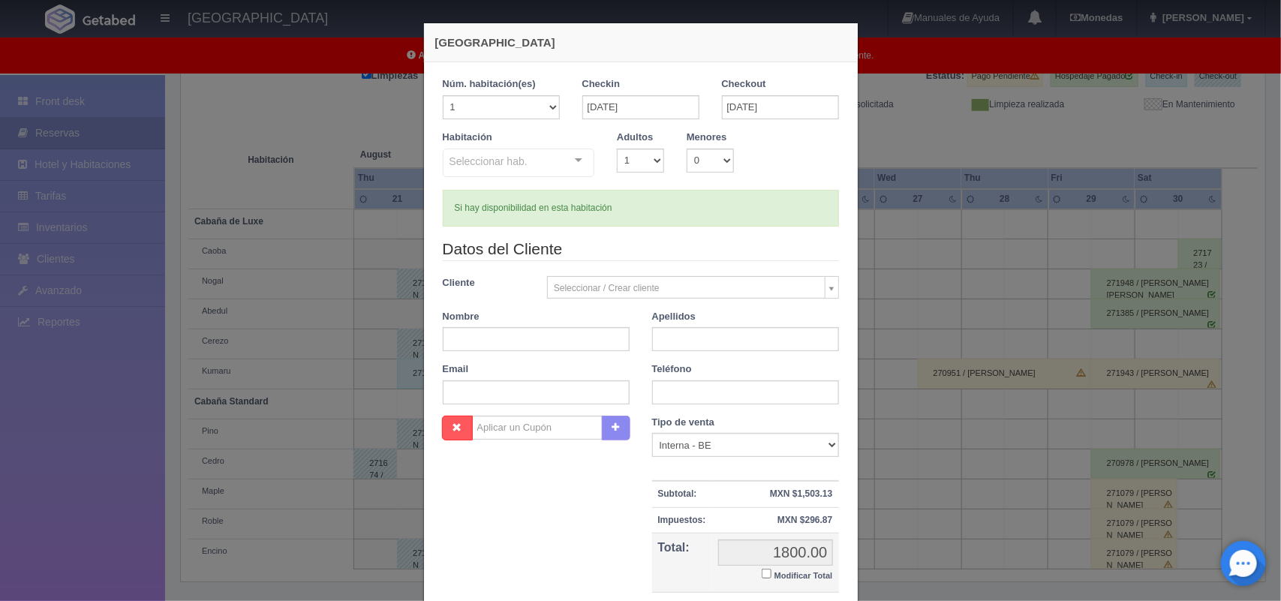
checkbox input "false"
click at [650, 163] on select "1 2 3 4 5 6 7 8 9 10" at bounding box center [640, 161] width 47 height 24
select select "2"
click at [617, 149] on select "1 2 3 4 5 6 7 8 9 10" at bounding box center [640, 161] width 47 height 24
checkbox input "false"
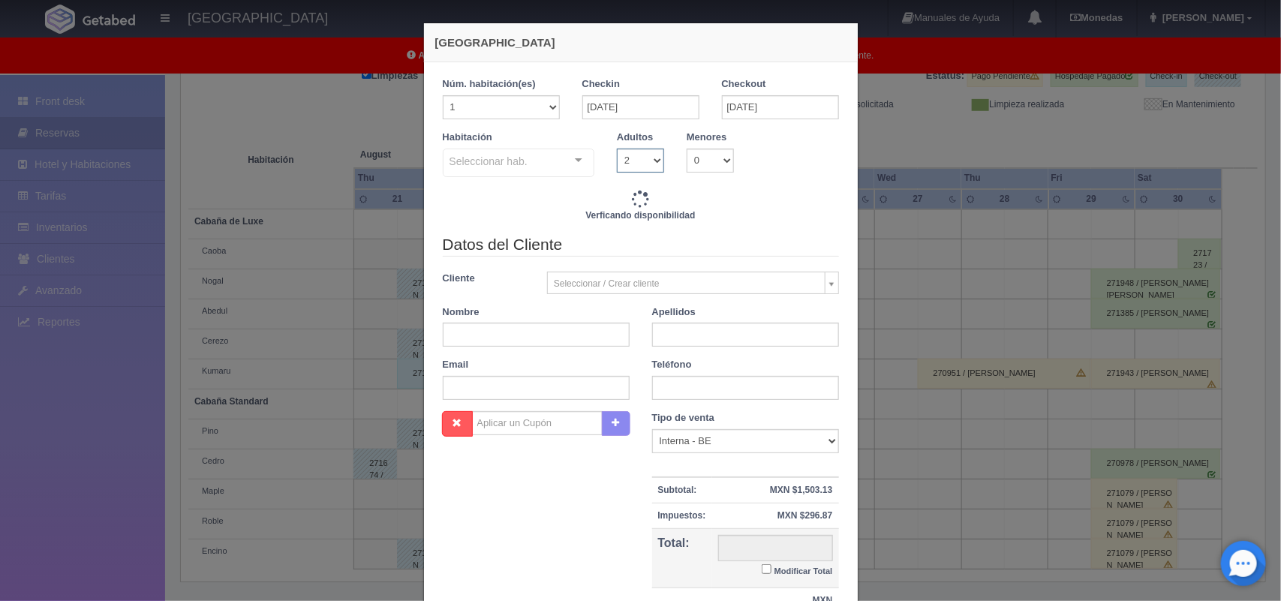
type input "1800.00"
checkbox input "false"
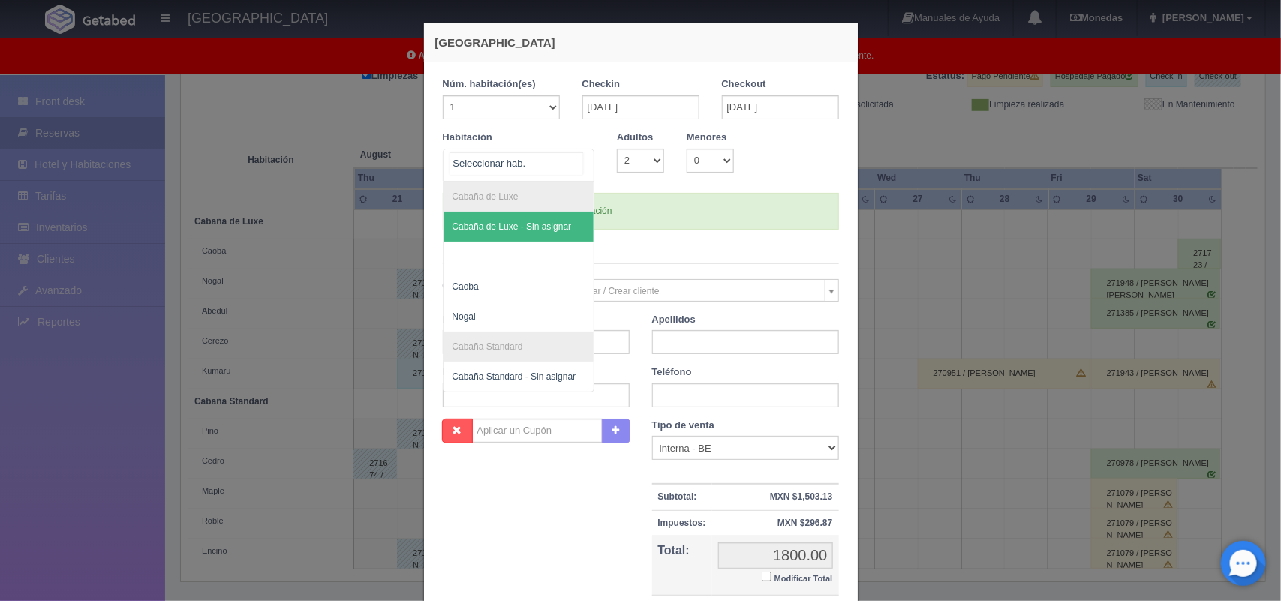
click at [571, 170] on div at bounding box center [579, 160] width 30 height 23
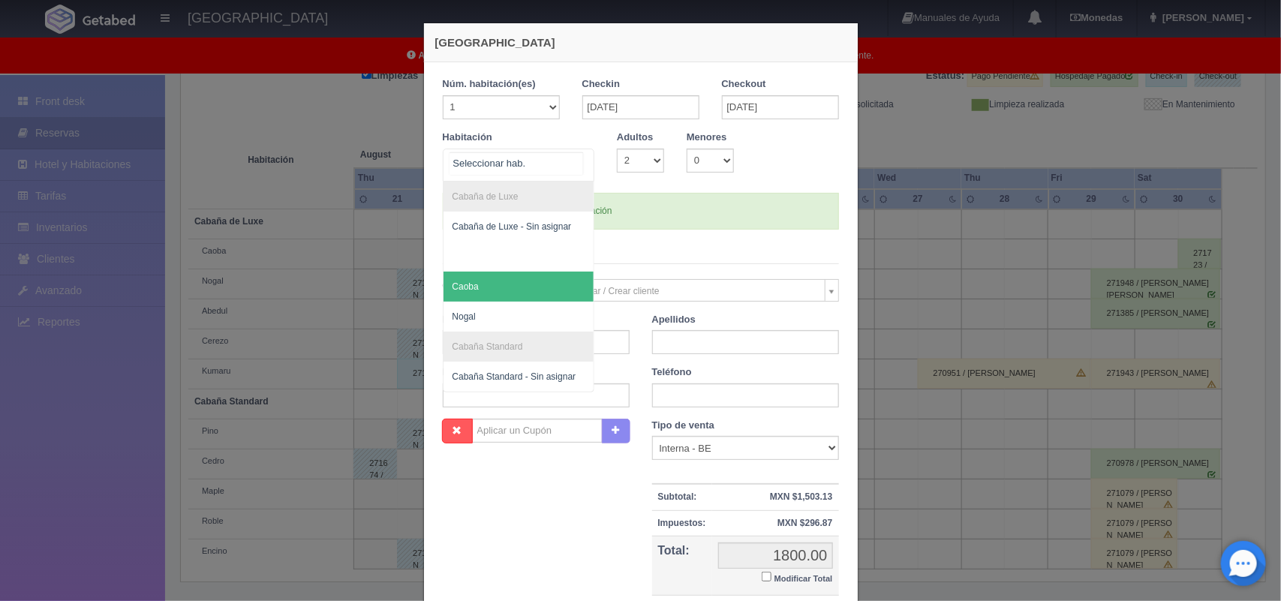
click at [545, 291] on span "Caoba" at bounding box center [519, 287] width 151 height 30
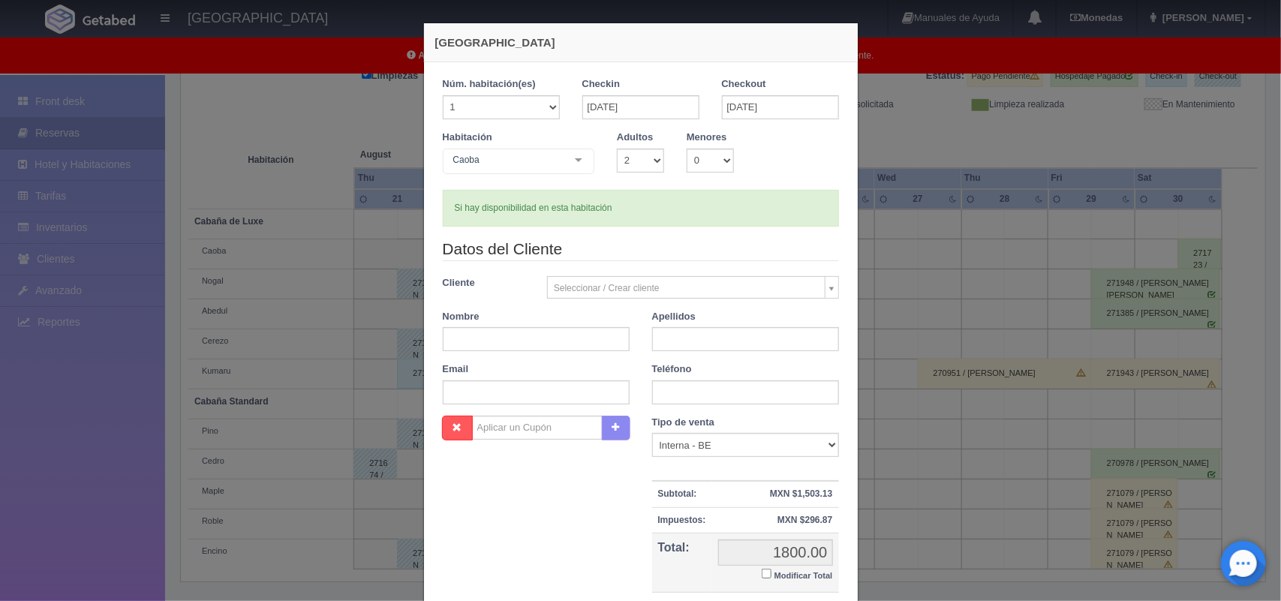
checkbox input "false"
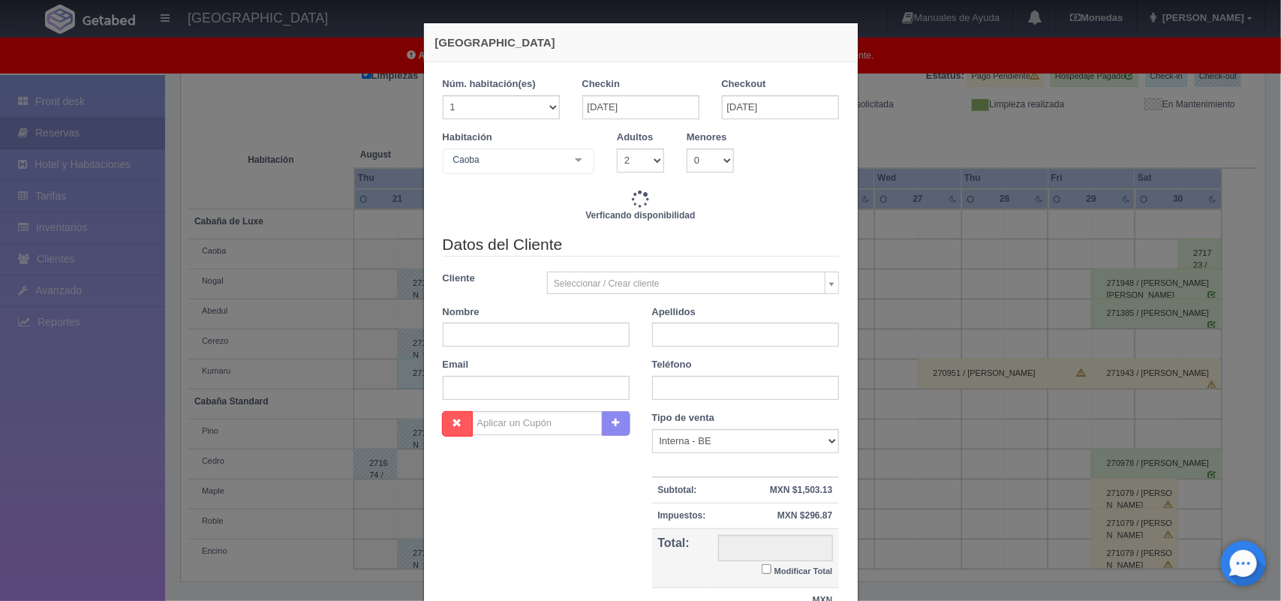
type input "1800.00"
checkbox input "false"
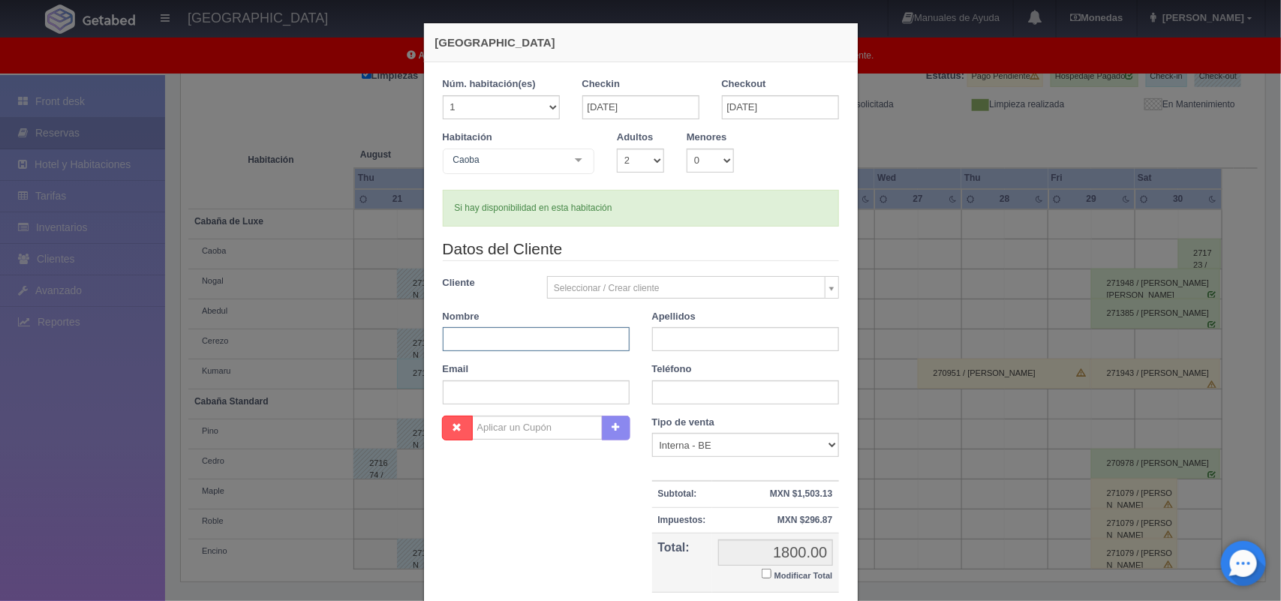
click at [549, 338] on input "text" at bounding box center [536, 339] width 187 height 24
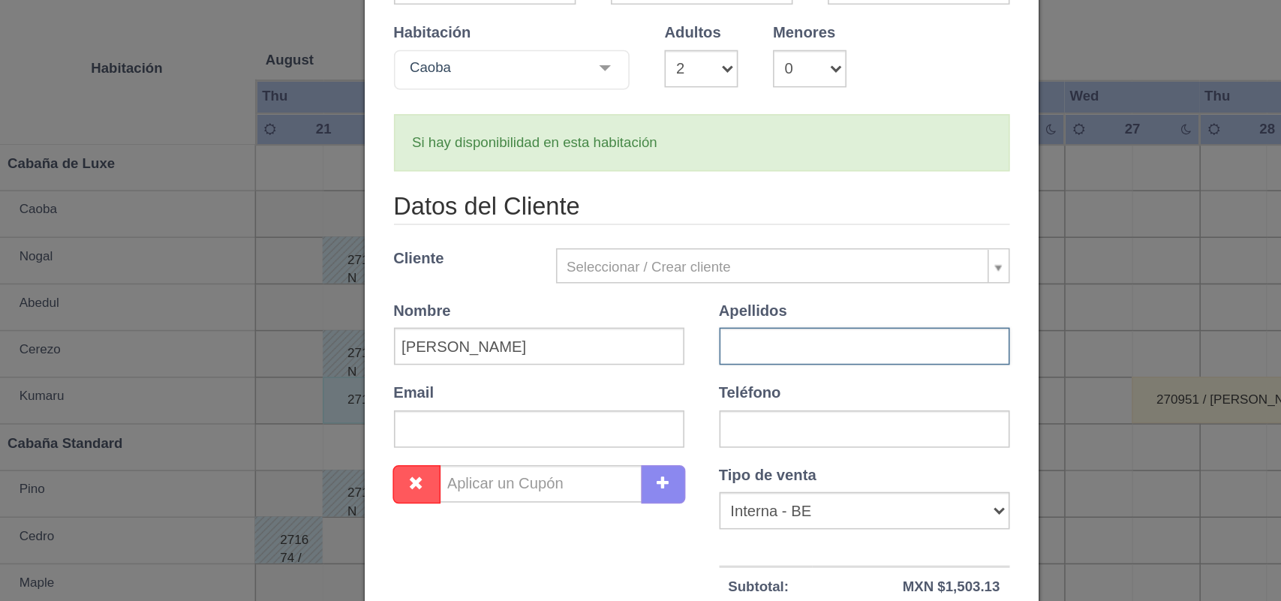
click at [690, 351] on input "text" at bounding box center [745, 339] width 187 height 24
click at [544, 343] on input "Yadiria" at bounding box center [536, 339] width 187 height 24
type input "Yadiria Grisel"
click at [681, 339] on input "text" at bounding box center [745, 339] width 187 height 24
type input "Ceijas Montalvo"
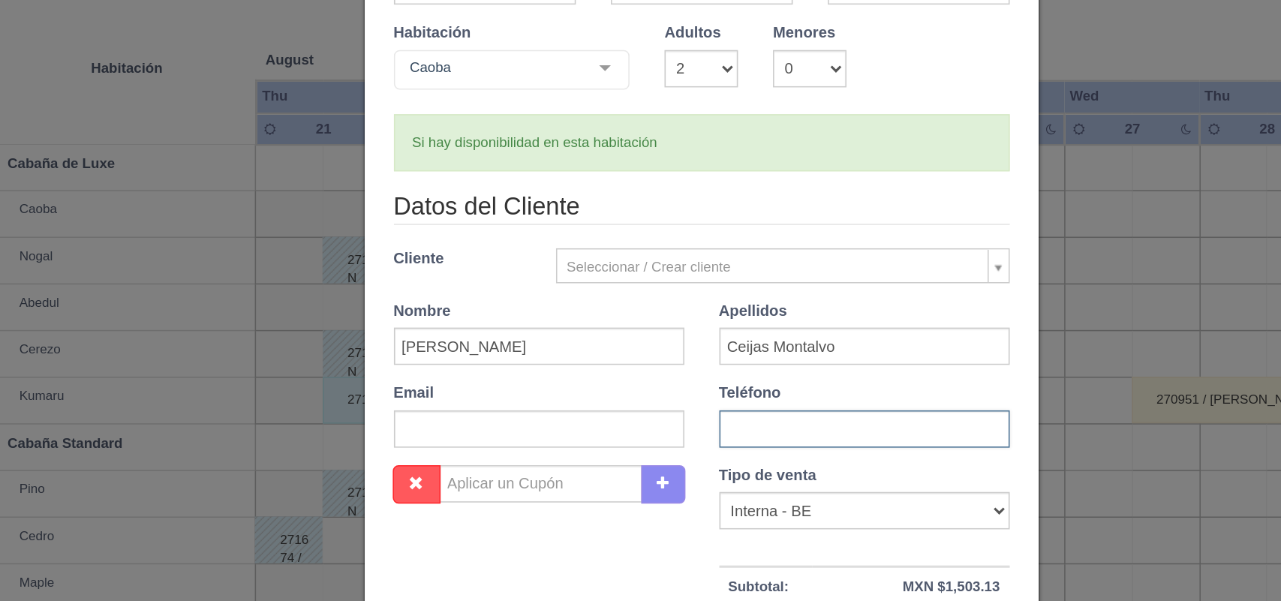
click at [694, 397] on input "text" at bounding box center [745, 392] width 187 height 24
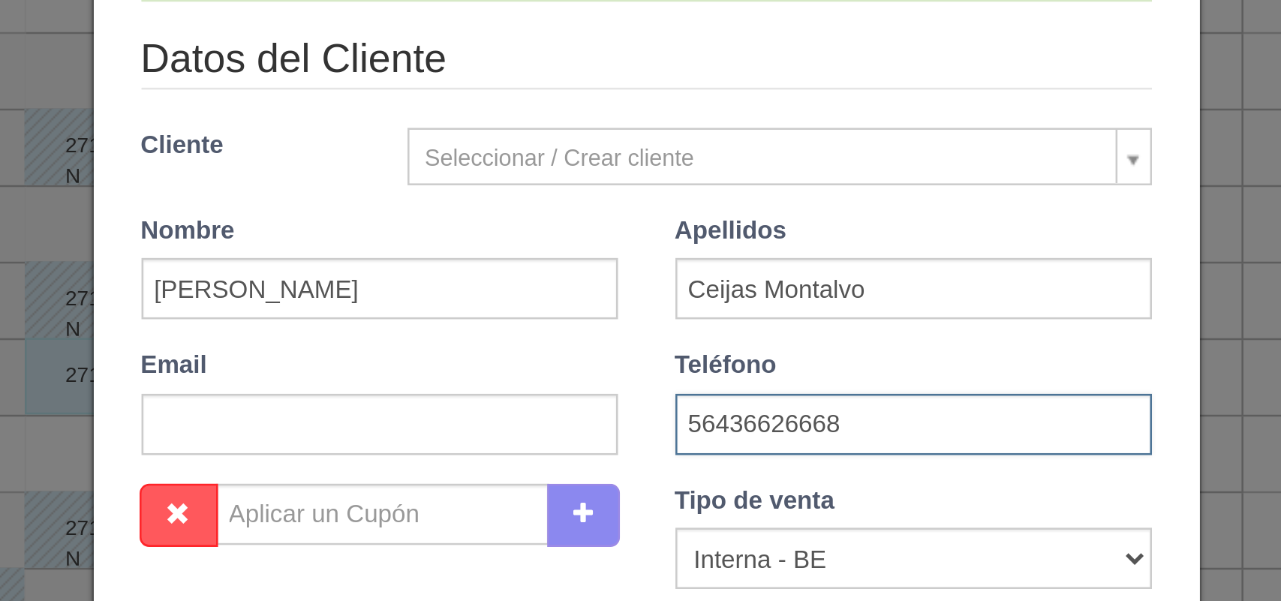
drag, startPoint x: 662, startPoint y: 395, endPoint x: 672, endPoint y: 392, distance: 10.9
click at [672, 392] on input "56436626668" at bounding box center [745, 392] width 187 height 24
click at [683, 392] on input "56436626668" at bounding box center [745, 392] width 187 height 24
click at [694, 392] on input "56436626668" at bounding box center [745, 392] width 187 height 24
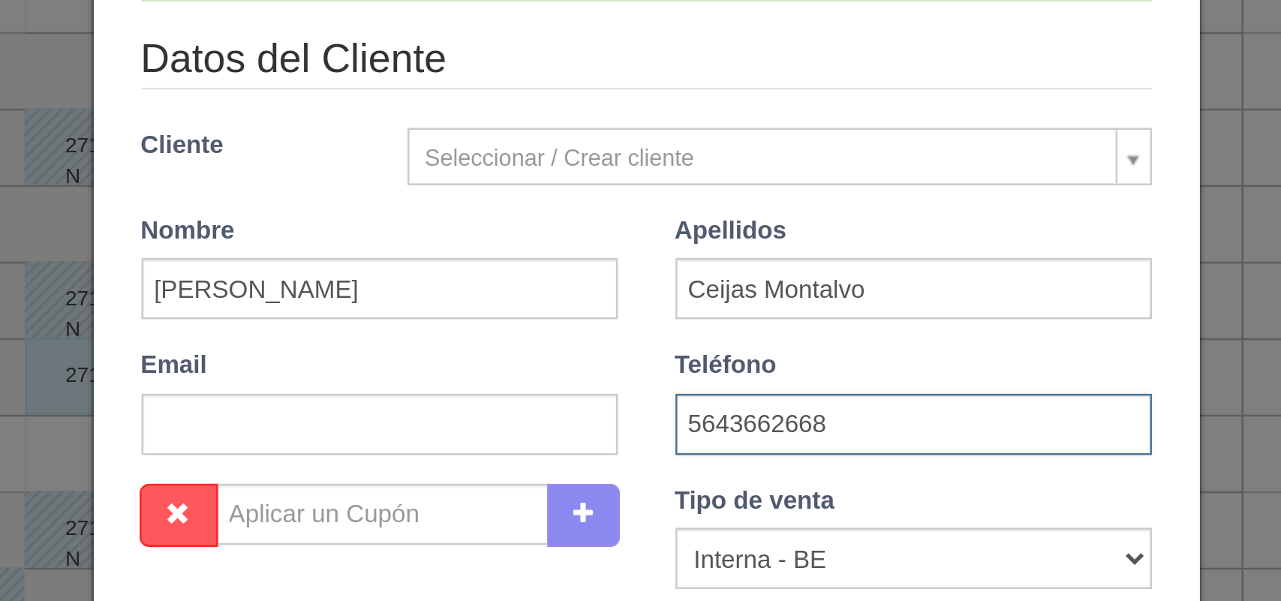
scroll to position [137, 0]
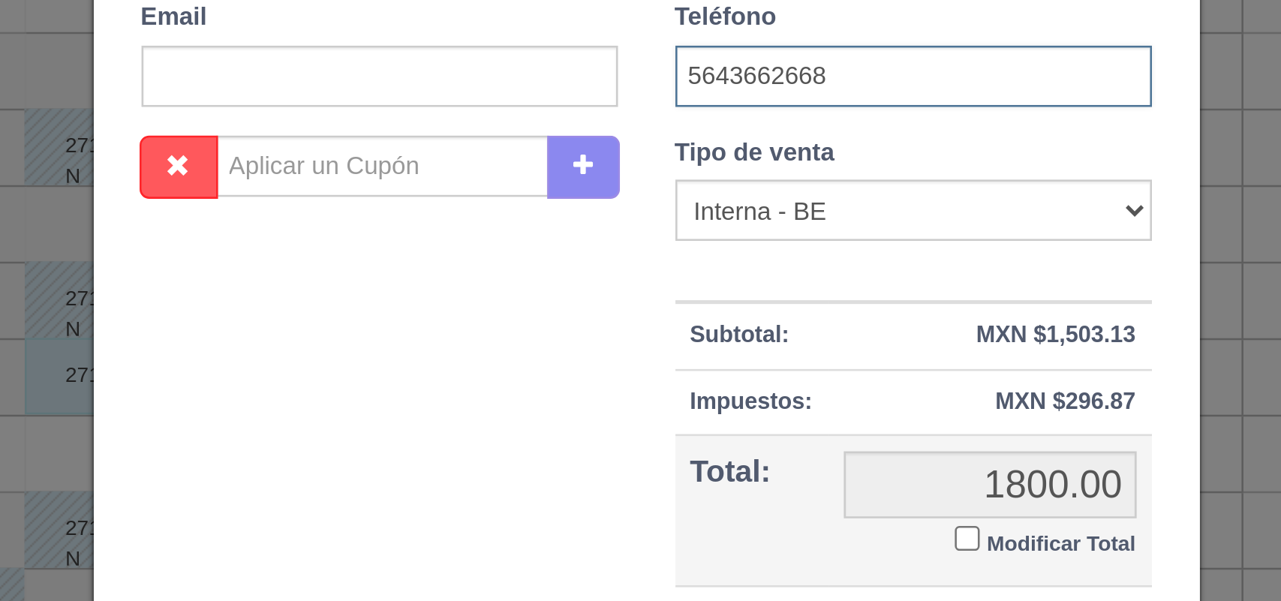
type input "5643662668"
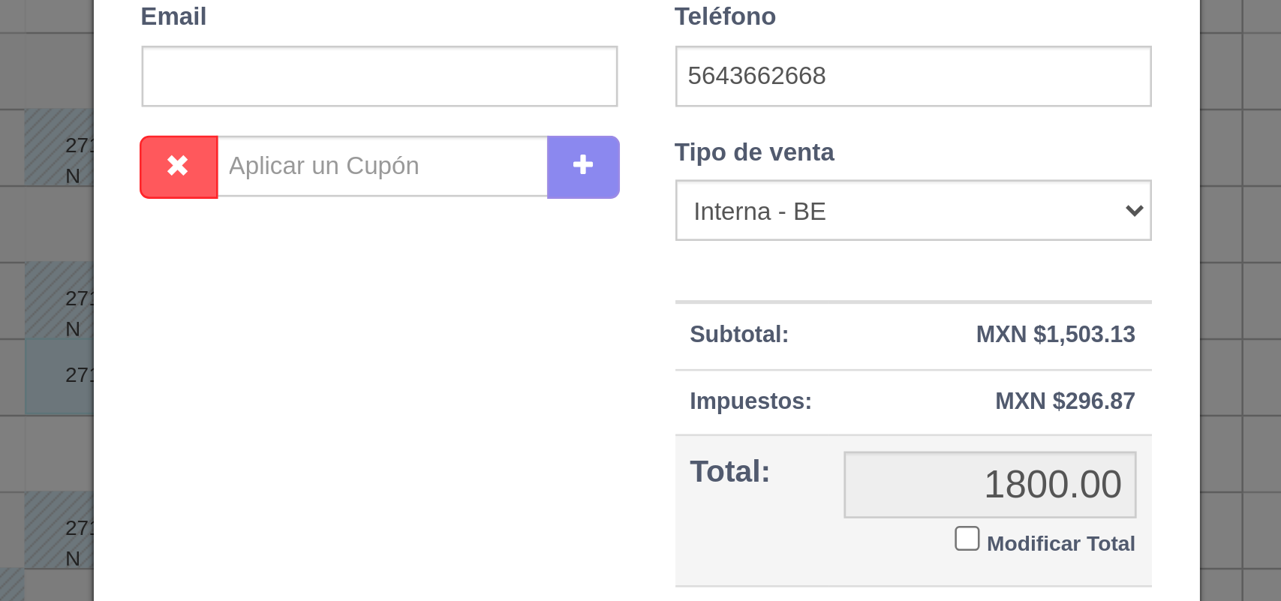
click at [762, 432] on input "Modificar Total" at bounding box center [767, 437] width 10 height 10
checkbox input "true"
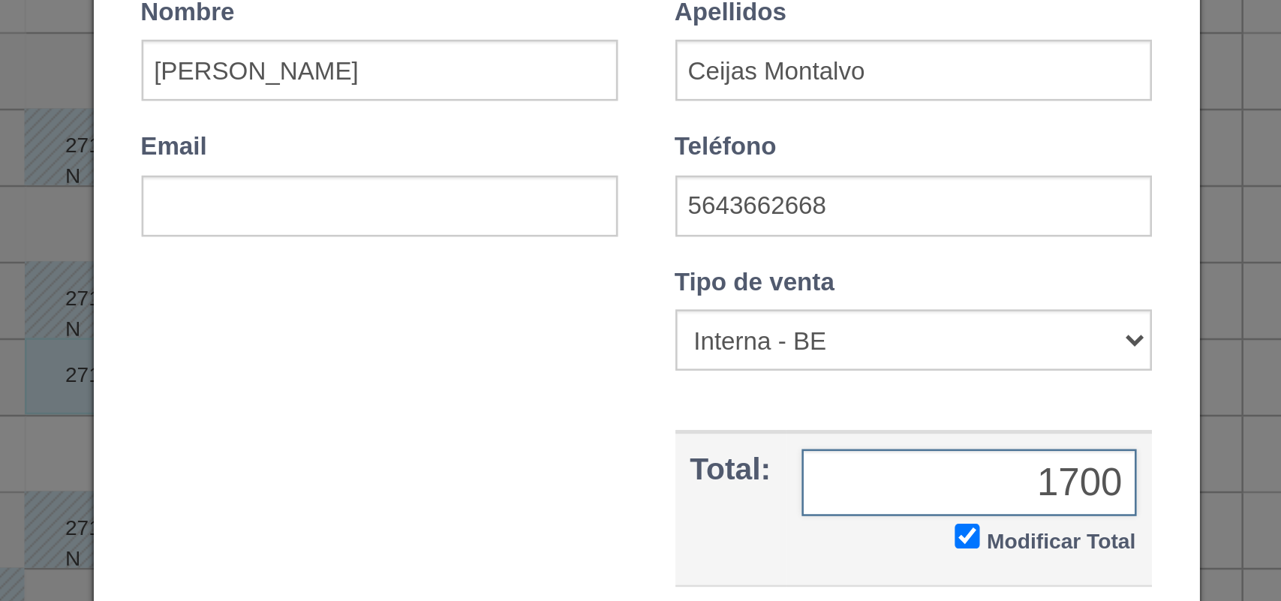
type input "1700.00"
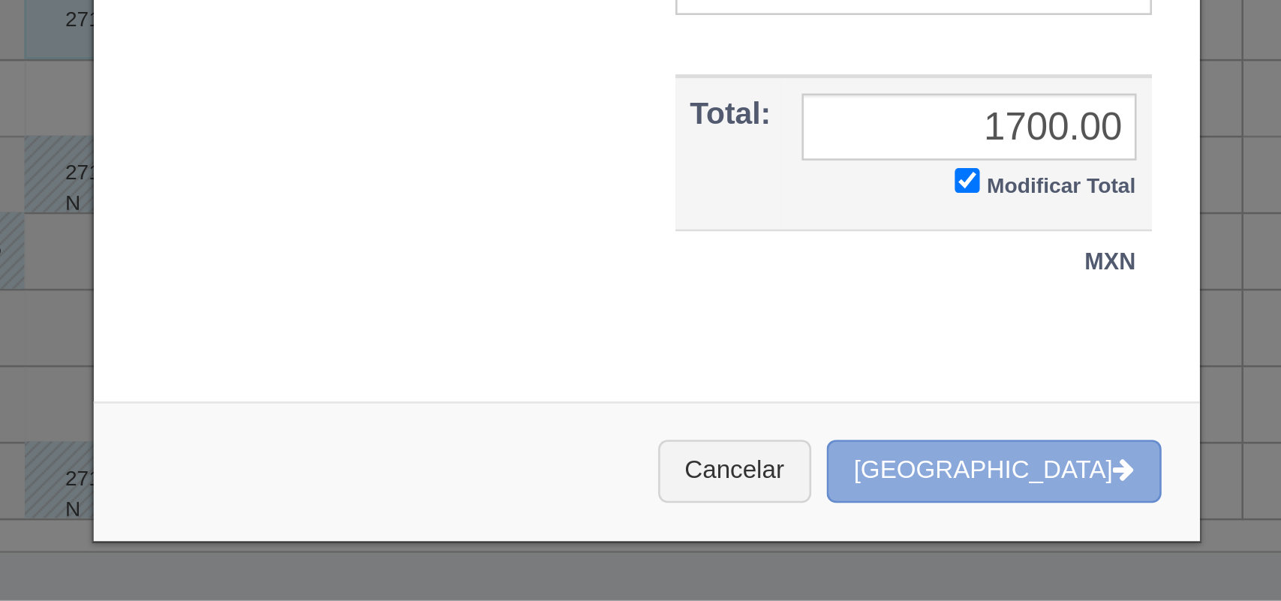
click at [789, 558] on button "Crear Reserva" at bounding box center [776, 550] width 131 height 25
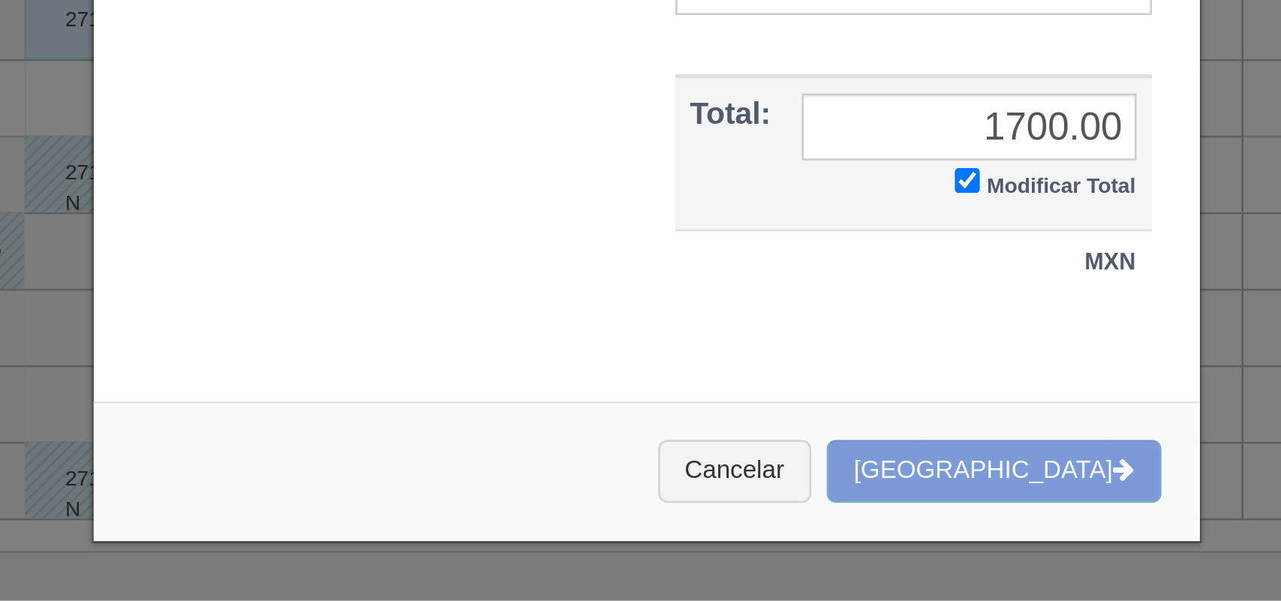
scroll to position [207, 0]
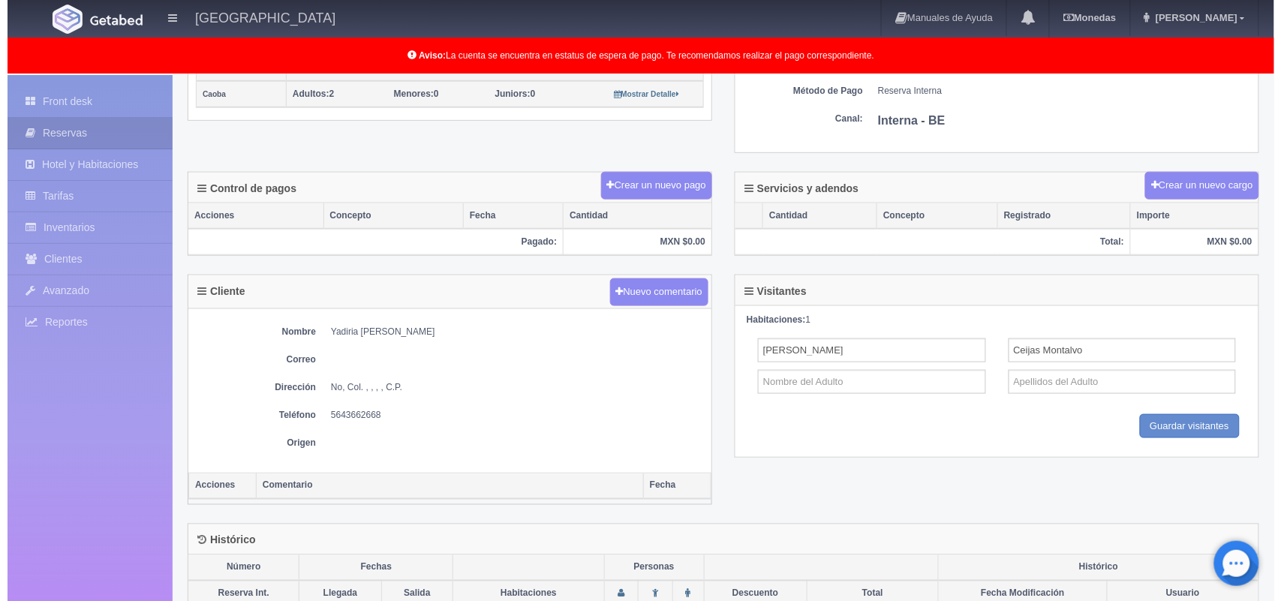
scroll to position [398, 0]
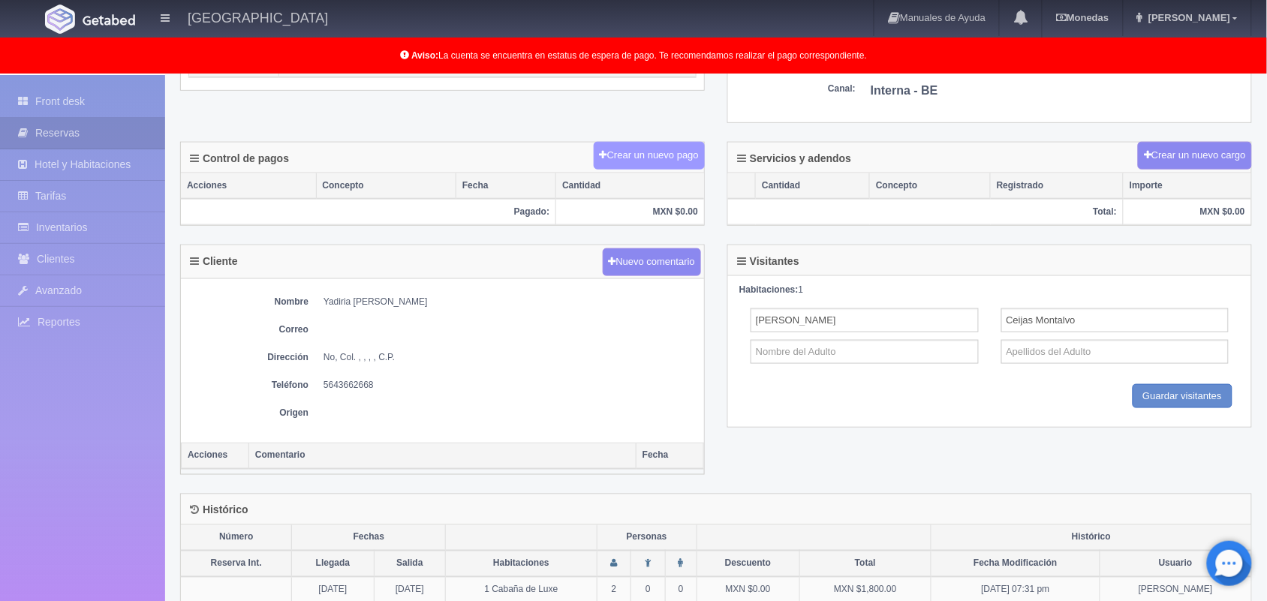
click at [633, 155] on button "Crear un nuevo pago" at bounding box center [649, 156] width 111 height 28
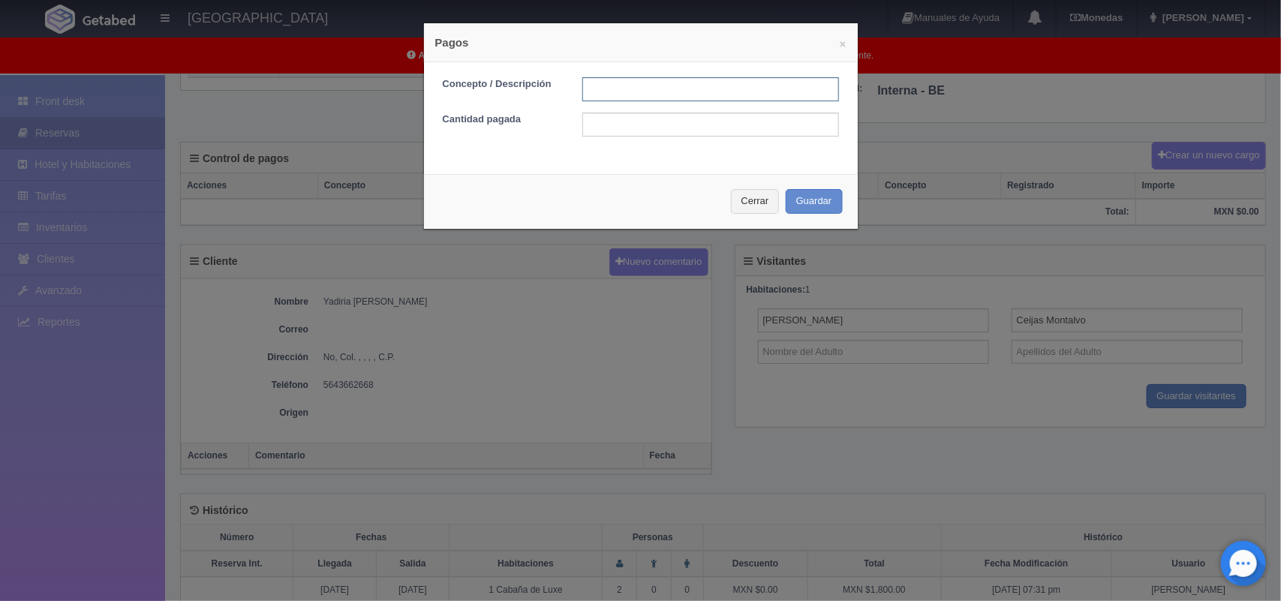
click at [659, 83] on input "text" at bounding box center [710, 89] width 257 height 24
type input "Pago efectivo"
click at [651, 124] on input "text" at bounding box center [710, 125] width 257 height 24
type input "1700.00"
click at [811, 199] on button "Guardar" at bounding box center [814, 201] width 57 height 25
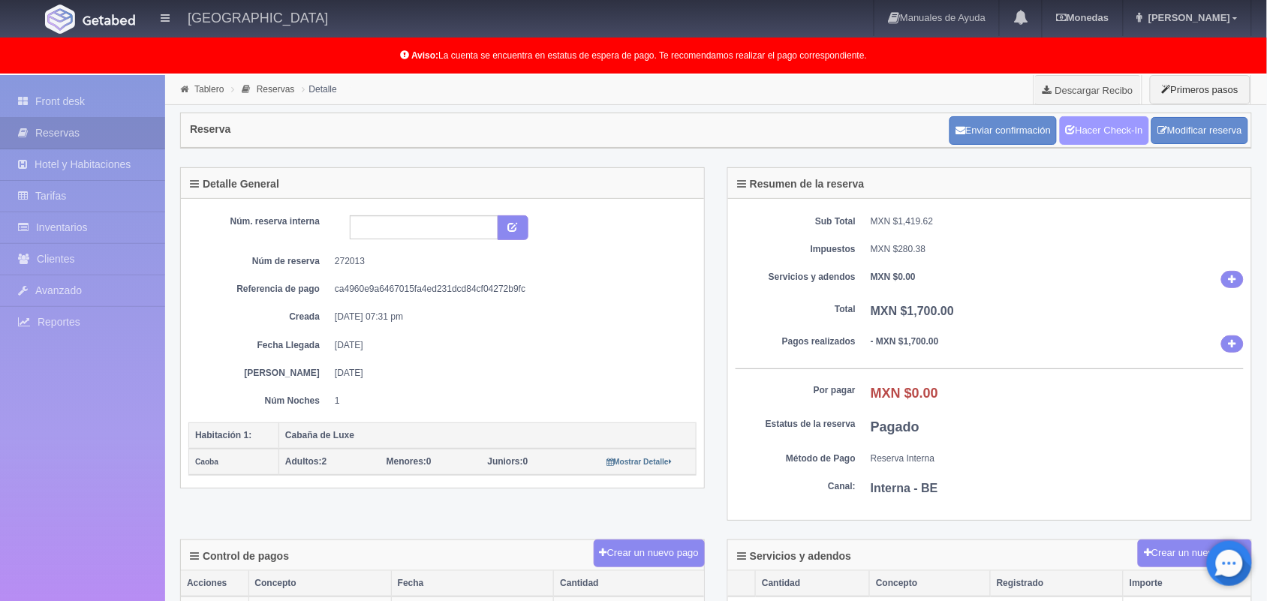
click at [1108, 125] on link "Hacer Check-In" at bounding box center [1104, 130] width 89 height 29
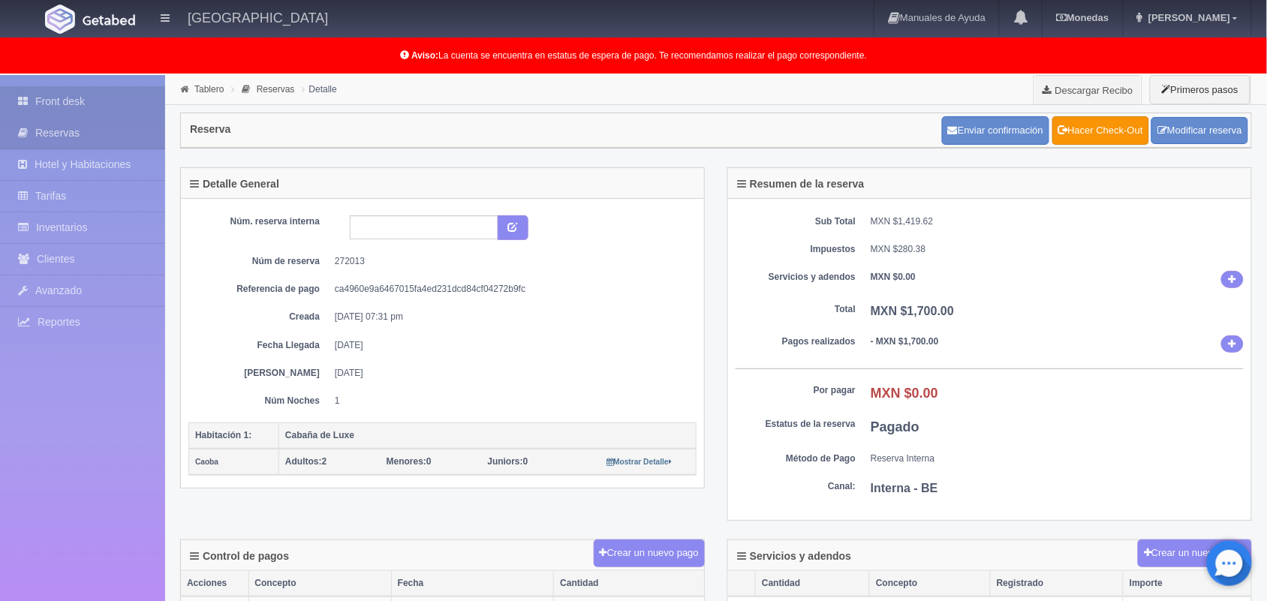
click at [114, 105] on link "Front desk" at bounding box center [82, 101] width 165 height 31
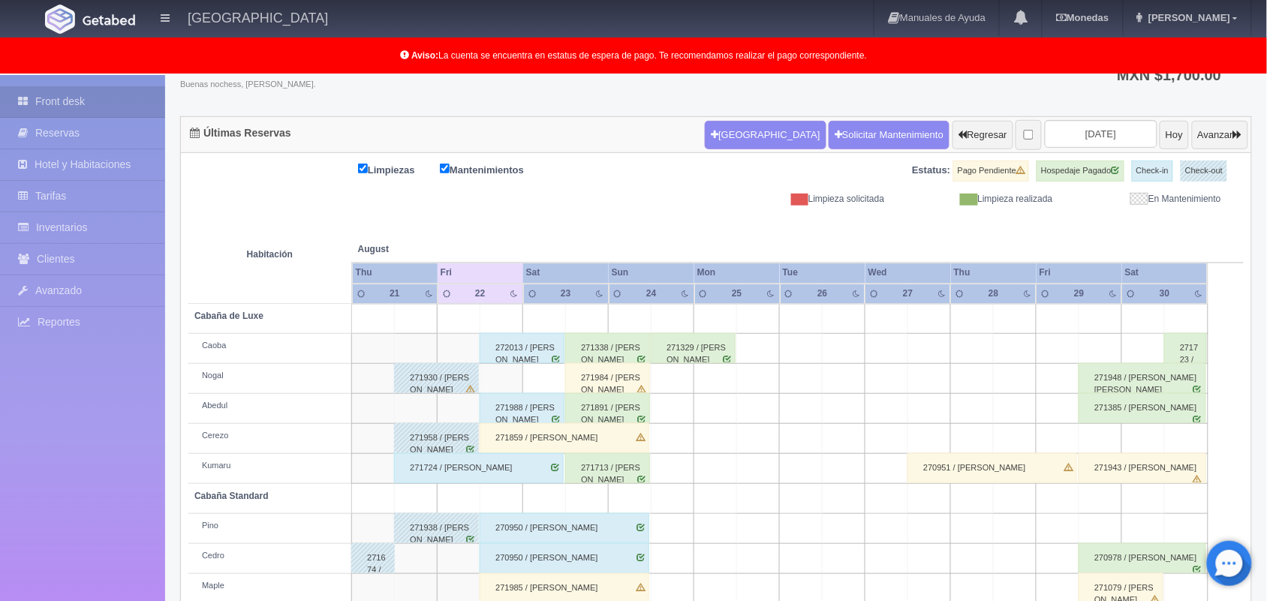
scroll to position [113, 0]
click at [1222, 125] on button "Avanzar" at bounding box center [1220, 136] width 56 height 29
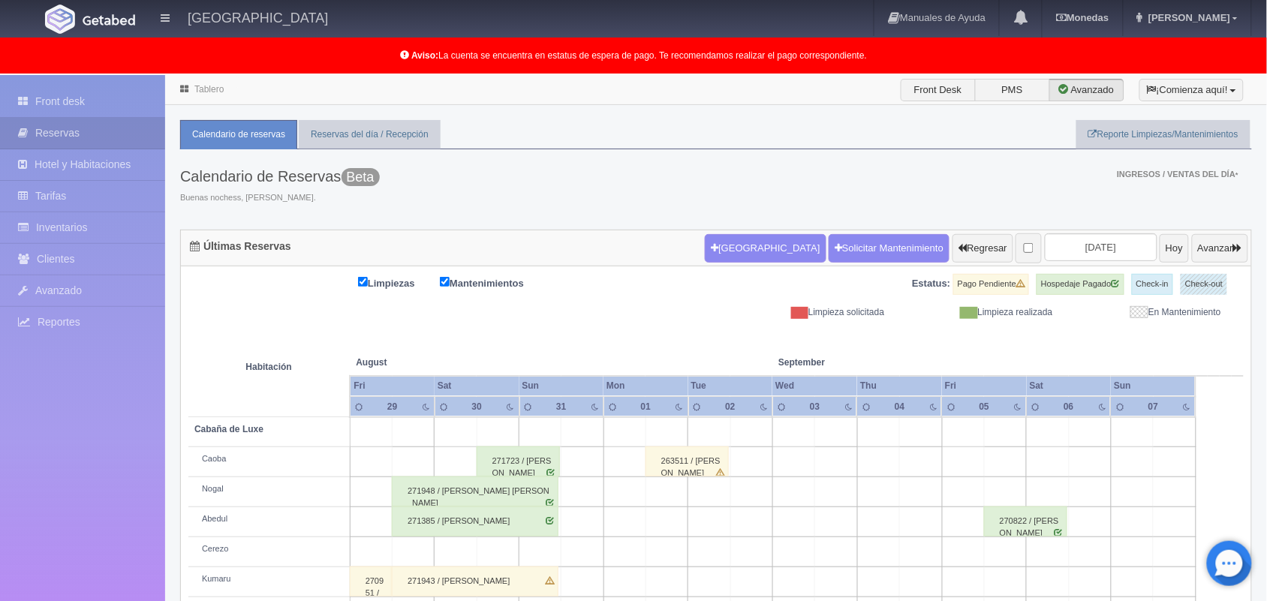
scroll to position [209, 0]
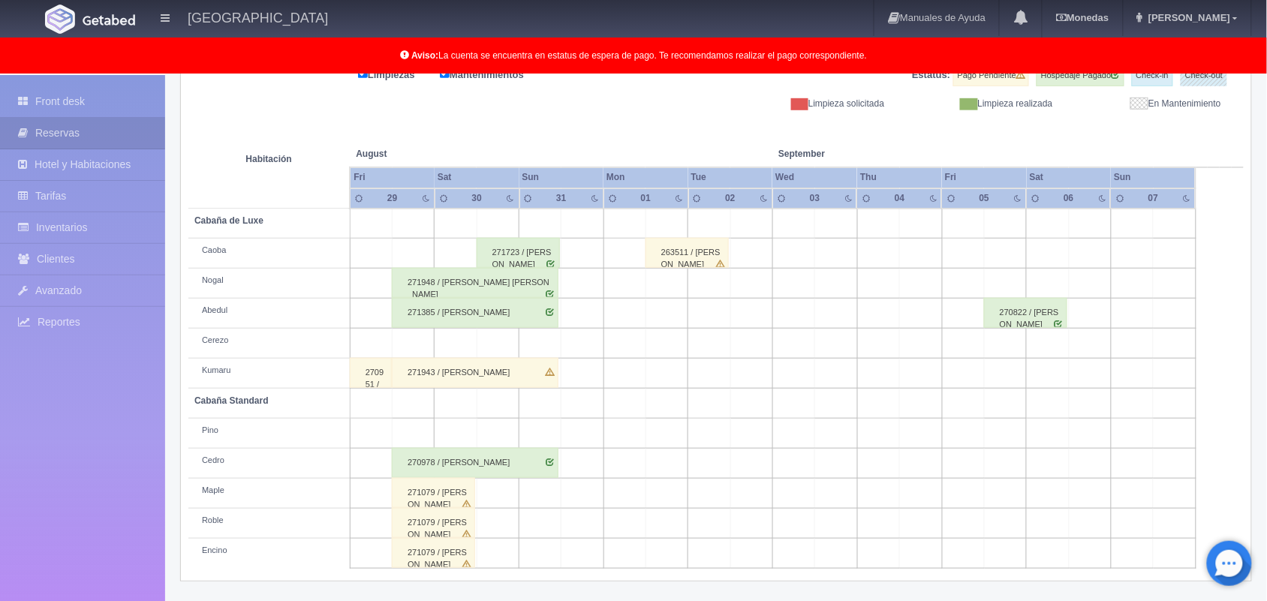
click at [410, 335] on td at bounding box center [413, 344] width 42 height 30
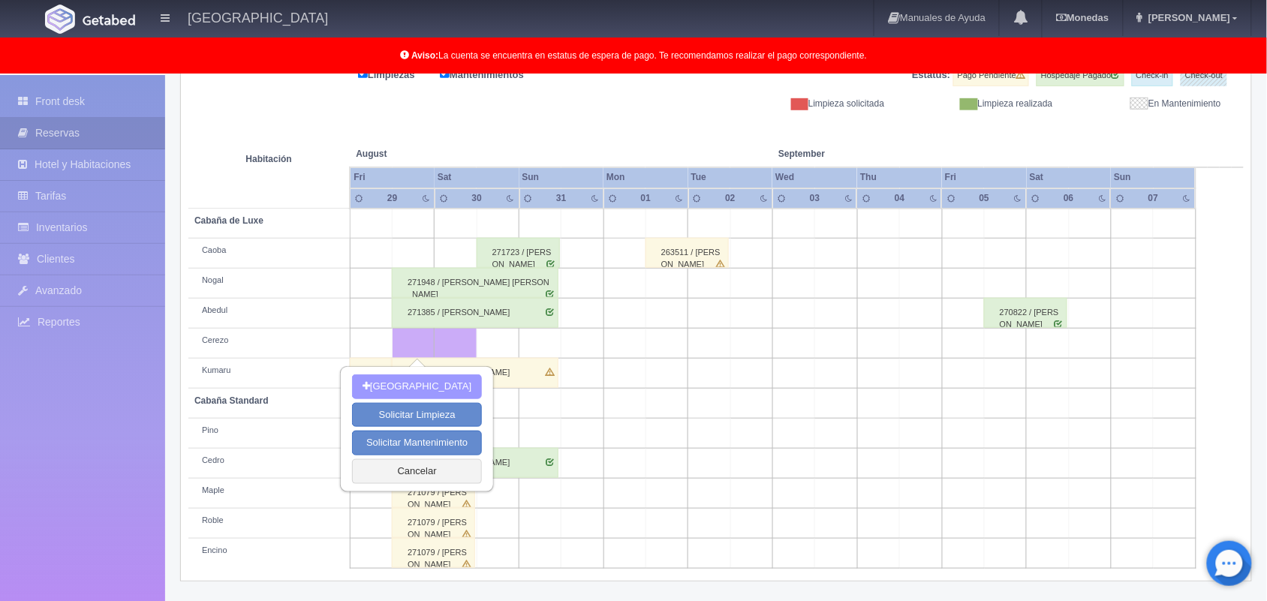
click at [414, 375] on button "Nueva Reserva" at bounding box center [417, 386] width 130 height 25
type input "[DATE]"
type input "30-08-2025"
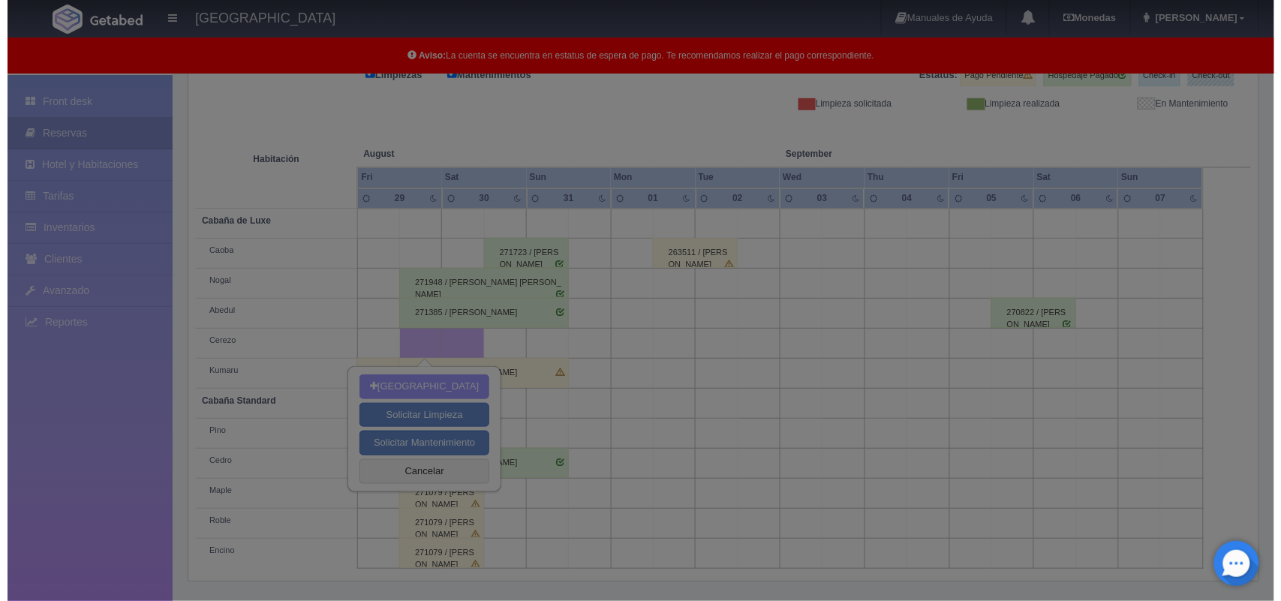
scroll to position [208, 0]
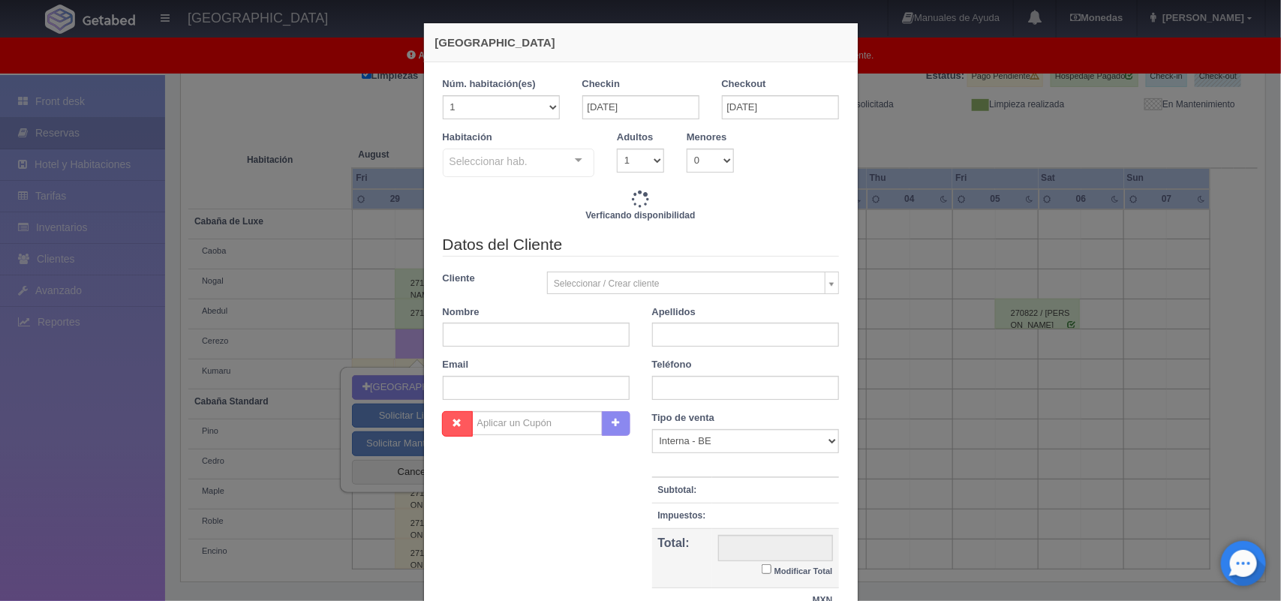
checkbox input "false"
type input "1800.00"
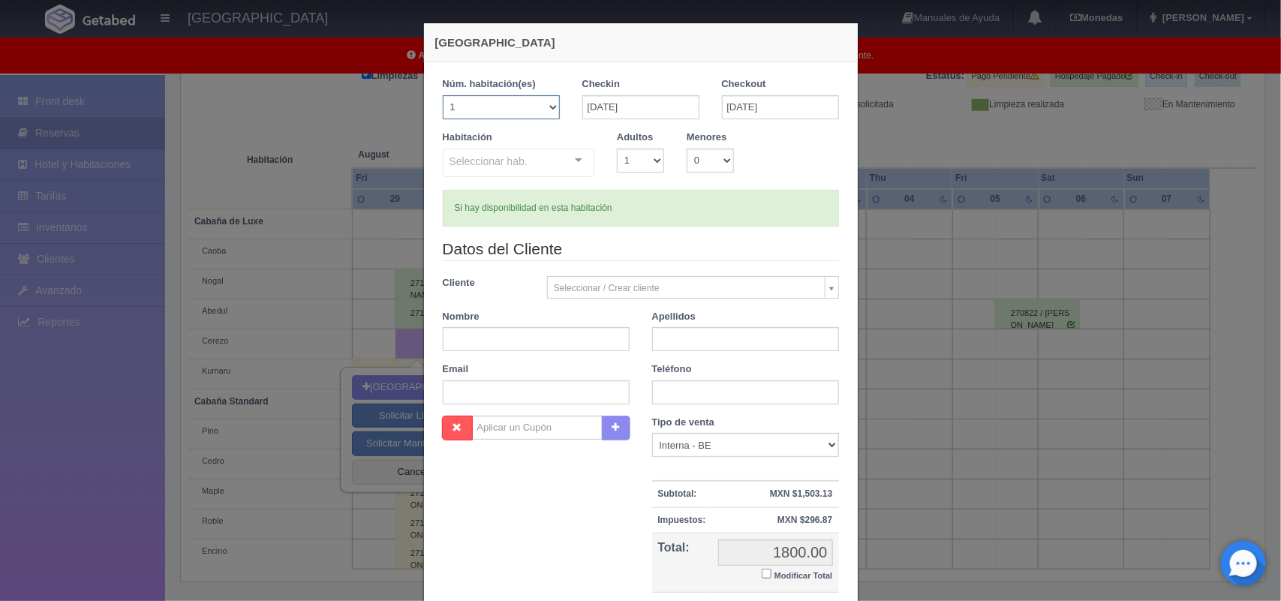
checkbox input "false"
click at [544, 105] on select "1 2 3 4 5 6 7 8 9 10 11 12 13 14 15 16 17 18 19 20" at bounding box center [501, 107] width 117 height 24
drag, startPoint x: 774, startPoint y: 144, endPoint x: 567, endPoint y: 156, distance: 207.5
click at [567, 156] on div "Habitación Seleccionar hab. Cabaña de Luxe Cabaña de Luxe - Sin asignar Caoba C…" at bounding box center [641, 160] width 419 height 59
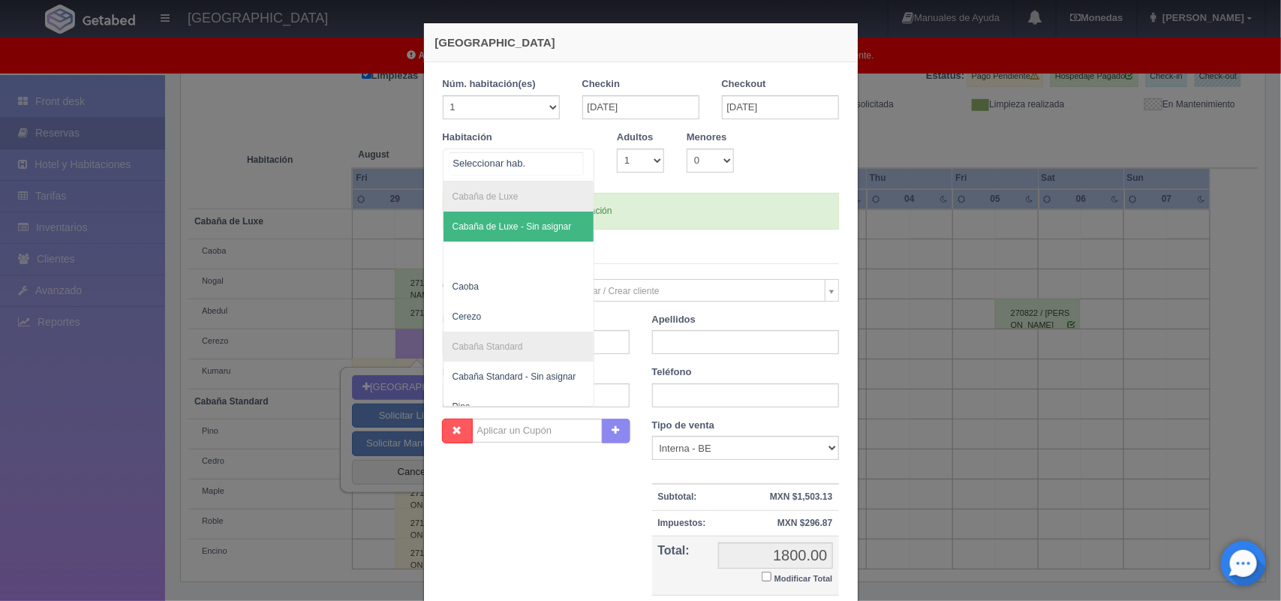
click at [567, 156] on div "Cabaña de Luxe Cabaña de Luxe - Sin asignar Caoba Cerezo Cabaña Standard Cabaña…" at bounding box center [519, 165] width 152 height 33
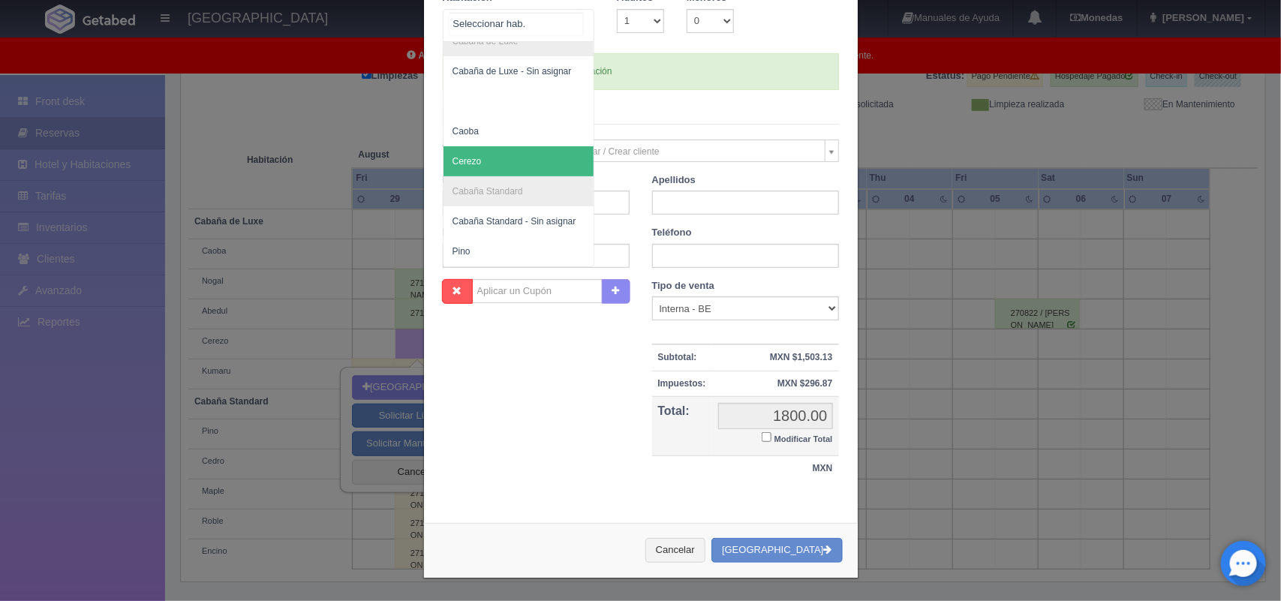
scroll to position [0, 0]
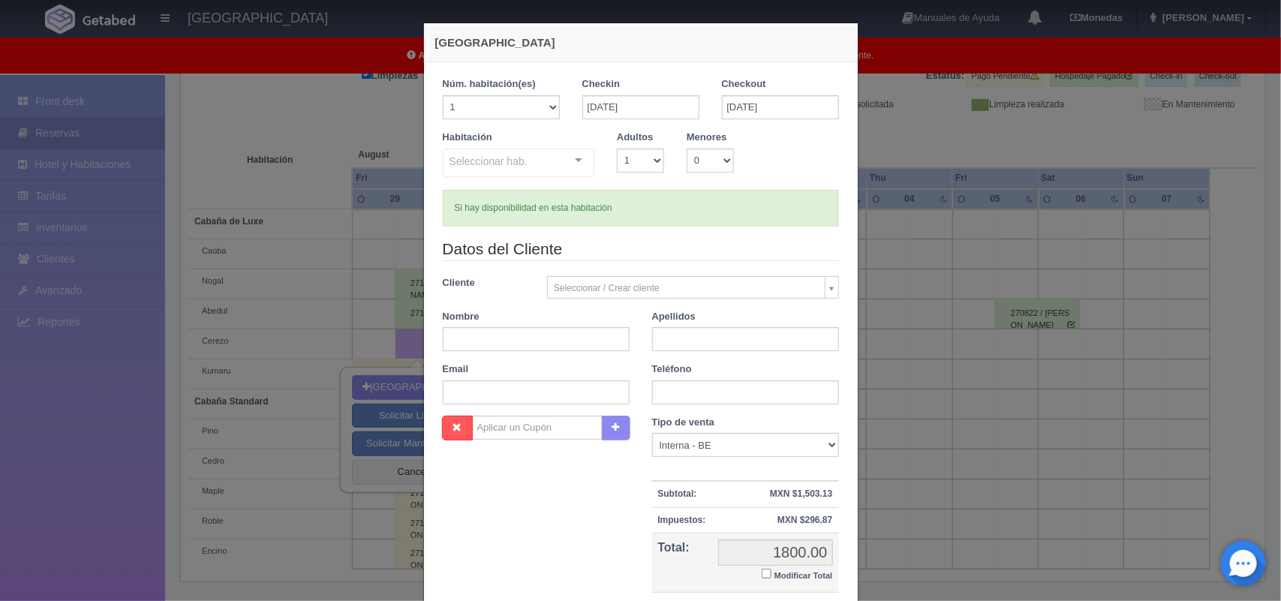
click at [782, 147] on div "Habitación Seleccionar hab. Cabaña de Luxe Cabaña de Luxe - Sin asignar Caoba C…" at bounding box center [641, 160] width 419 height 59
drag, startPoint x: 777, startPoint y: 141, endPoint x: 759, endPoint y: 107, distance: 39.3
click at [759, 107] on div "1 Núm. habitación(es) 1 2 3 4 5 6 7 8 9 10 11 12 13 14 15 16 17 18 19 20 Checki…" at bounding box center [641, 151] width 396 height 149
click at [759, 107] on input "30-08-2025" at bounding box center [780, 107] width 117 height 24
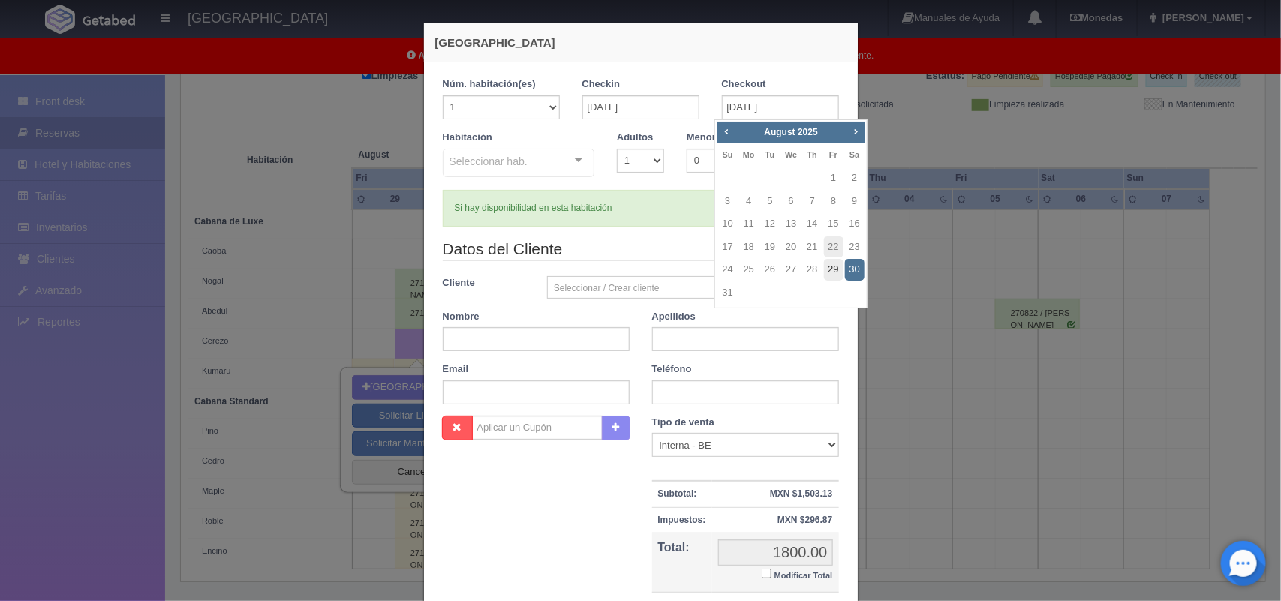
click at [835, 268] on link "29" at bounding box center [834, 270] width 20 height 22
type input "[DATE]"
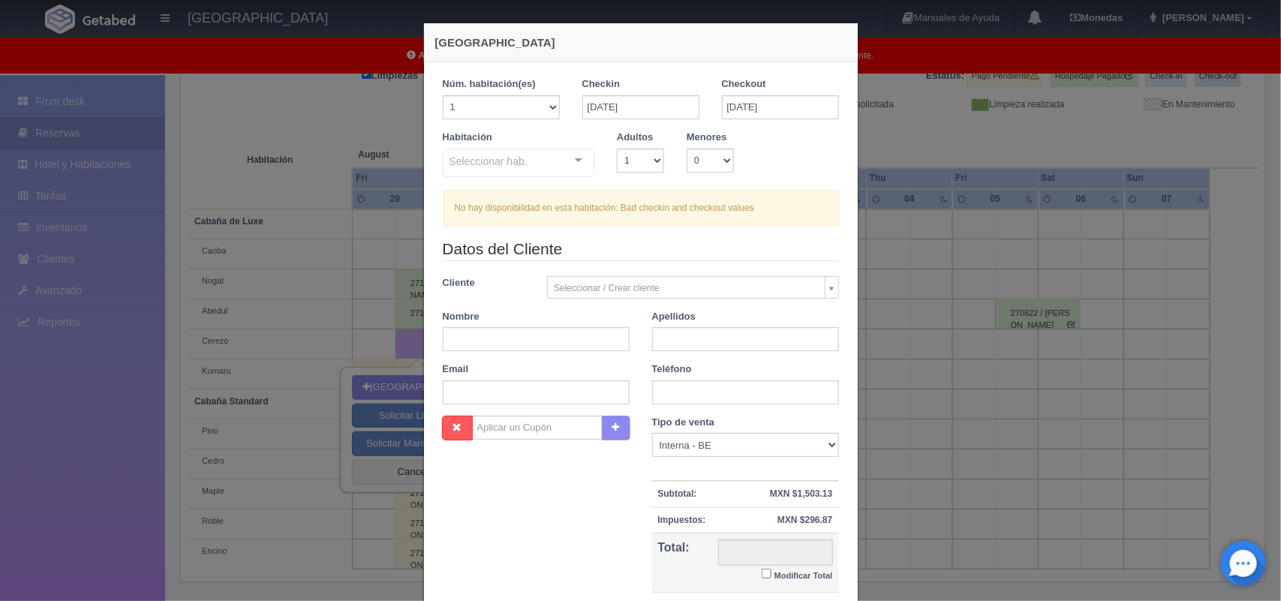
checkbox input "false"
click at [764, 102] on input "[DATE]" at bounding box center [780, 107] width 117 height 24
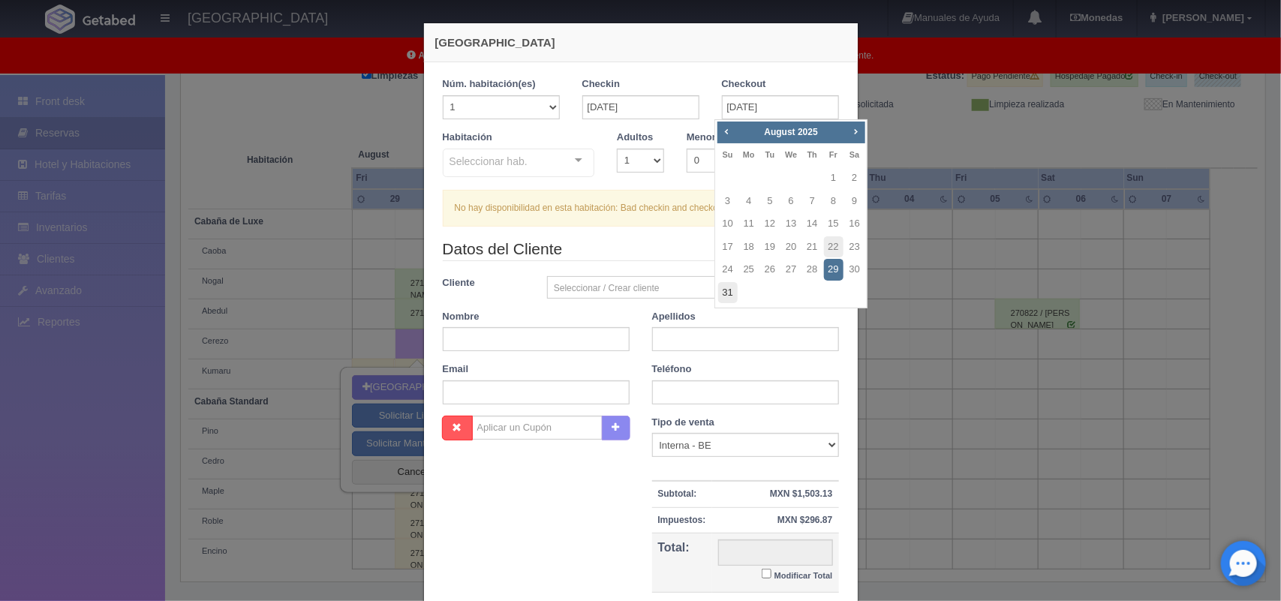
click at [726, 286] on link "31" at bounding box center [728, 293] width 20 height 22
type input "[DATE]"
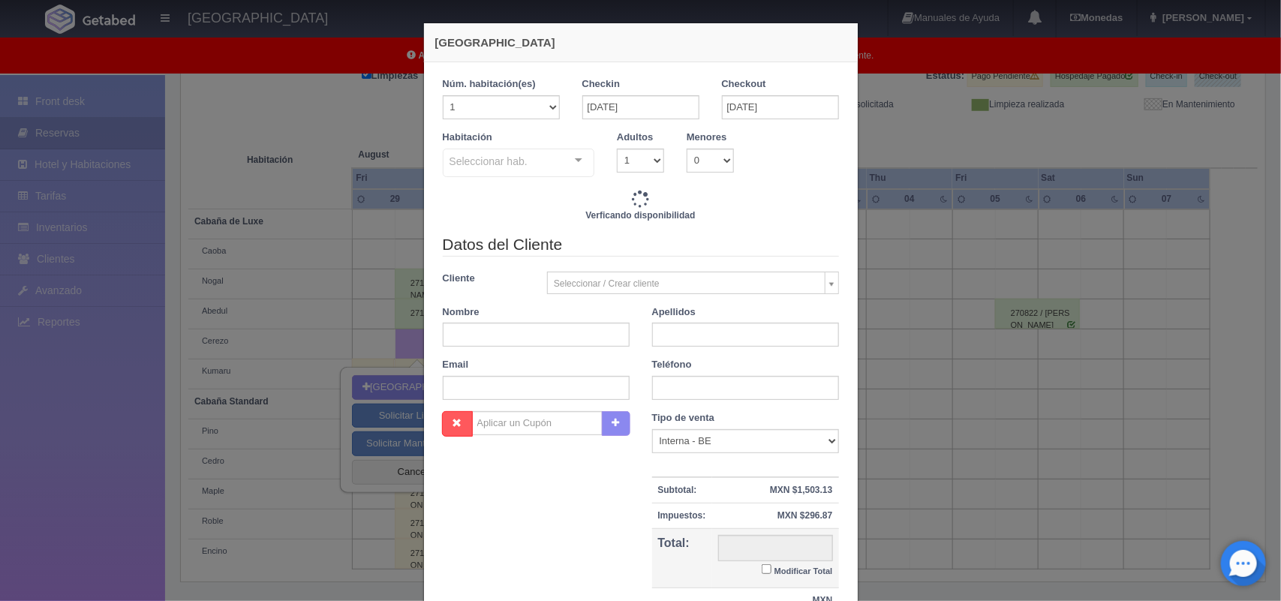
checkbox input "false"
type input "4020.00"
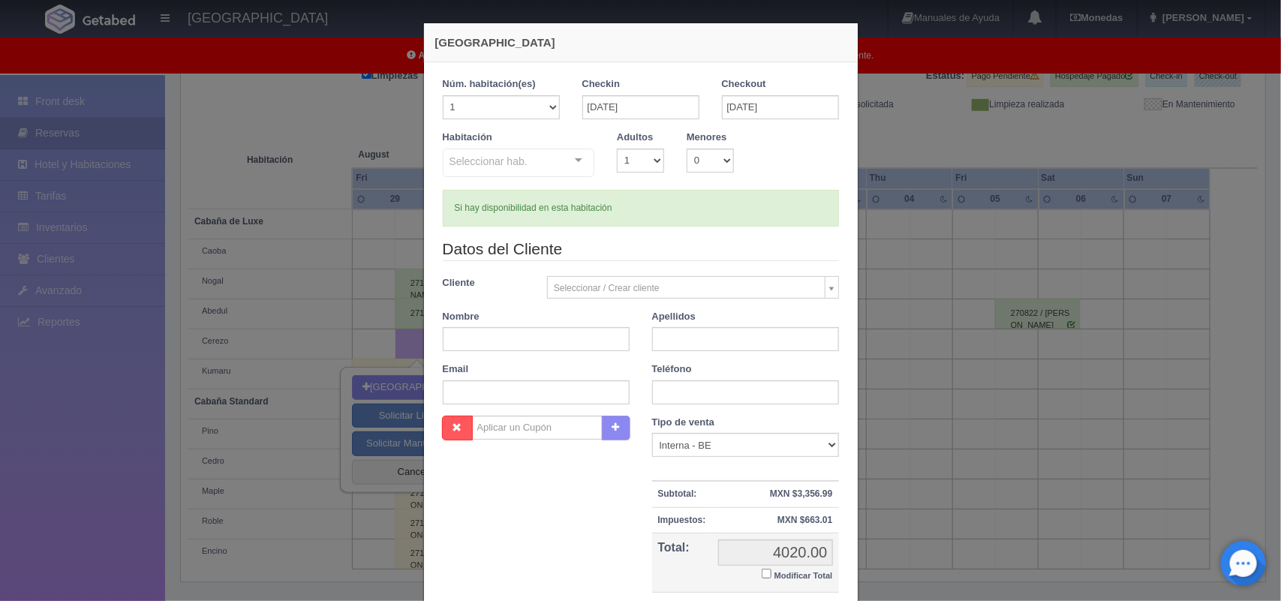
checkbox input "false"
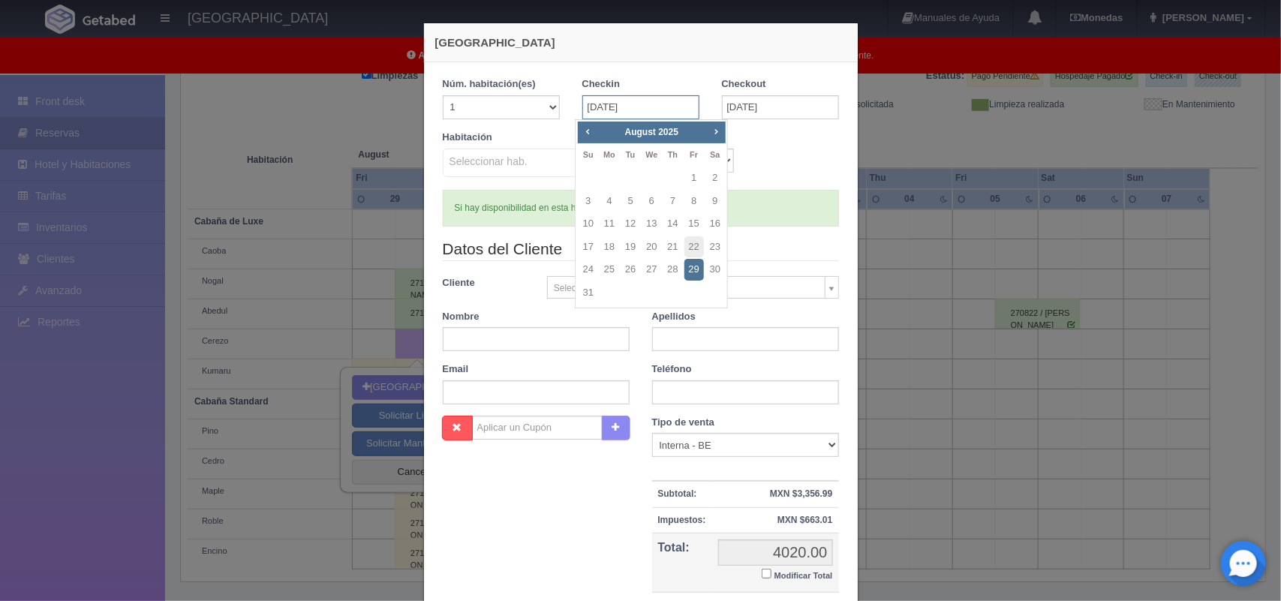
click at [659, 107] on input "[DATE]" at bounding box center [640, 107] width 117 height 24
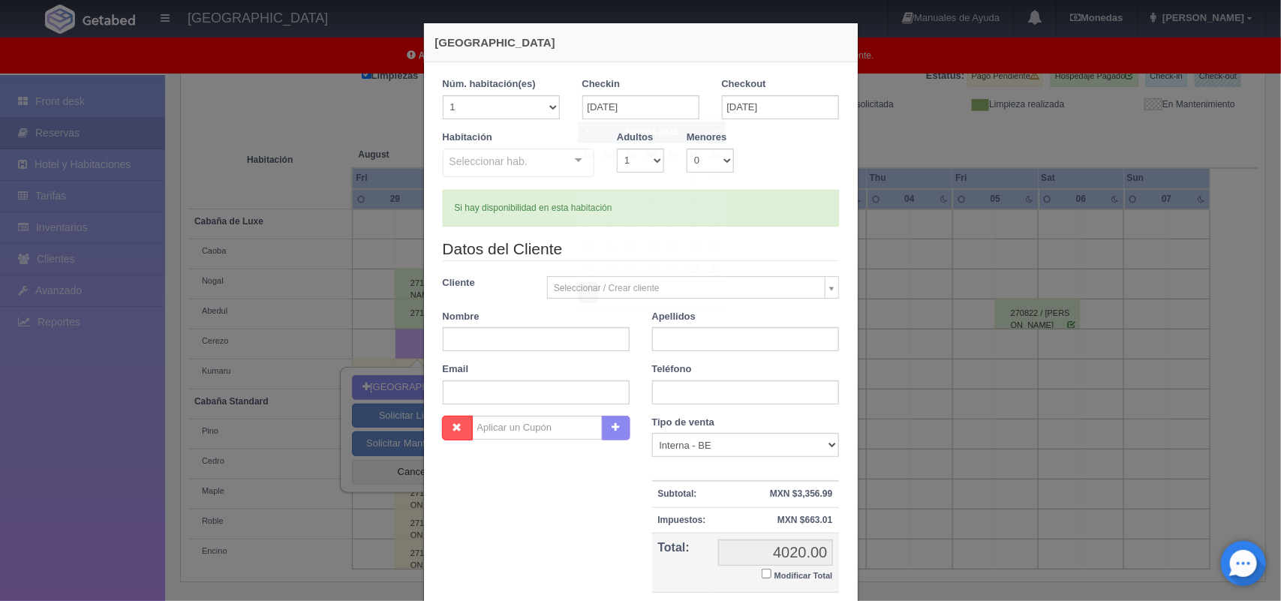
click at [766, 161] on div "Habitación Seleccionar hab. Cabaña de Luxe Cabaña de Luxe - Sin asignar Cerezo …" at bounding box center [641, 160] width 419 height 59
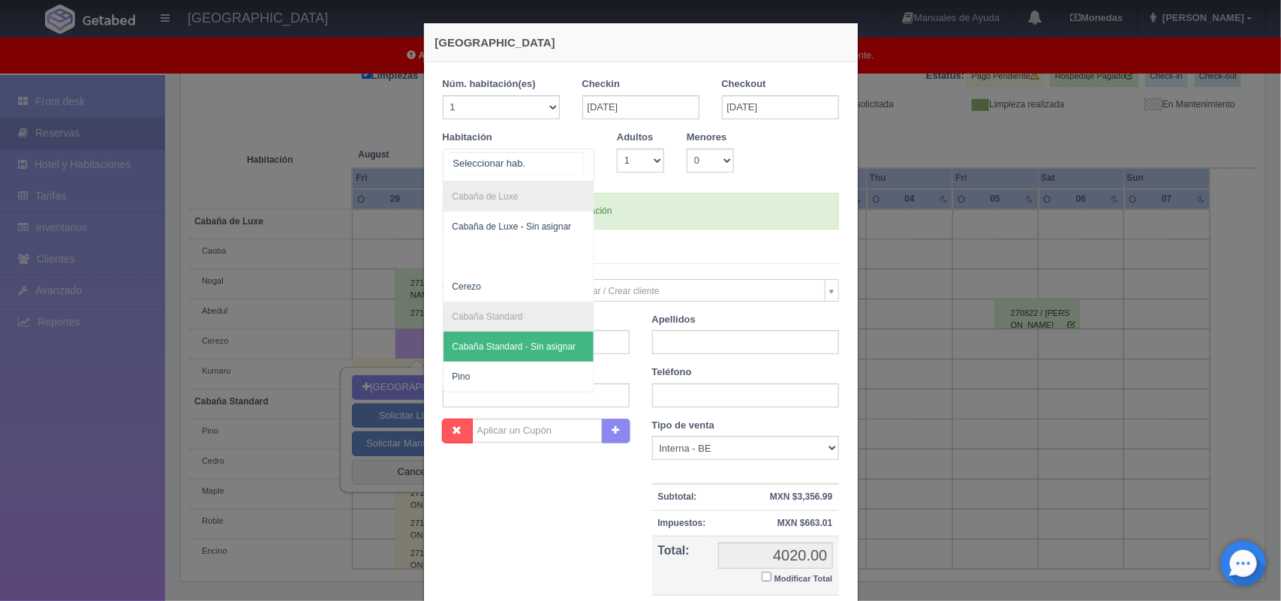
click at [564, 160] on div "Cabaña de Luxe Cabaña de Luxe - Sin asignar Cerezo Cabaña Standard Cabaña Stand…" at bounding box center [519, 165] width 152 height 33
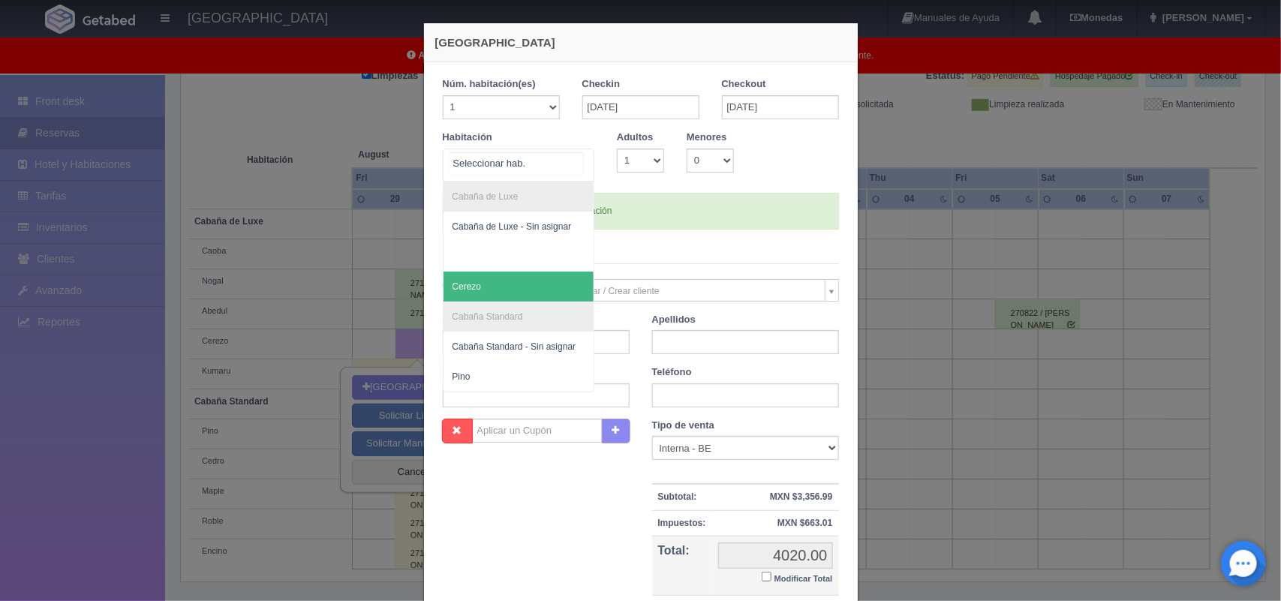
click at [531, 299] on span "Cerezo" at bounding box center [519, 287] width 151 height 30
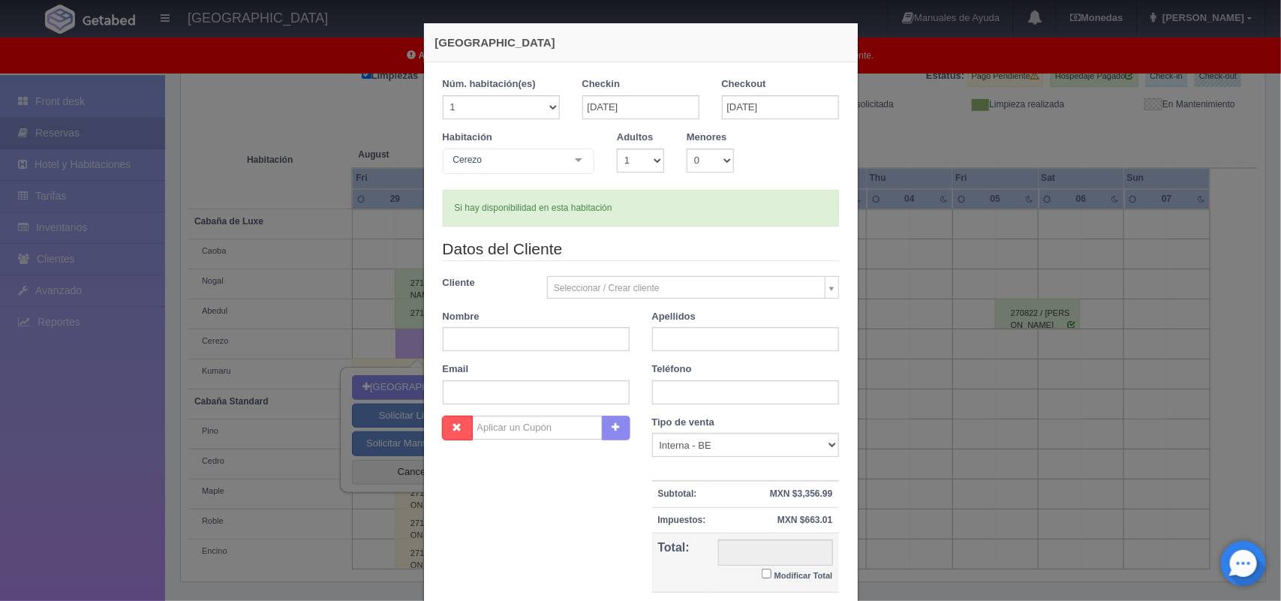
checkbox input "false"
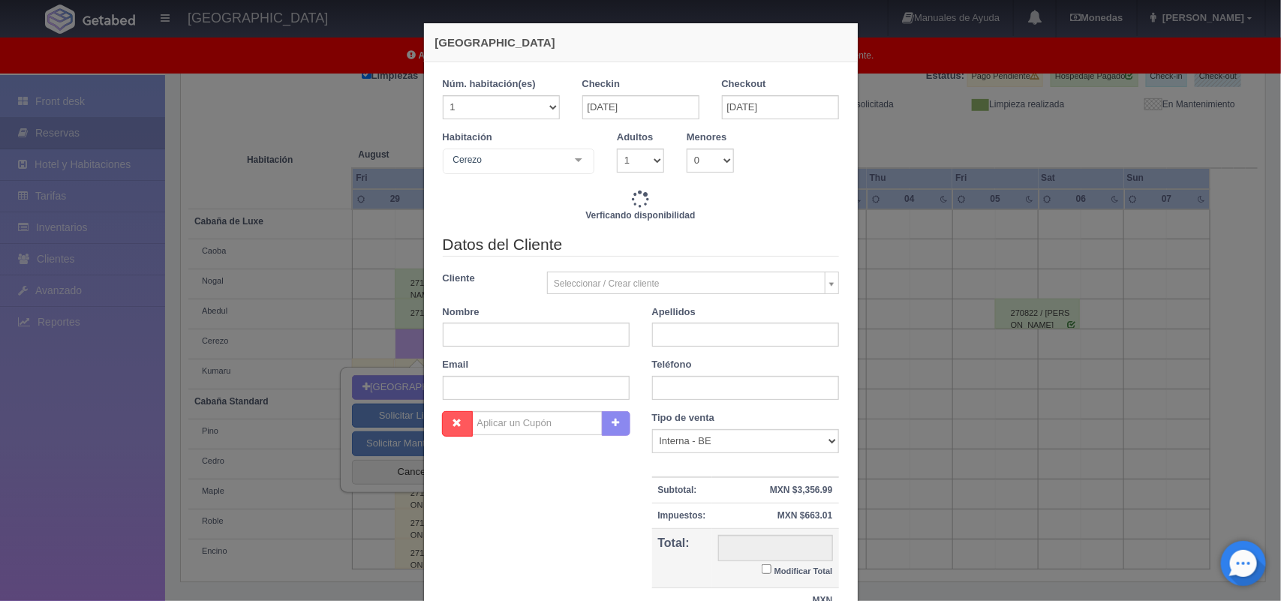
type input "4020.00"
checkbox input "false"
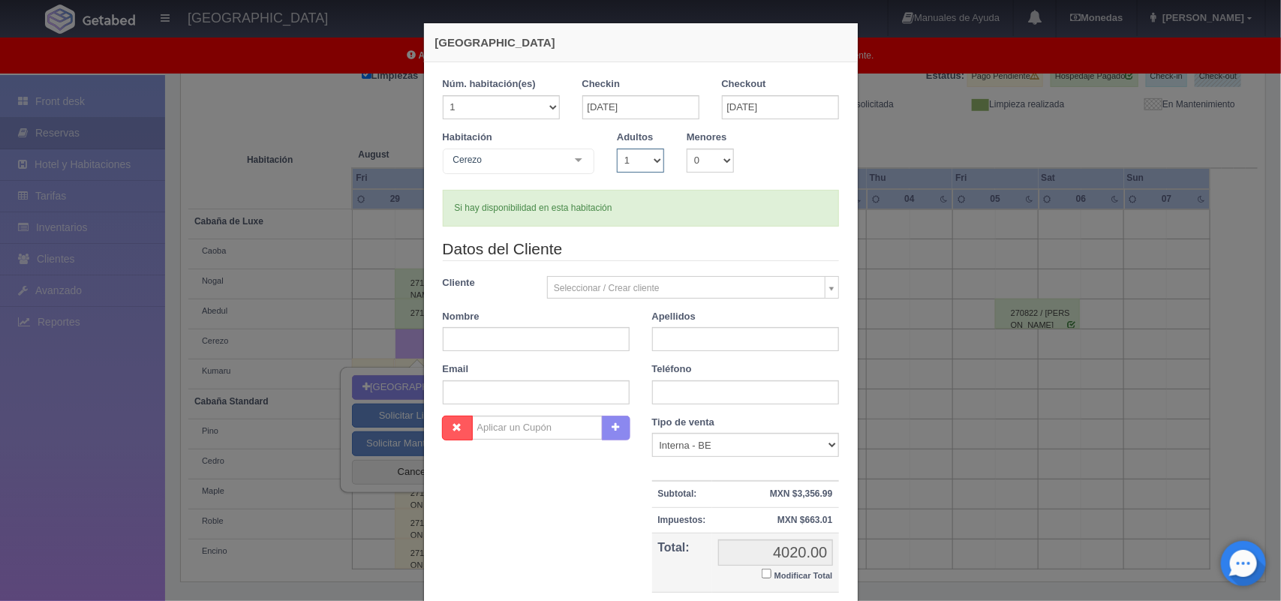
click at [650, 154] on select "1 2 3 4 5 6 7 8 9 10" at bounding box center [640, 161] width 47 height 24
select select "2"
click at [617, 149] on select "1 2 3 4 5 6 7 8 9 10" at bounding box center [640, 161] width 47 height 24
checkbox input "false"
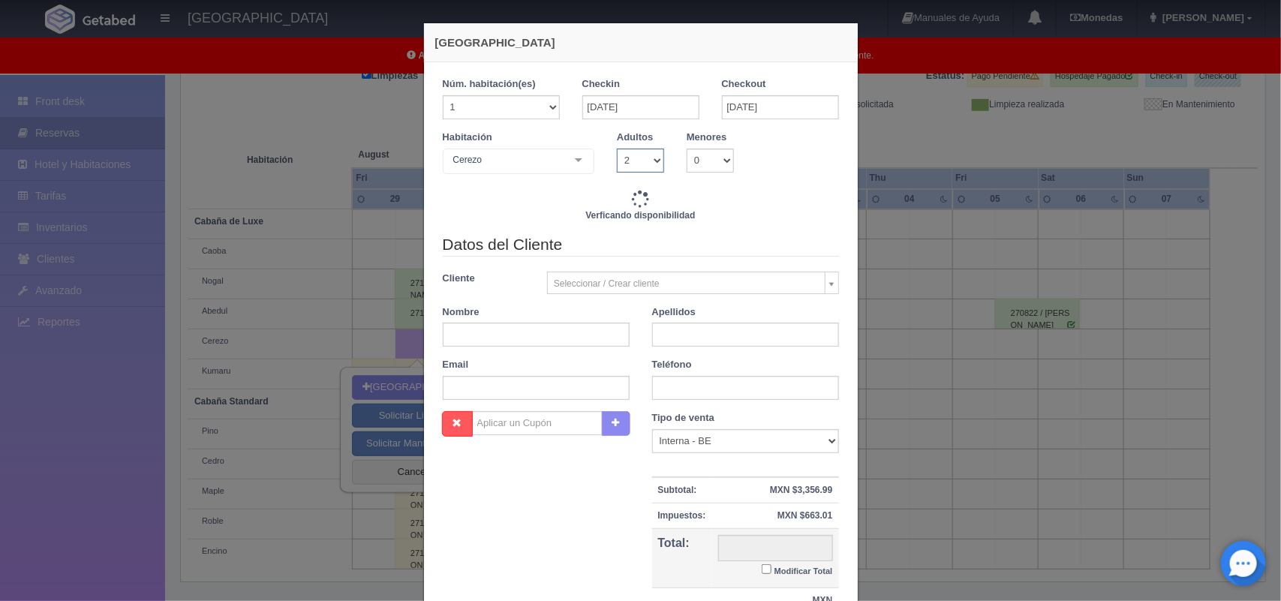
type input "4020.00"
checkbox input "false"
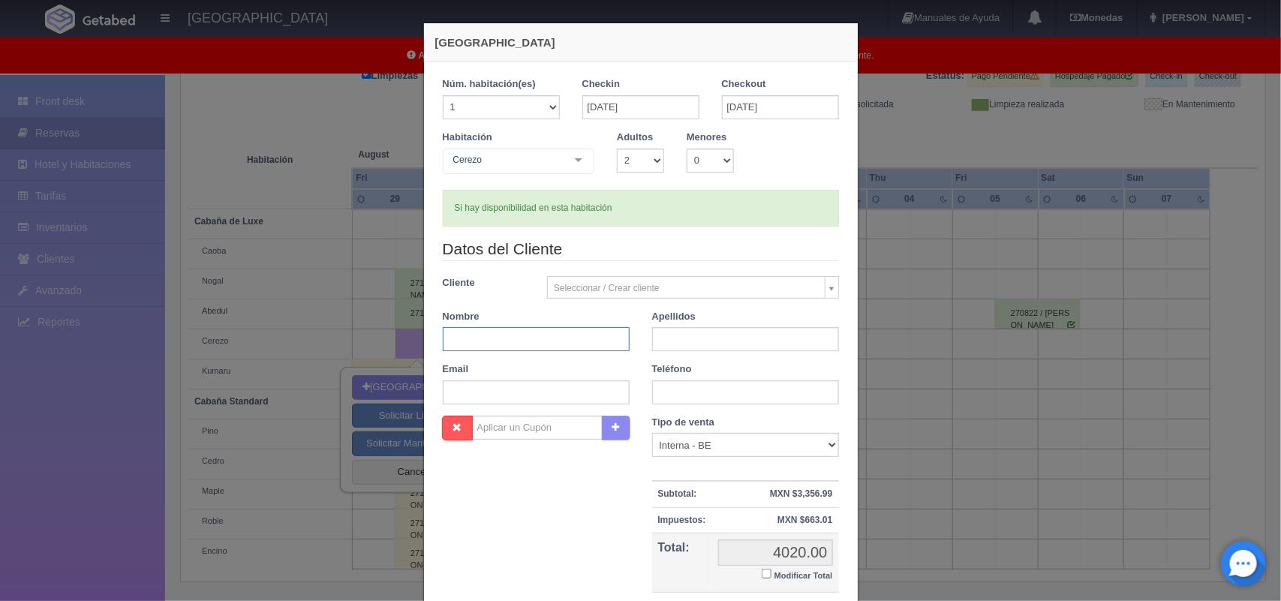
click at [588, 339] on input "text" at bounding box center [536, 339] width 187 height 24
type input "[PERSON_NAME] [PERSON_NAME]"
click at [683, 343] on input "text" at bounding box center [745, 339] width 187 height 24
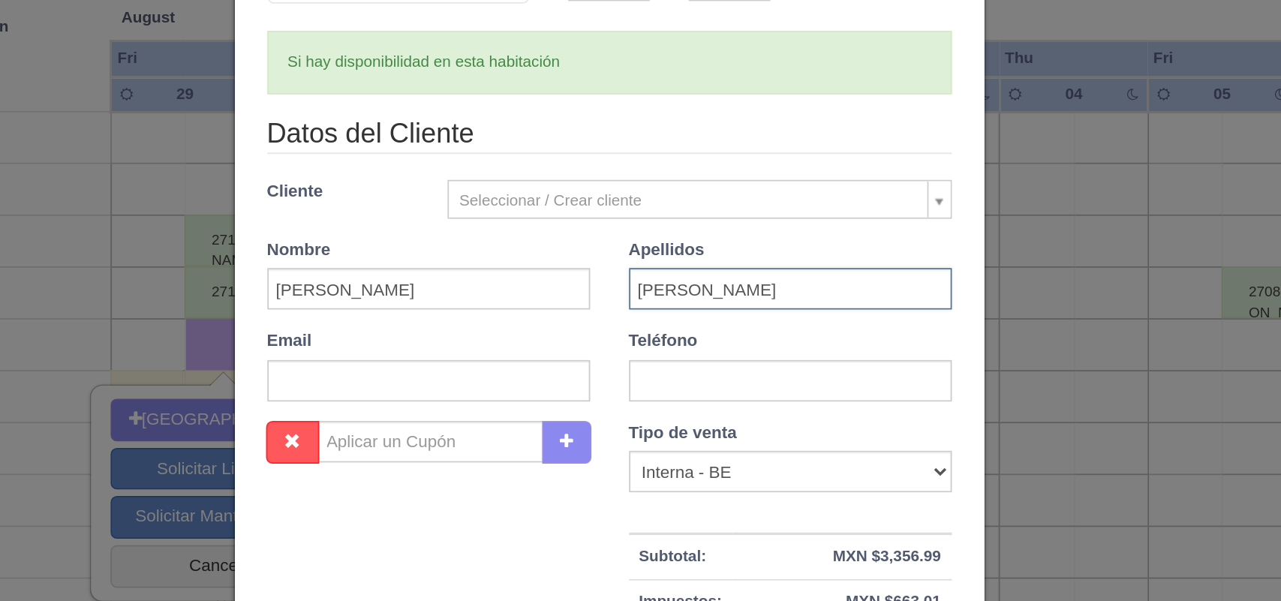
scroll to position [30, 0]
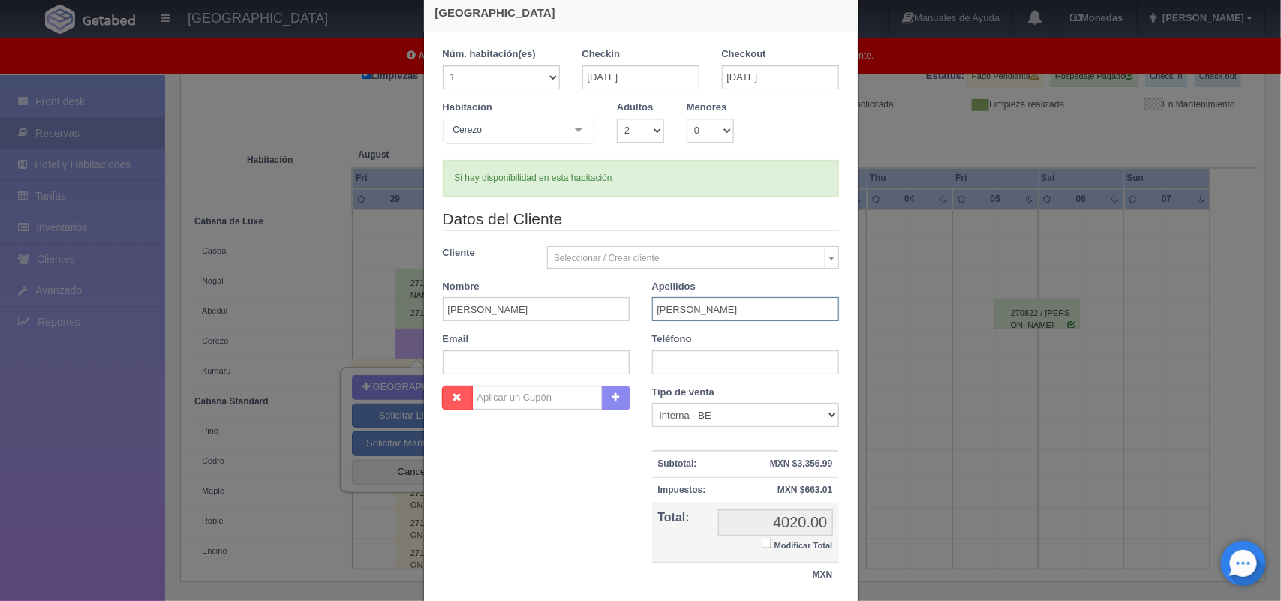
type input "[PERSON_NAME]"
click at [679, 358] on input "text" at bounding box center [745, 362] width 187 height 24
paste input "55 5043 2733"
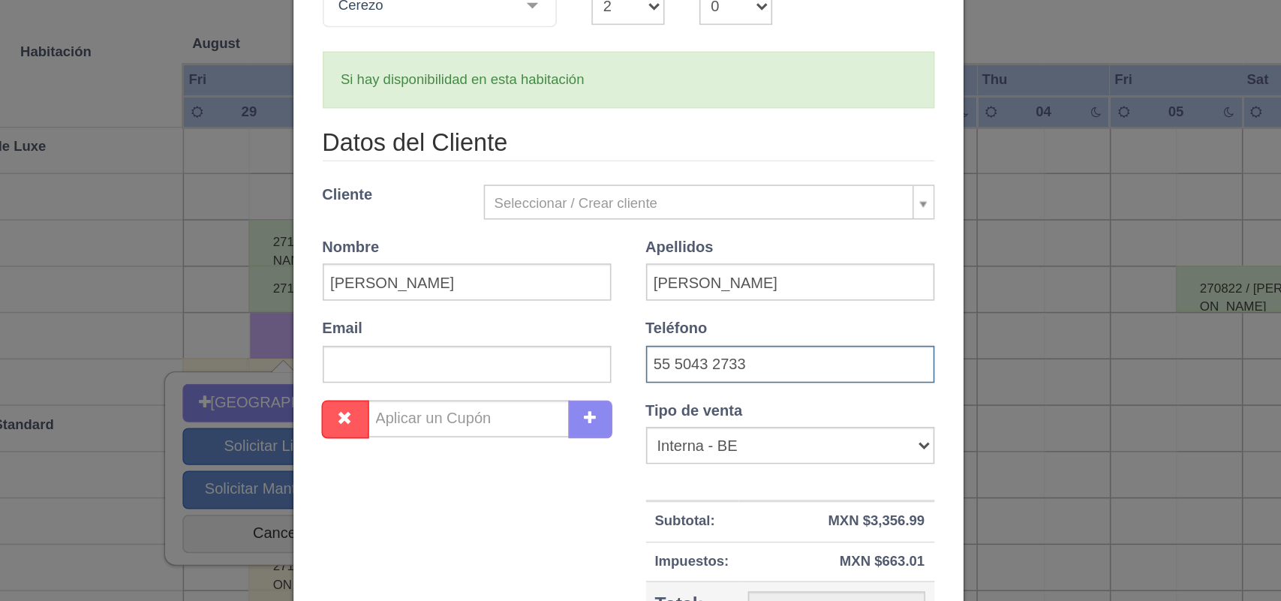
click at [663, 358] on input "55 5043 2733" at bounding box center [745, 362] width 187 height 24
click at [684, 362] on input "555043 2733" at bounding box center [745, 362] width 187 height 24
type input "5550432733"
click at [555, 365] on input "text" at bounding box center [536, 362] width 187 height 24
paste input "[EMAIL_ADDRESS][DOMAIN_NAME]"
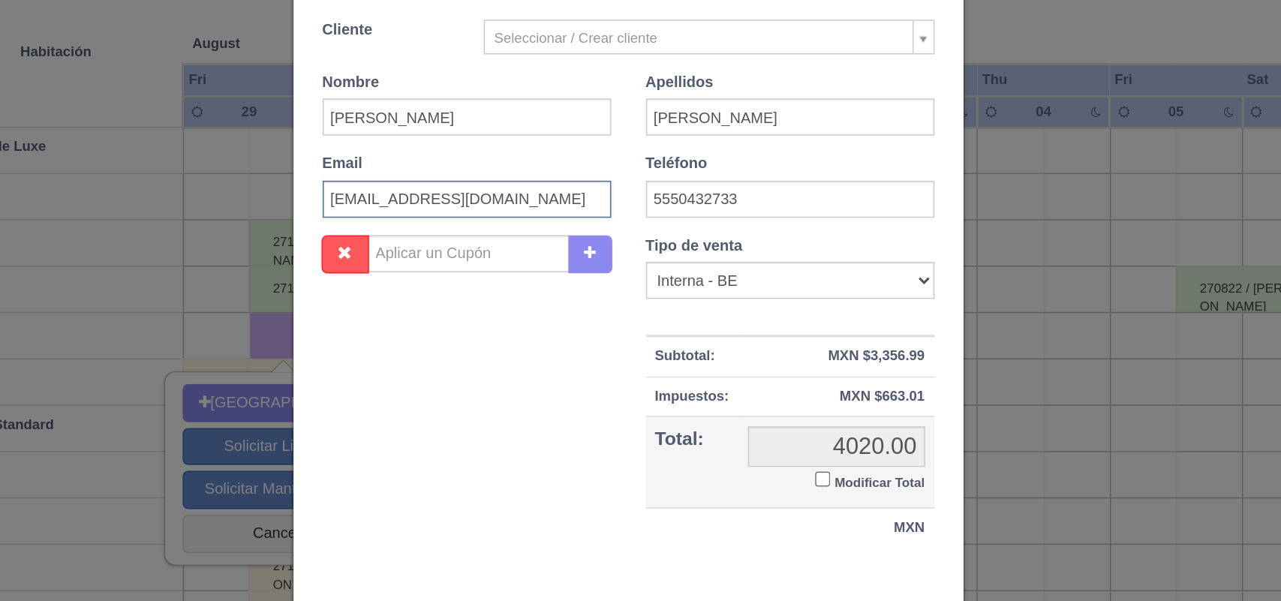
scroll to position [208, 0]
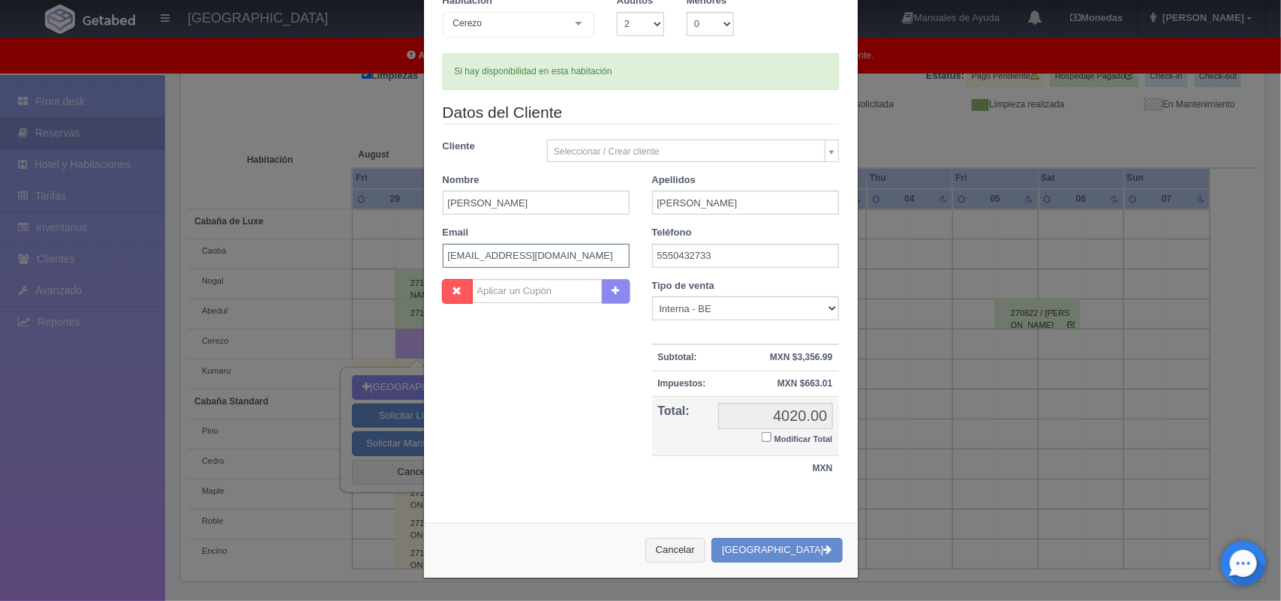
type input "[EMAIL_ADDRESS][DOMAIN_NAME]"
click at [763, 439] on input "Modificar Total" at bounding box center [767, 437] width 10 height 10
checkbox input "true"
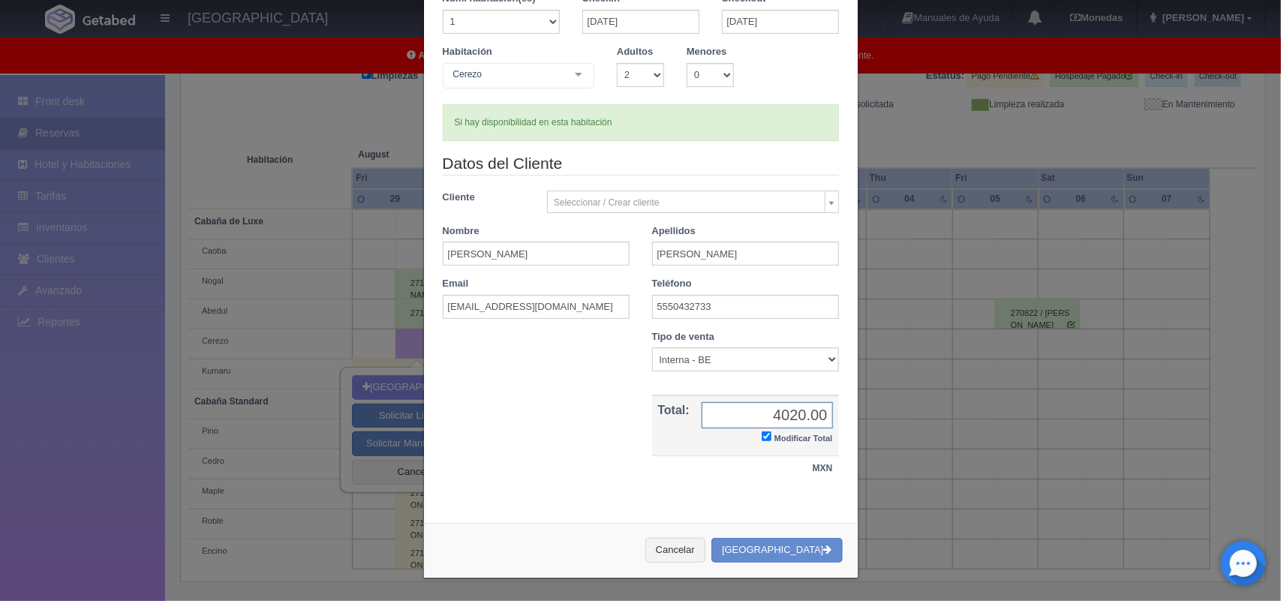
scroll to position [86, 0]
type input "3820.00"
click at [799, 552] on button "Crear Reserva" at bounding box center [776, 550] width 131 height 25
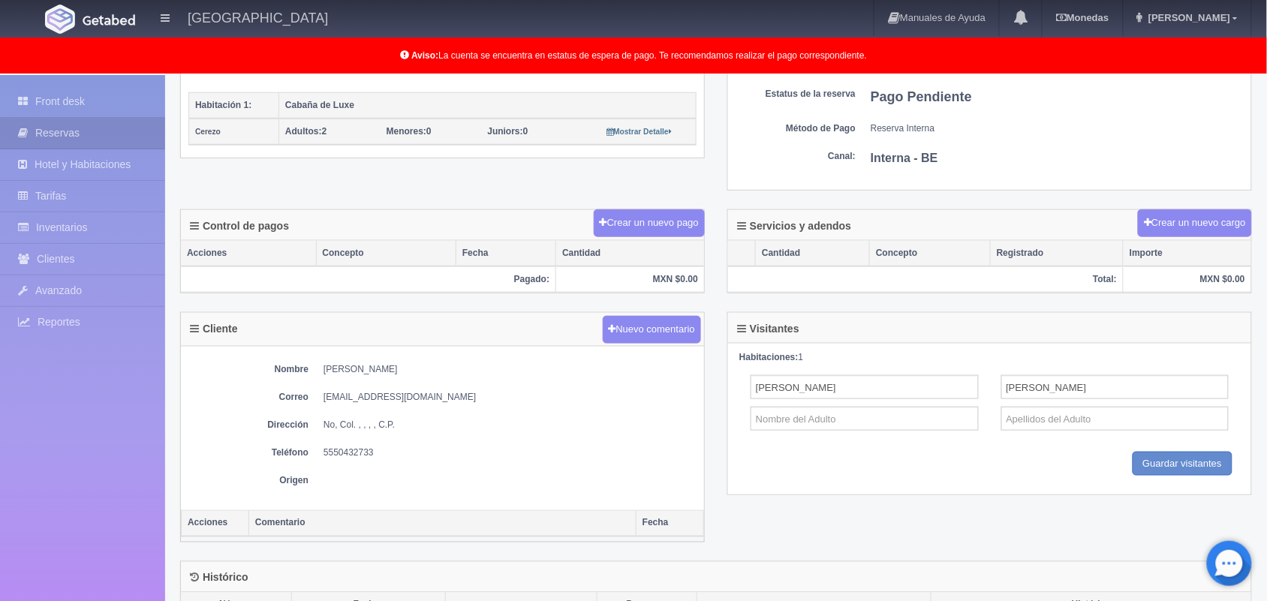
scroll to position [325, 0]
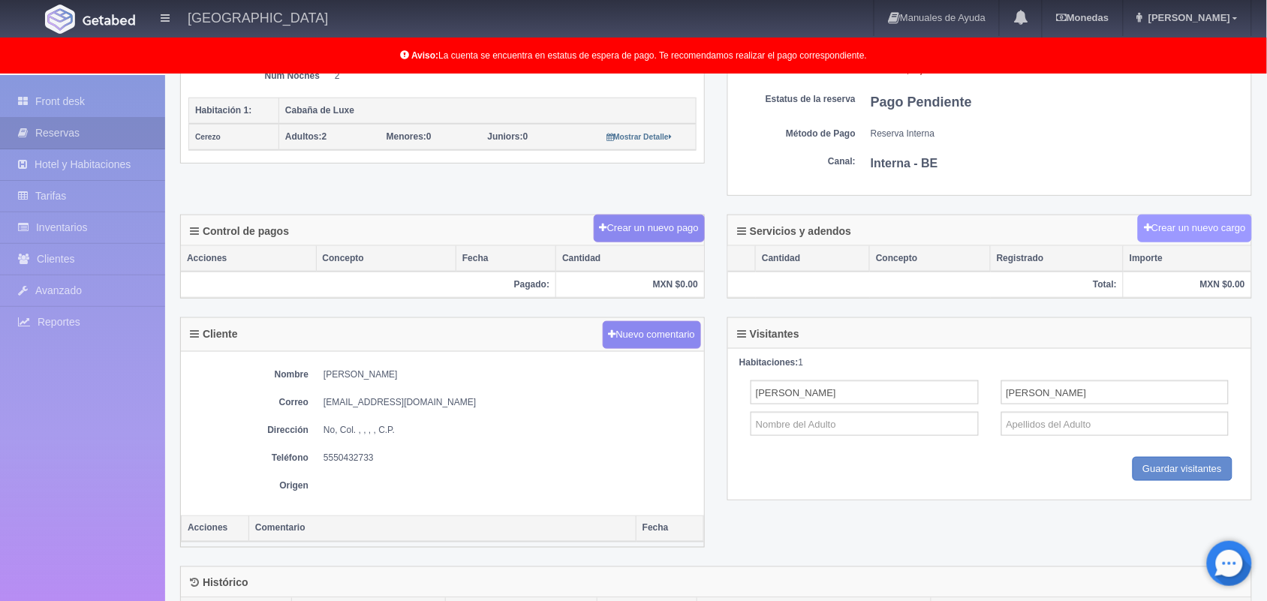
click at [1201, 231] on button "Crear un nuevo cargo" at bounding box center [1195, 229] width 114 height 28
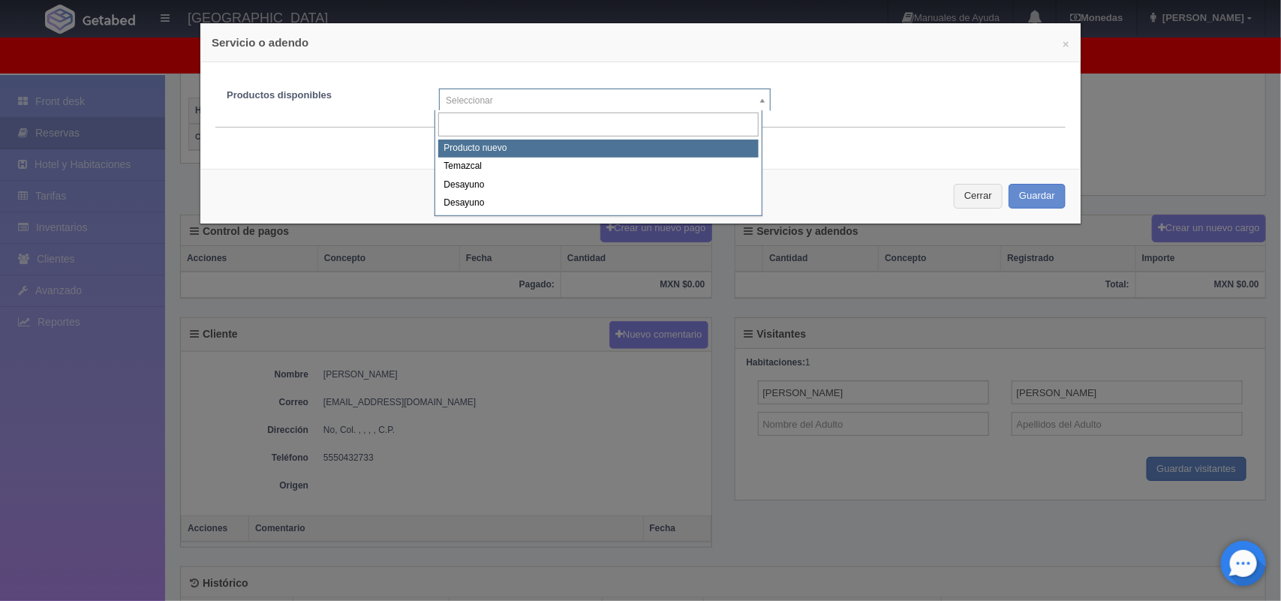
click at [762, 96] on body "Hotel Xacallan Manuales de Ayuda Actualizaciones recientes Monedas Tipo de camb…" at bounding box center [640, 238] width 1281 height 976
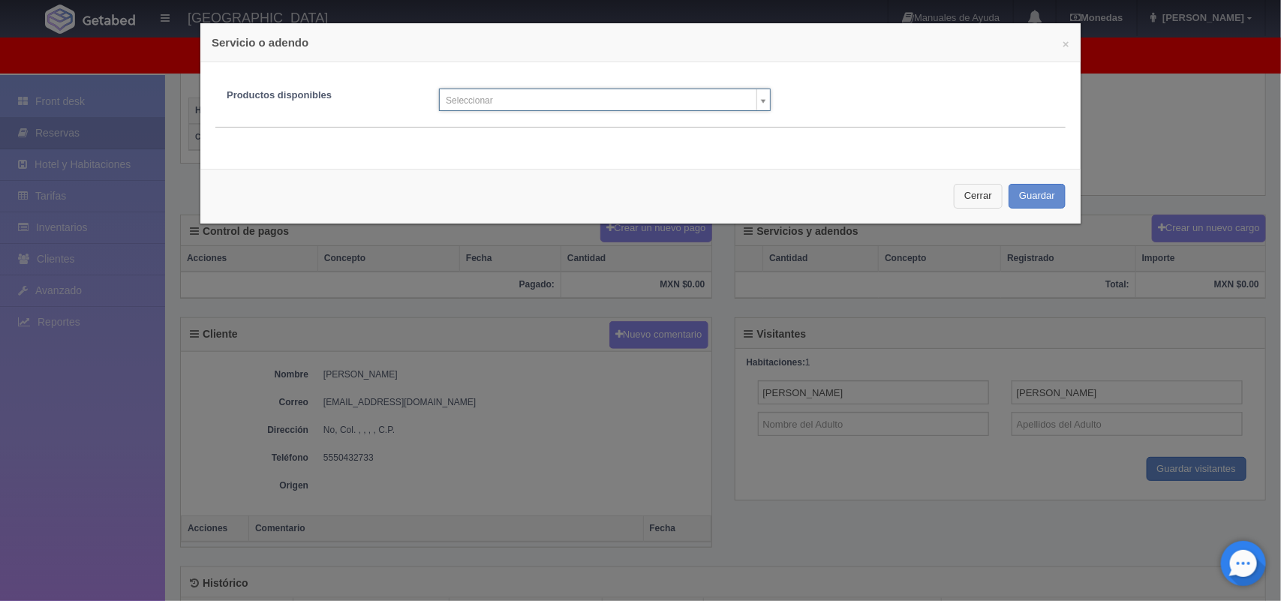
drag, startPoint x: 865, startPoint y: 101, endPoint x: 961, endPoint y: 201, distance: 138.5
click at [961, 201] on body "Hotel Xacallan Manuales de Ayuda Actualizaciones recientes Monedas Tipo de camb…" at bounding box center [640, 238] width 1281 height 976
click at [961, 201] on button "Cerrar" at bounding box center [978, 196] width 49 height 25
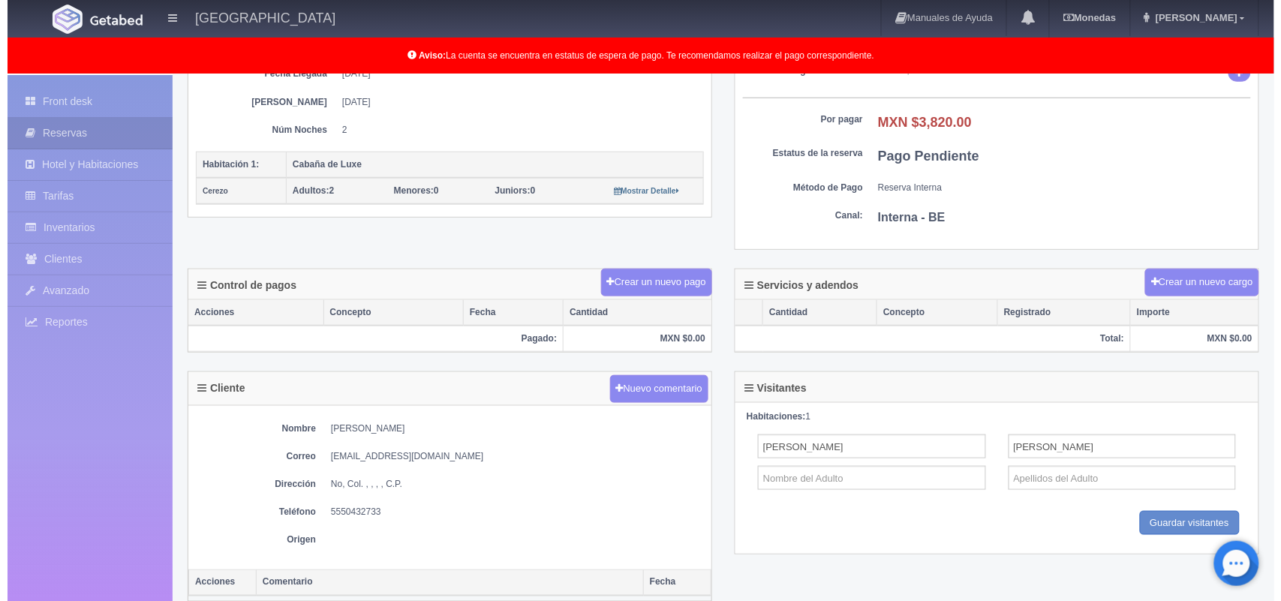
scroll to position [270, 0]
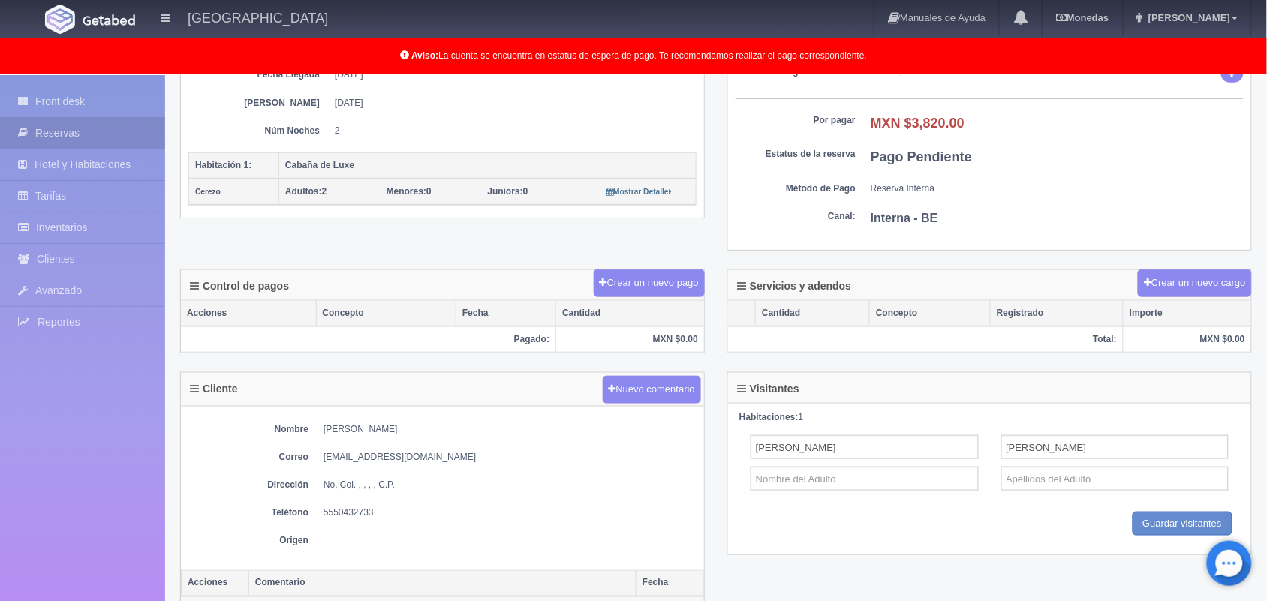
click at [1127, 286] on div "Servicios y adendos Crear un nuevo cargo" at bounding box center [989, 285] width 523 height 31
click at [1149, 283] on button "Crear un nuevo cargo" at bounding box center [1195, 283] width 114 height 28
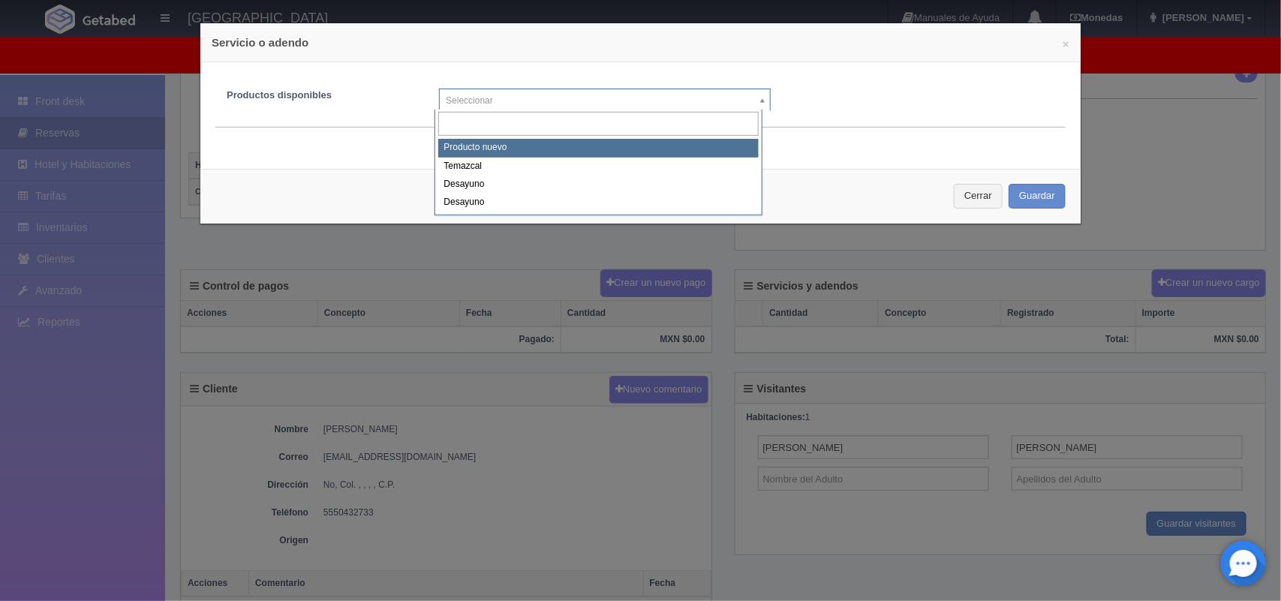
click at [755, 107] on body "Hotel Xacallan Manuales de Ayuda Actualizaciones recientes Monedas Tipo de camb…" at bounding box center [640, 293] width 1281 height 976
select select "0"
type input "1"
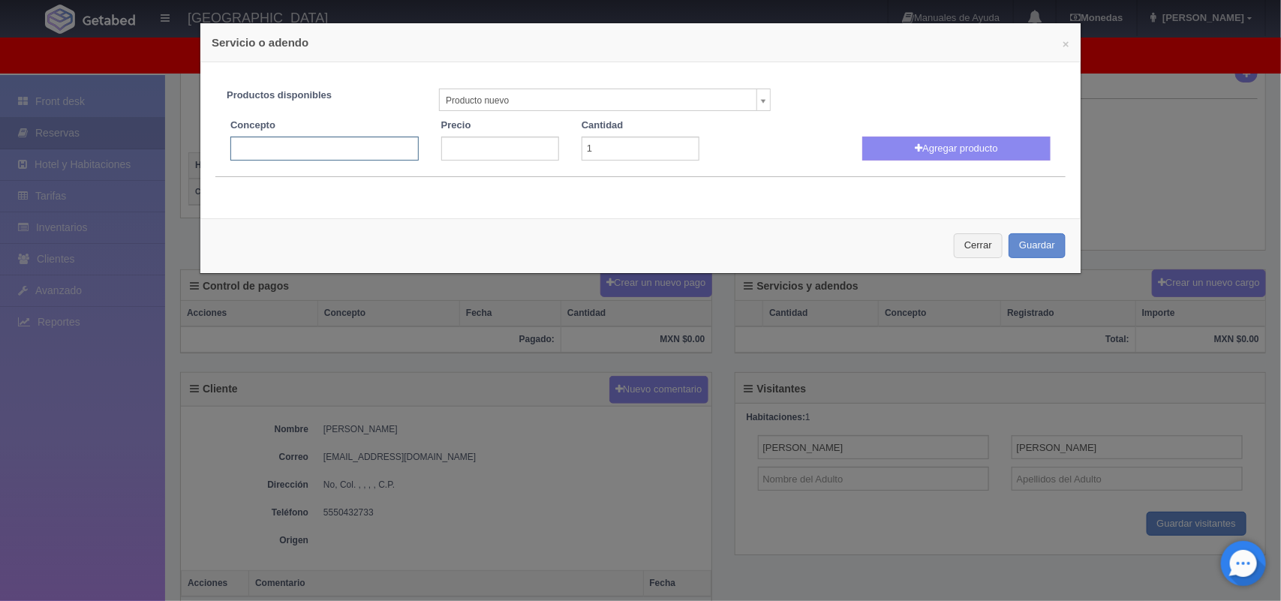
click at [350, 148] on input "text" at bounding box center [324, 149] width 188 height 24
type input "paquete romantico"
click at [525, 141] on input "number" at bounding box center [500, 149] width 118 height 24
type input "400"
click at [949, 141] on button "Agregar producto" at bounding box center [956, 149] width 188 height 24
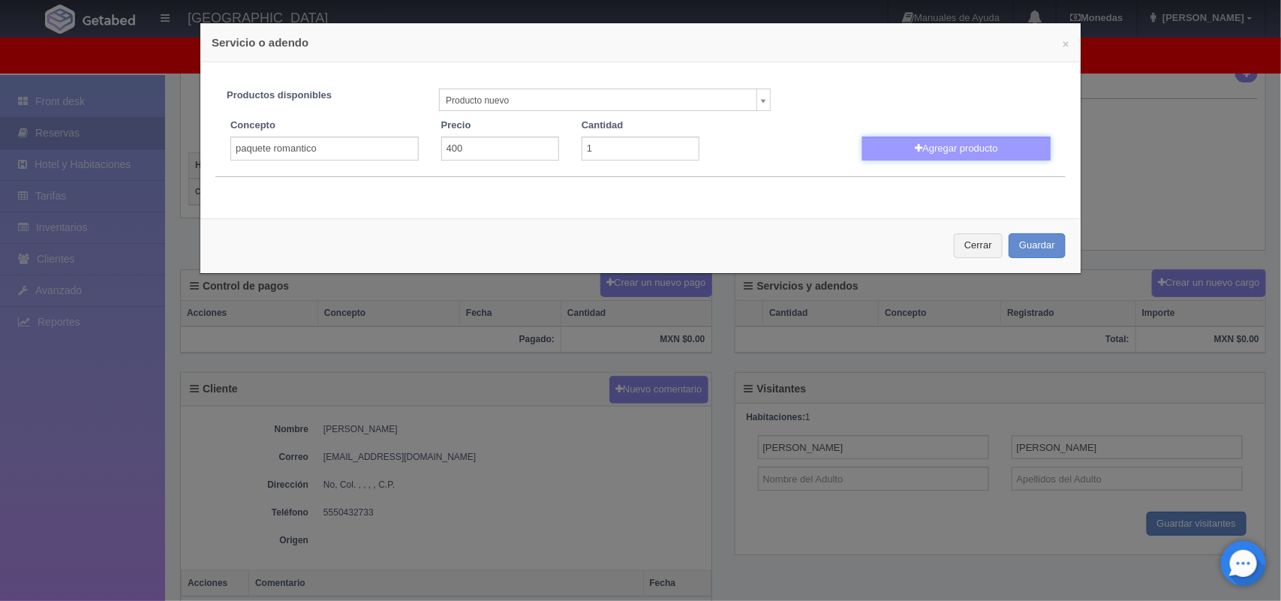
select select
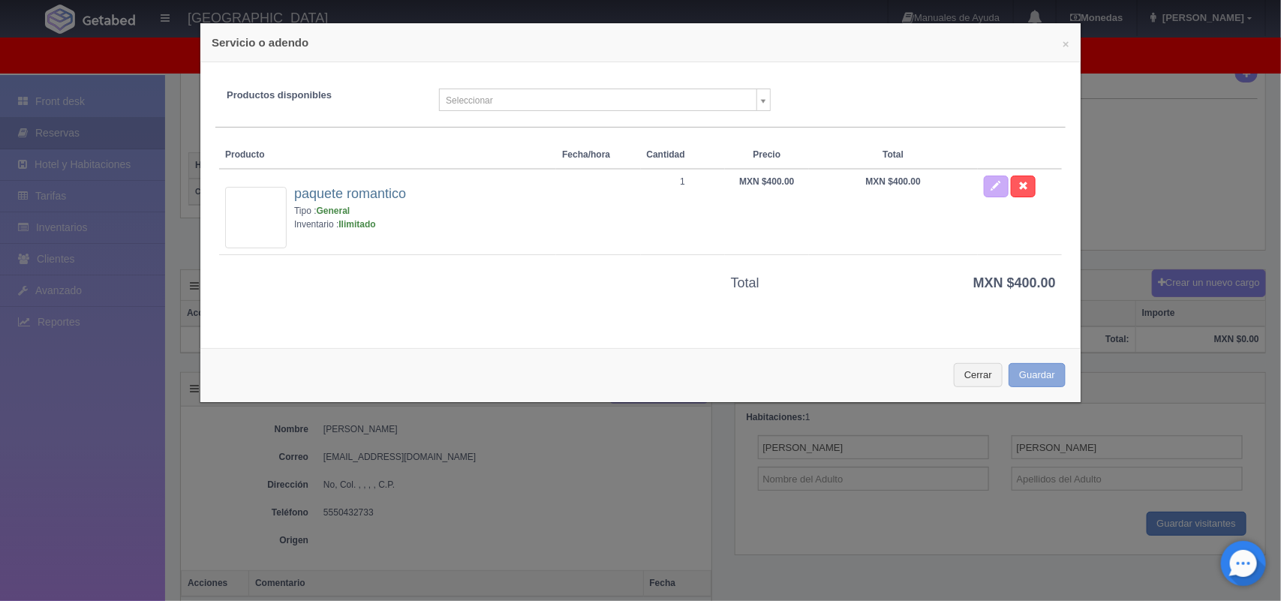
click at [1017, 373] on button "Guardar" at bounding box center [1037, 375] width 57 height 25
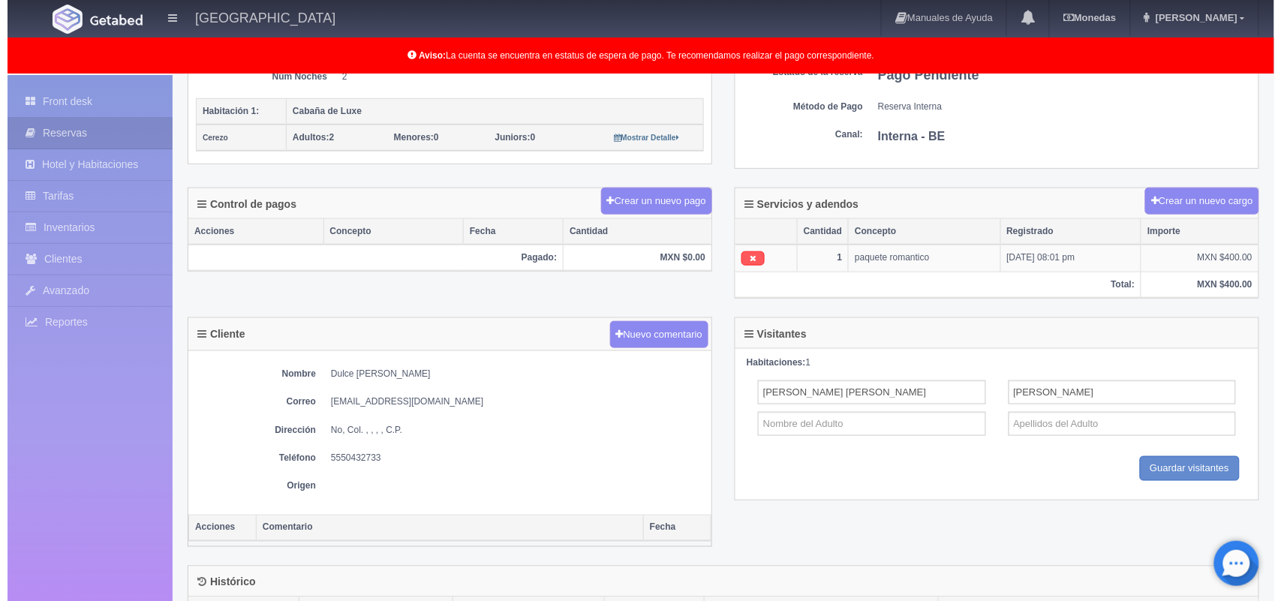
scroll to position [326, 0]
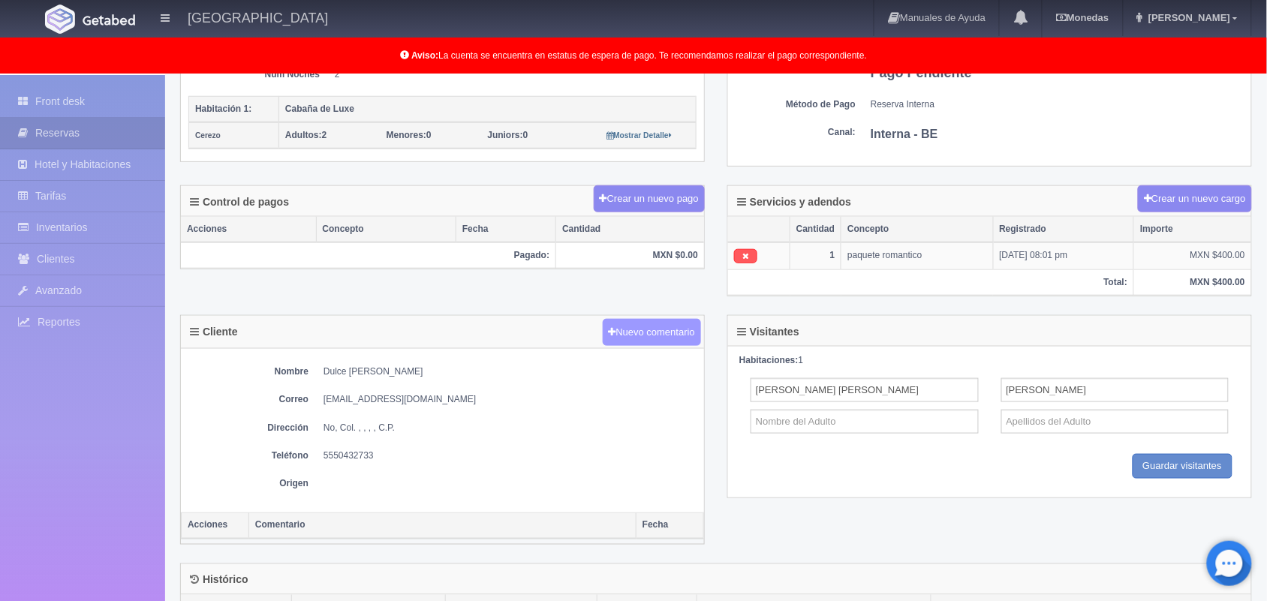
click at [639, 334] on button "Nuevo comentario" at bounding box center [652, 333] width 99 height 28
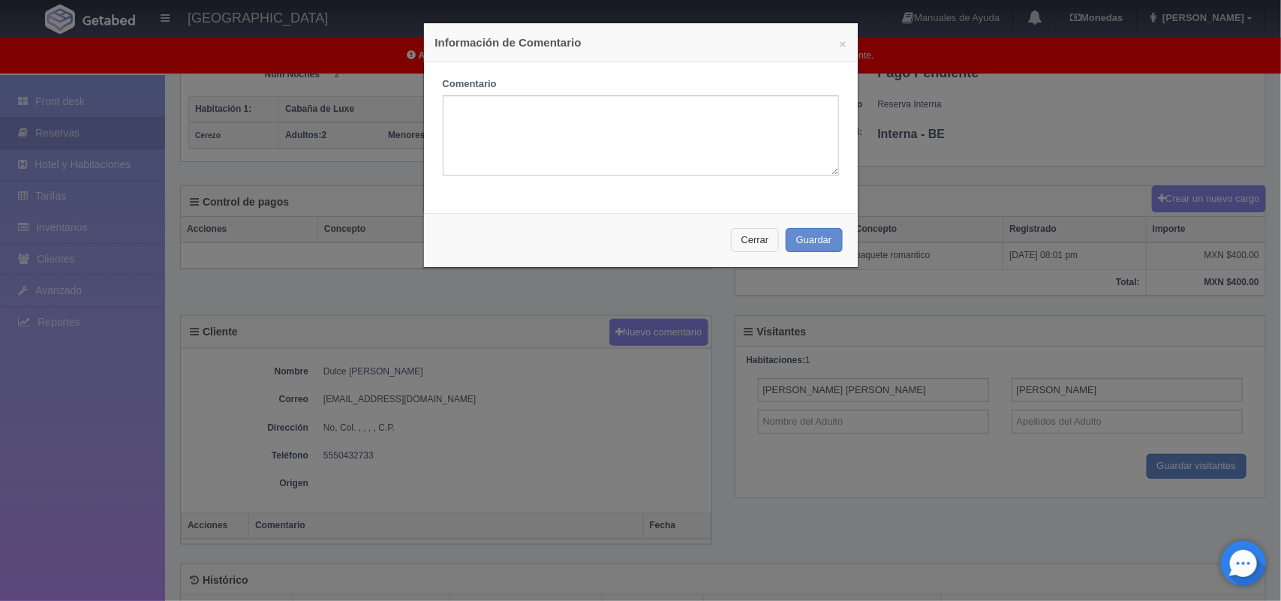
drag, startPoint x: 741, startPoint y: 238, endPoint x: 733, endPoint y: 221, distance: 18.1
click at [733, 221] on div "Cerrar Guardar" at bounding box center [641, 240] width 434 height 55
click at [737, 230] on button "Cerrar" at bounding box center [755, 240] width 49 height 25
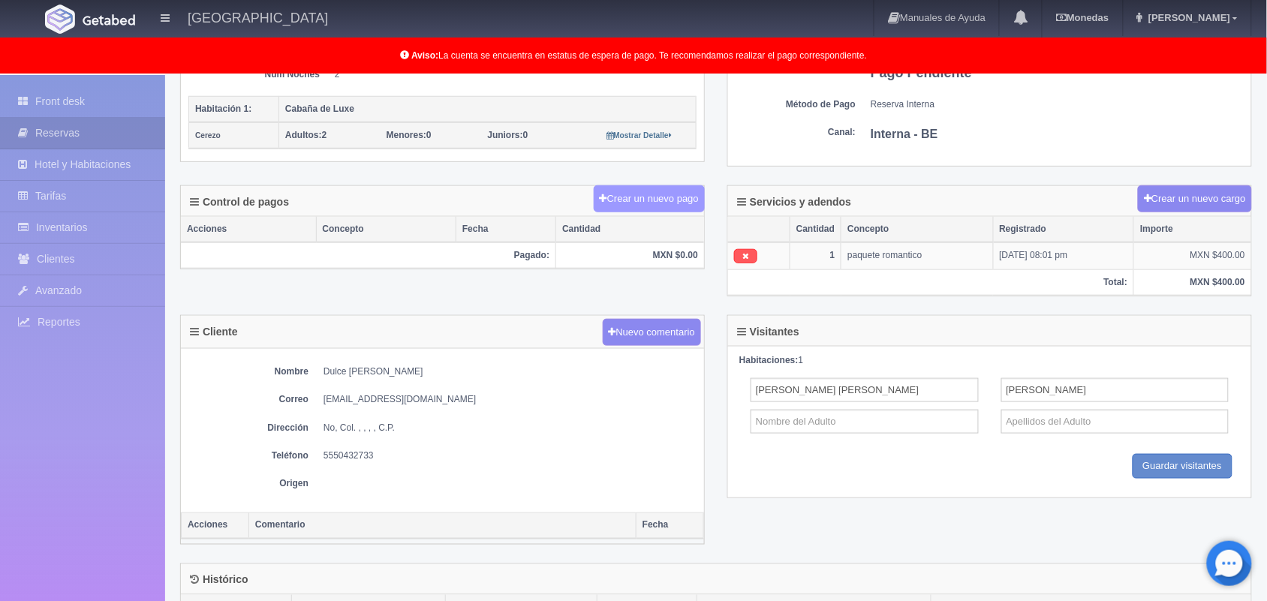
click at [651, 208] on button "Crear un nuevo pago" at bounding box center [649, 199] width 111 height 28
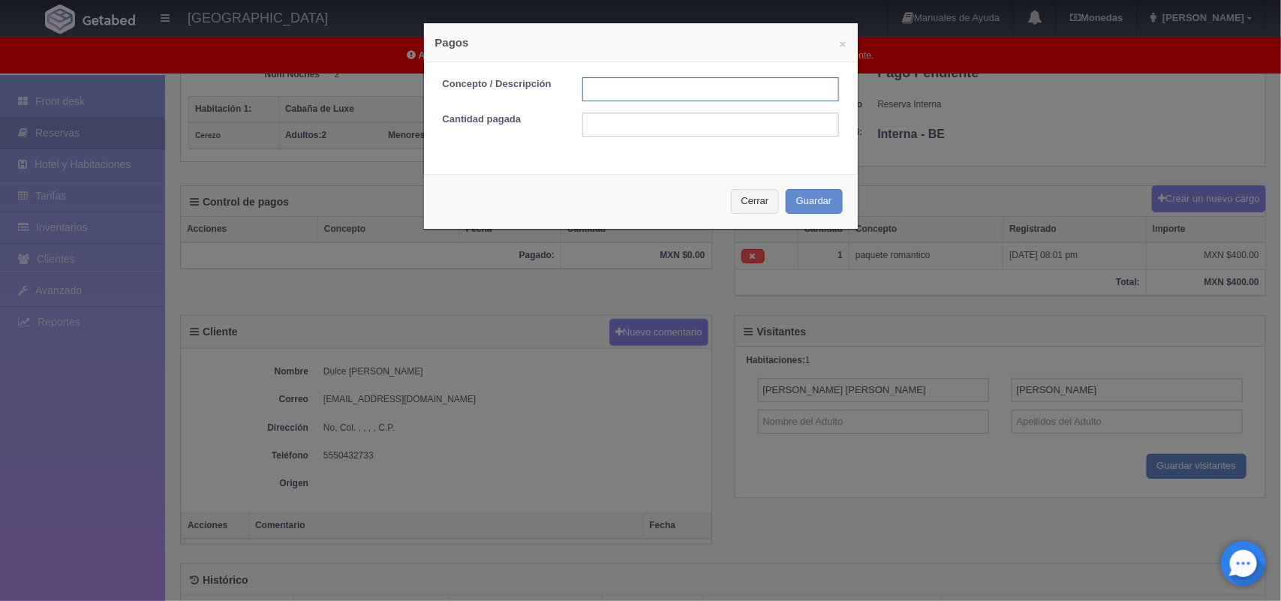
click at [685, 92] on input "text" at bounding box center [710, 89] width 257 height 24
type input "Pago transferencia"
click at [669, 129] on input "text" at bounding box center [710, 125] width 257 height 24
type input "2100.00"
click at [811, 193] on button "Guardar" at bounding box center [814, 201] width 57 height 25
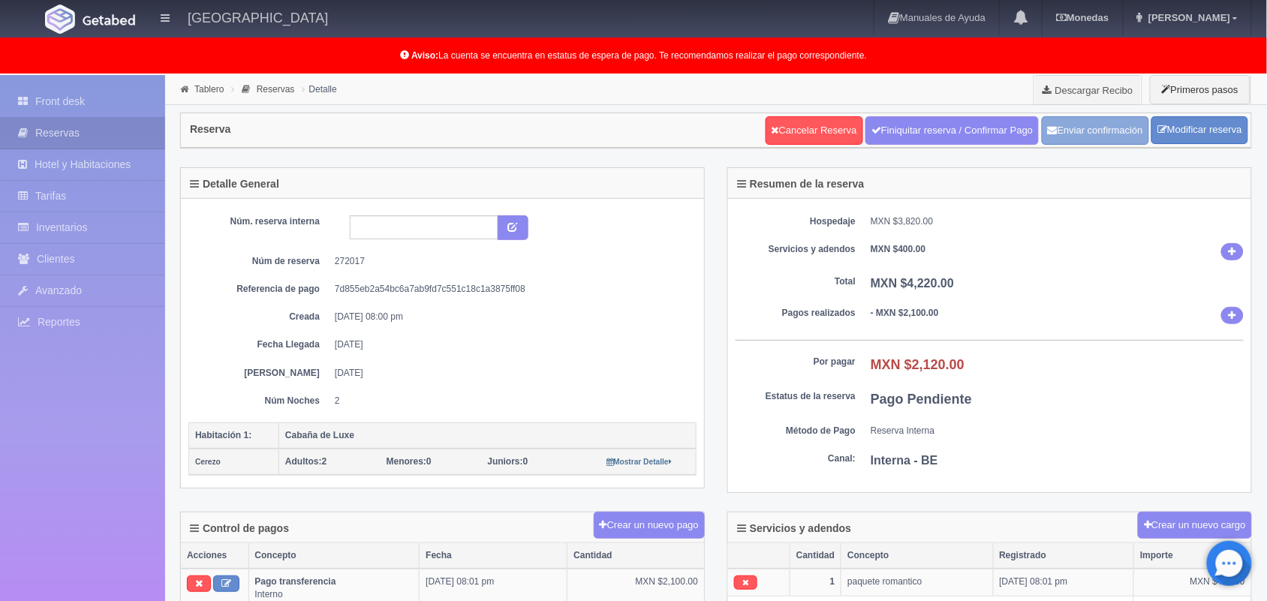
click at [1101, 125] on button "Enviar confirmación" at bounding box center [1095, 130] width 107 height 29
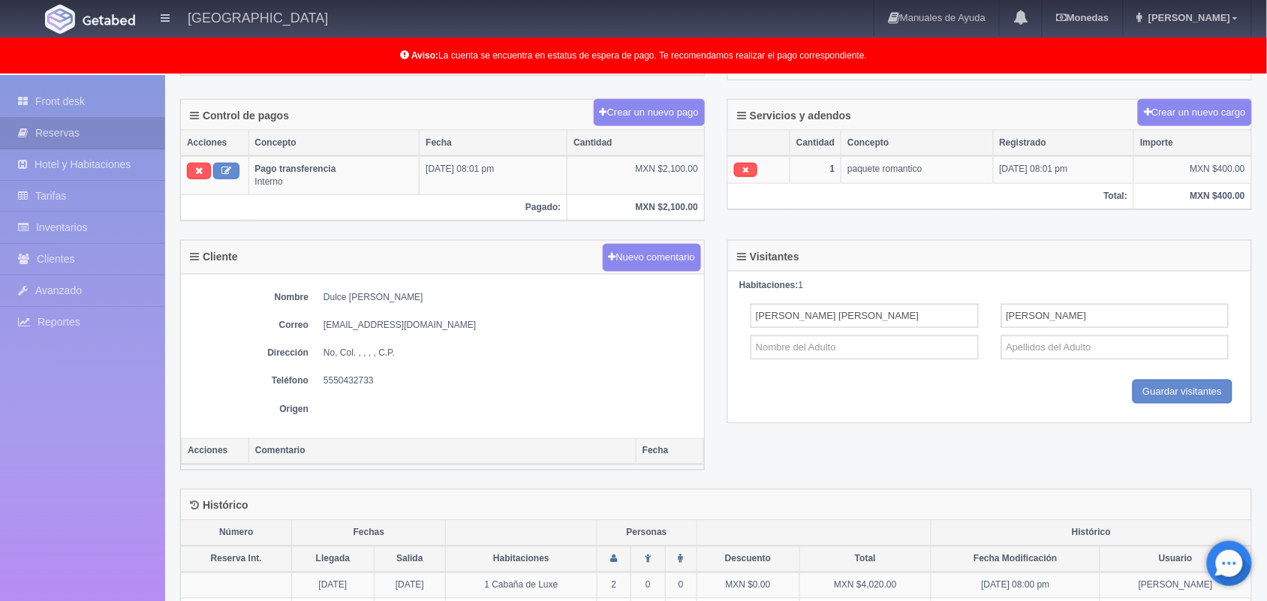
scroll to position [460, 0]
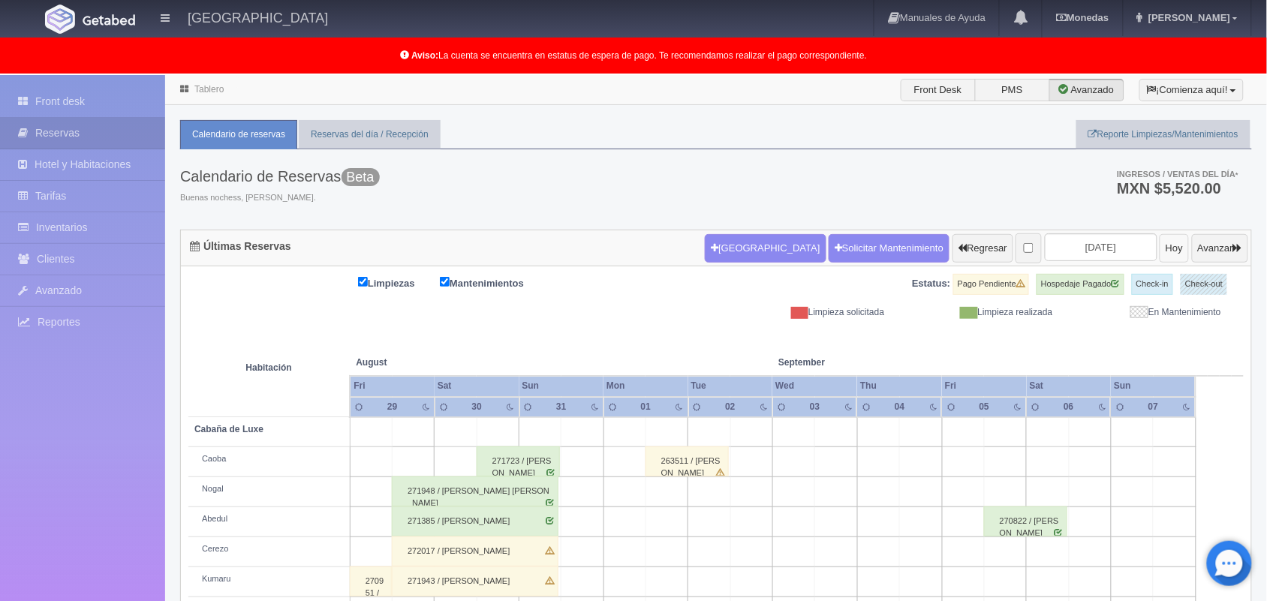
click at [1159, 248] on button "Hoy" at bounding box center [1173, 248] width 29 height 29
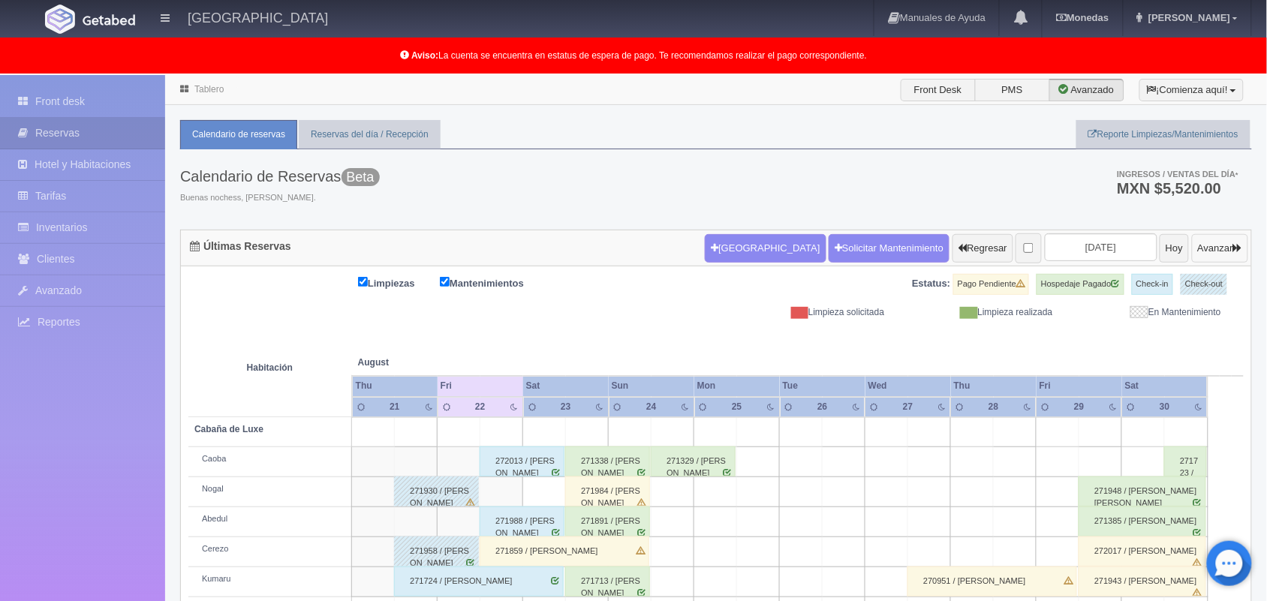
click at [1212, 237] on button "Avanzar" at bounding box center [1220, 248] width 56 height 29
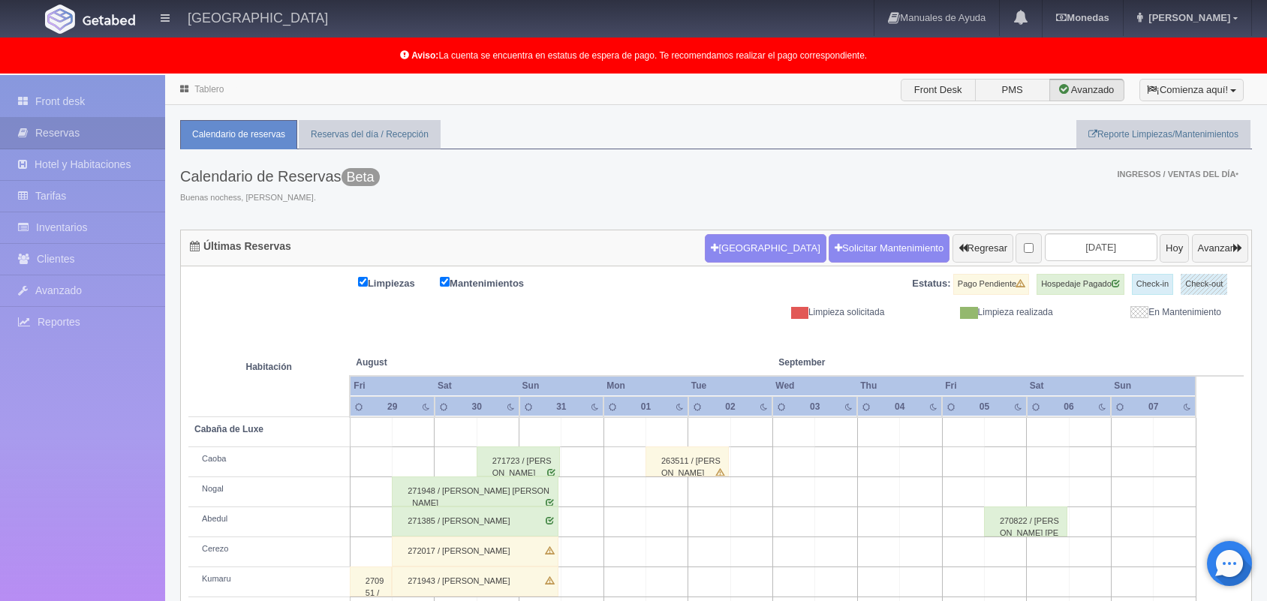
scroll to position [208, 0]
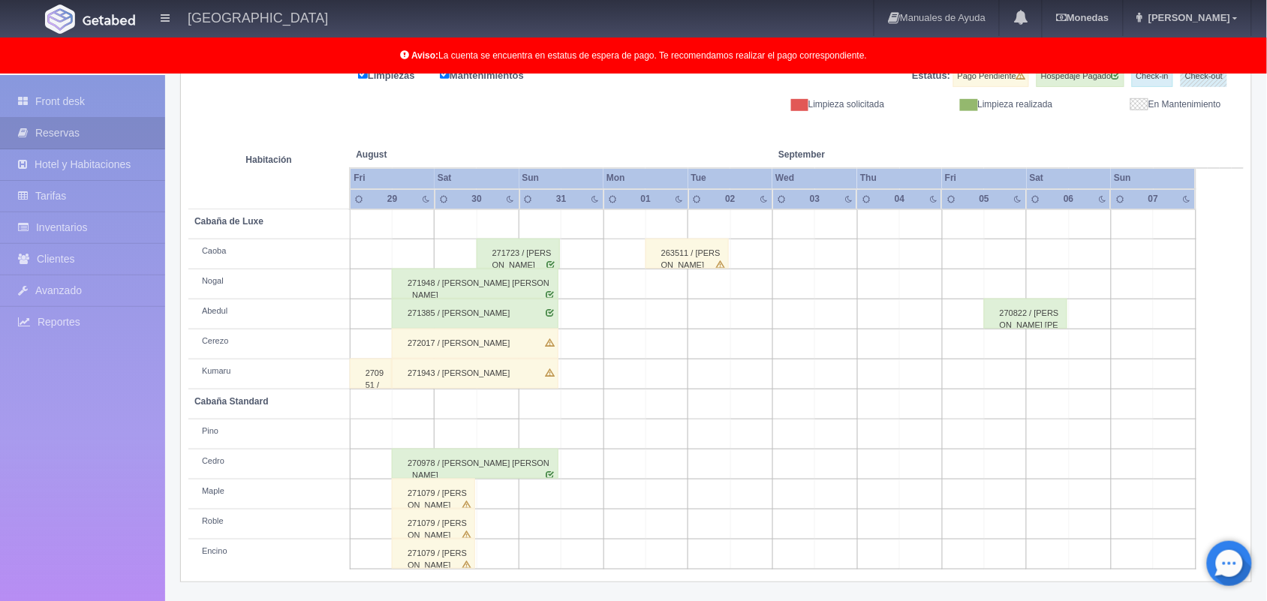
click at [520, 350] on div "272017 / [PERSON_NAME]" at bounding box center [475, 344] width 167 height 30
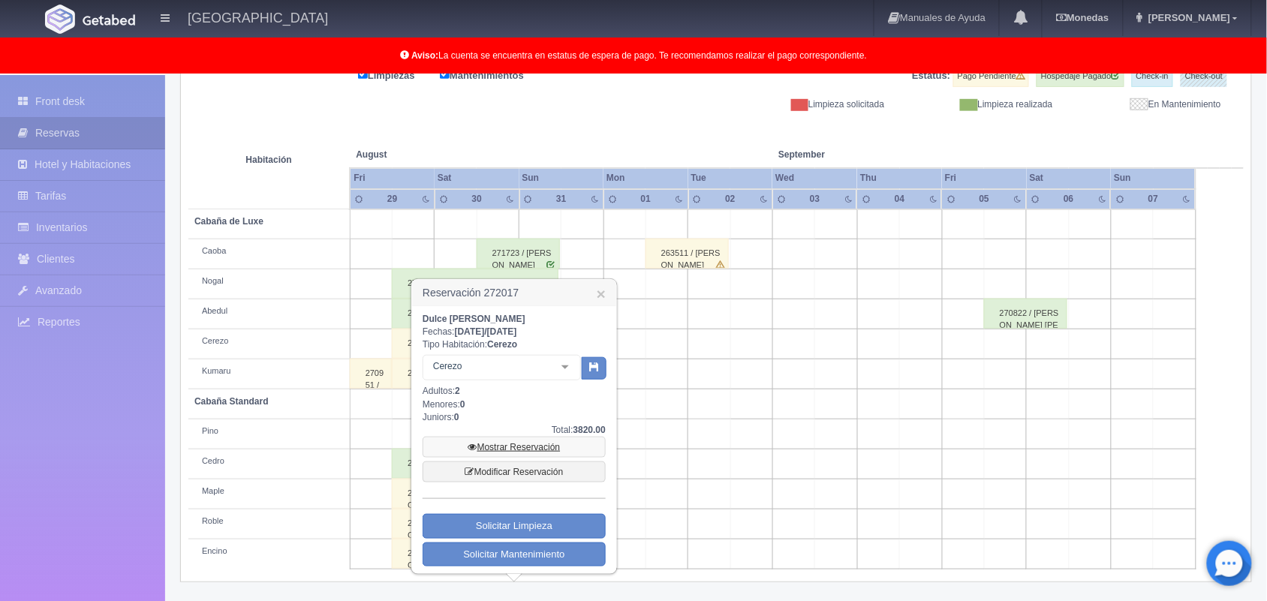
click at [530, 449] on link "Mostrar Reservación" at bounding box center [514, 447] width 183 height 21
click at [524, 447] on link "Mostrar Reservación" at bounding box center [514, 447] width 183 height 21
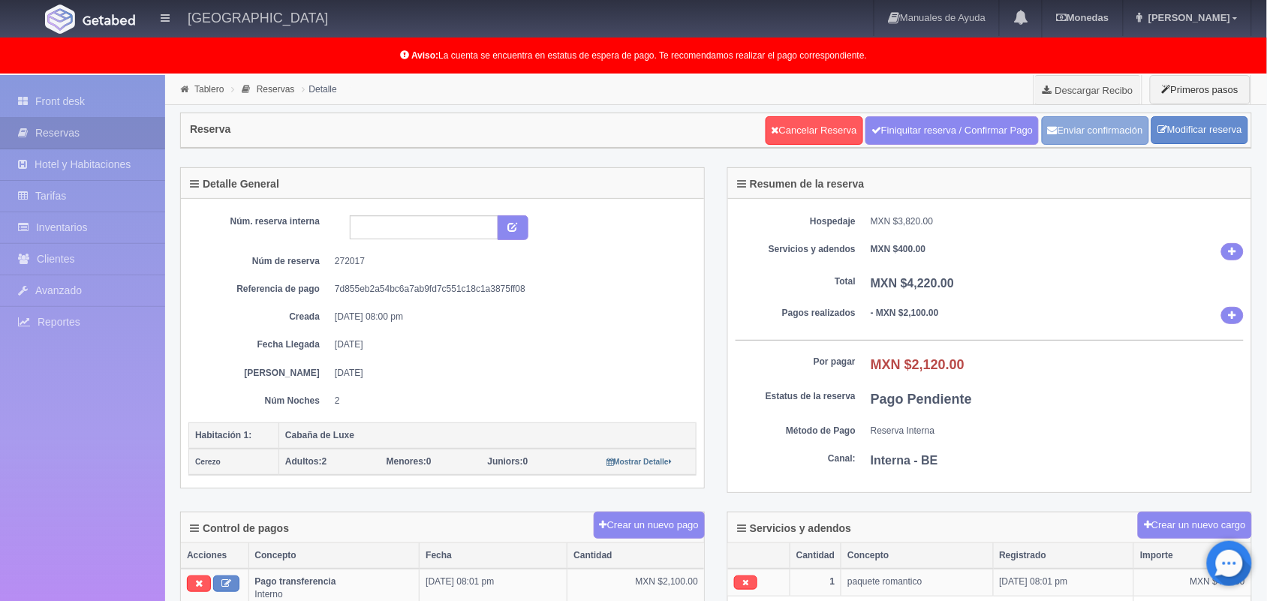
click at [1105, 122] on button "Enviar confirmación" at bounding box center [1095, 130] width 107 height 29
click at [1096, 83] on link "Descargar Recibo" at bounding box center [1087, 90] width 107 height 30
